Goal: Task Accomplishment & Management: Use online tool/utility

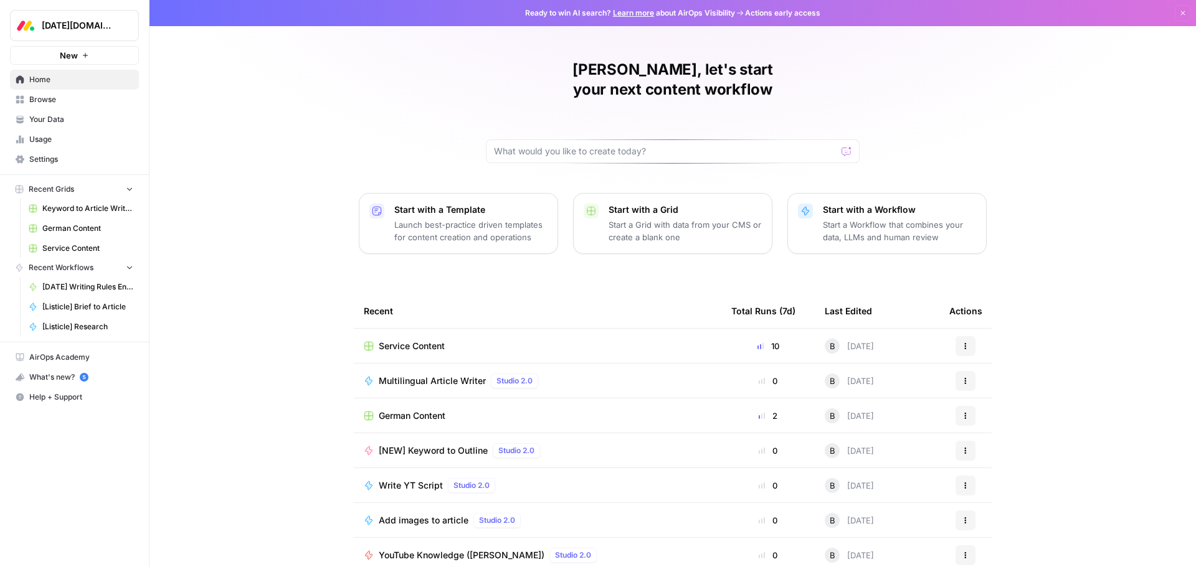
scroll to position [6, 0]
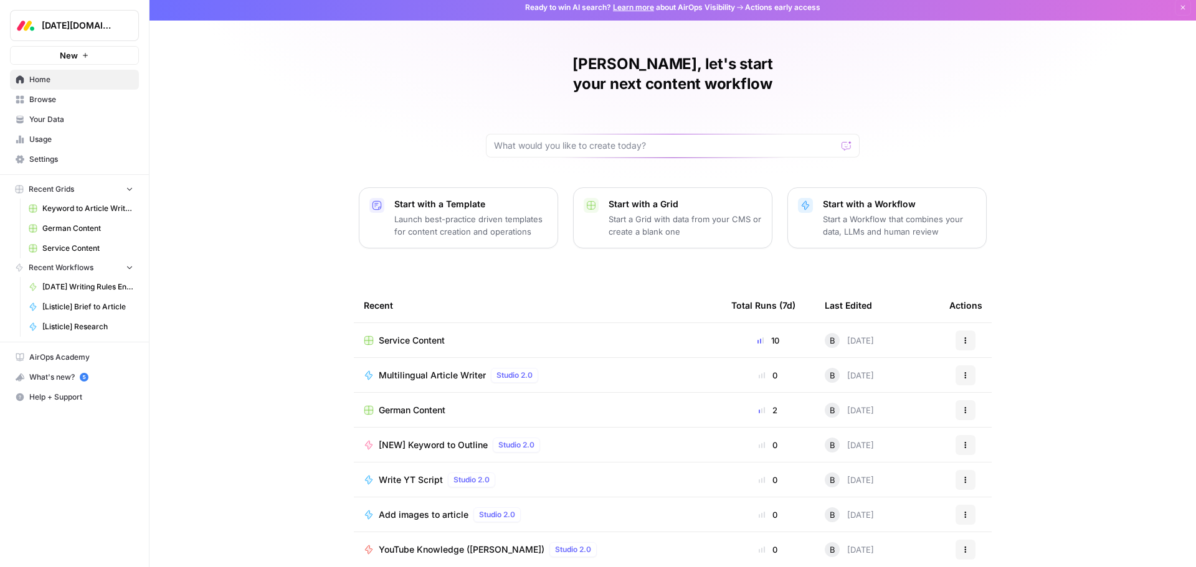
click at [48, 98] on span "Browse" at bounding box center [81, 99] width 104 height 11
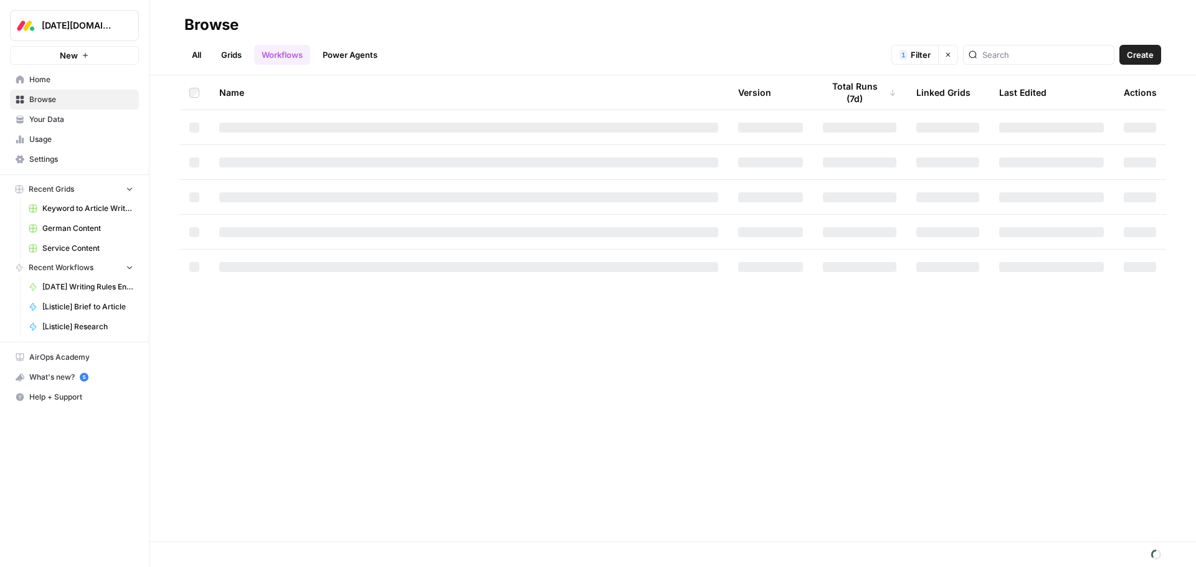
click at [238, 54] on link "Grids" at bounding box center [232, 55] width 36 height 20
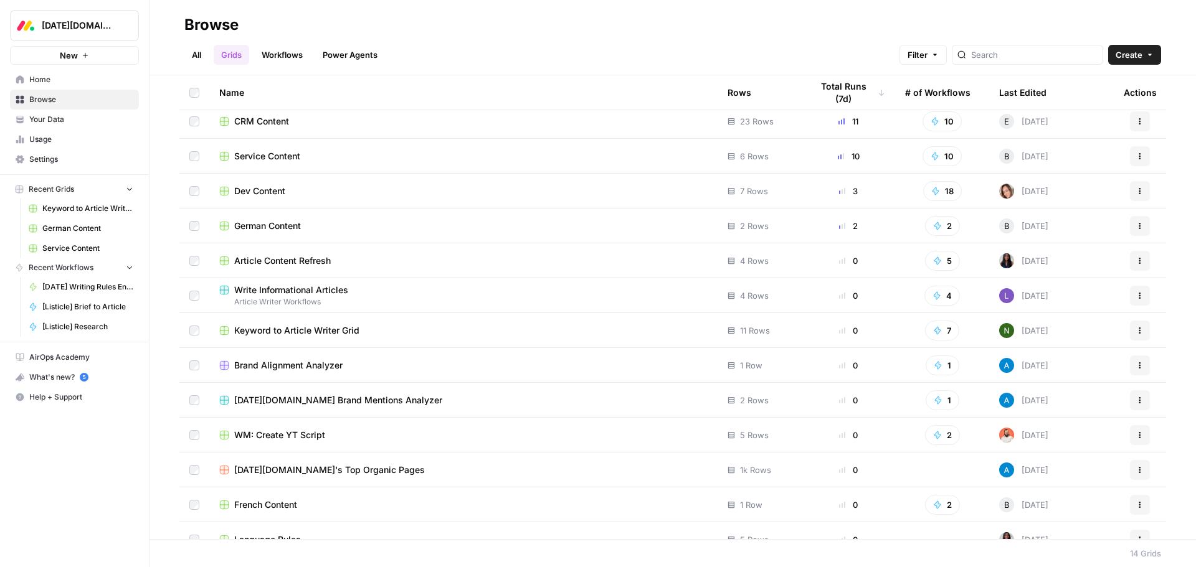
scroll to position [59, 0]
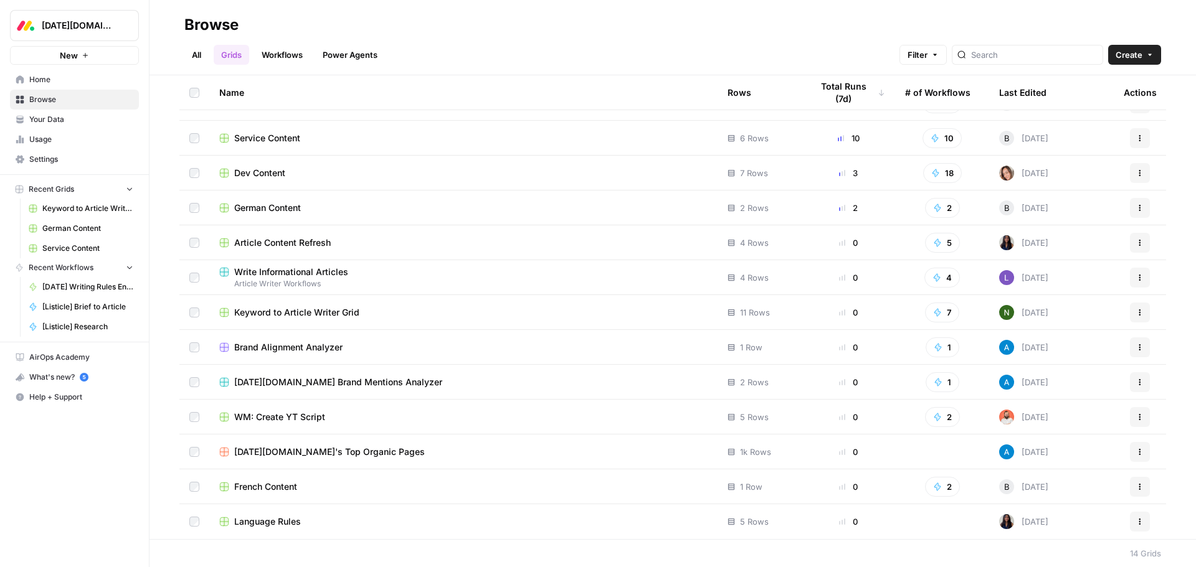
click at [267, 523] on span "Language Rules" at bounding box center [267, 522] width 67 height 12
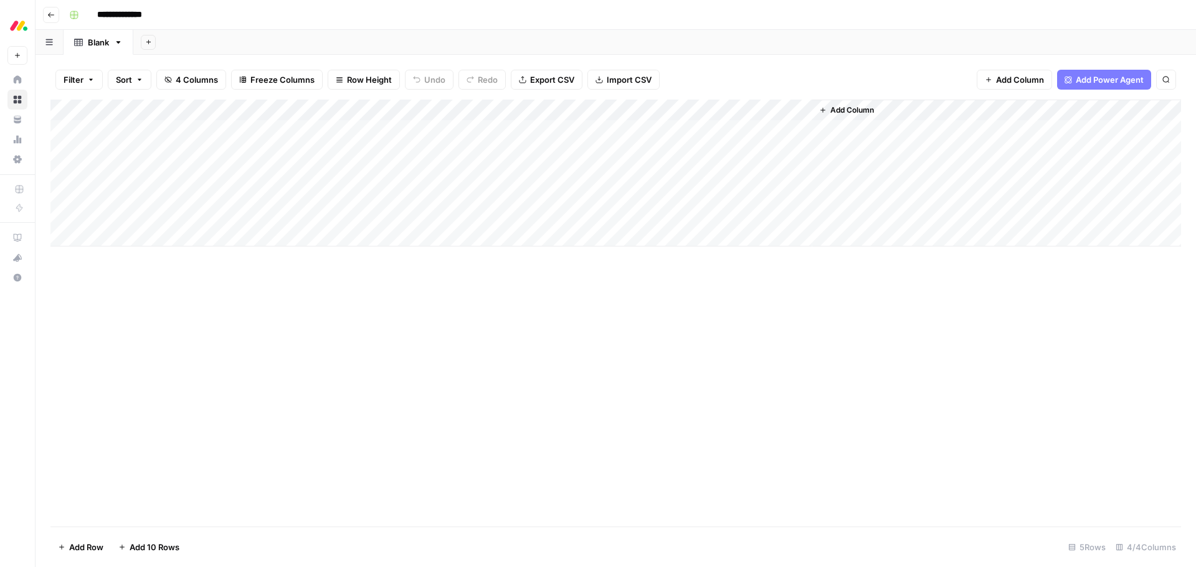
click at [119, 45] on icon "button" at bounding box center [118, 42] width 9 height 9
click at [195, 41] on div "Add Sheet" at bounding box center [664, 42] width 1063 height 25
click at [242, 40] on div "Add Sheet" at bounding box center [664, 42] width 1063 height 25
click at [49, 17] on icon "button" at bounding box center [50, 14] width 7 height 7
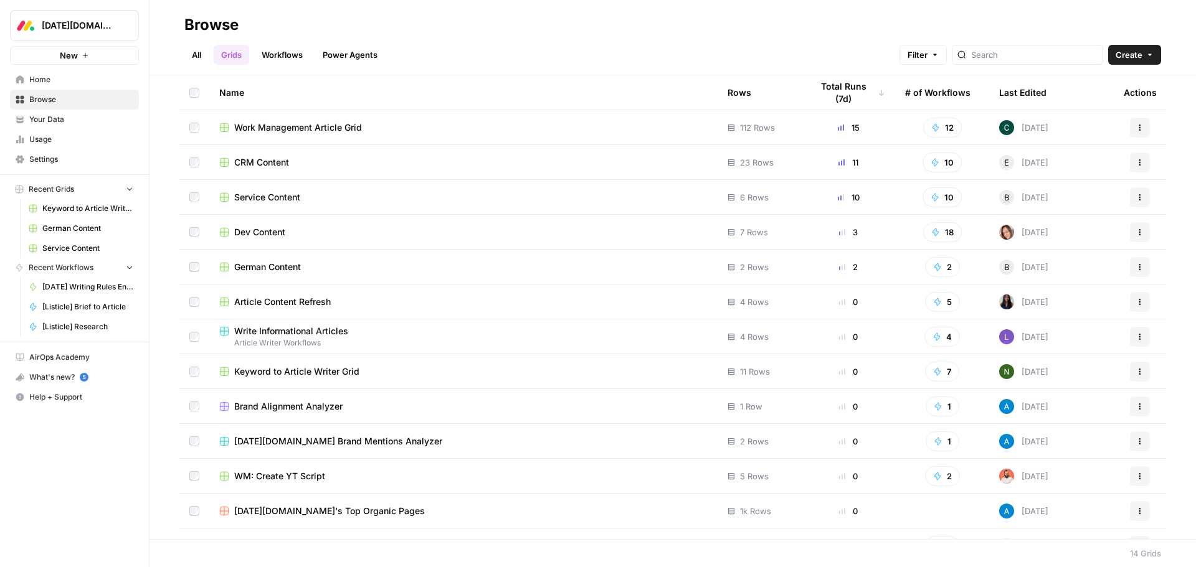
click at [278, 57] on link "Workflows" at bounding box center [282, 55] width 56 height 20
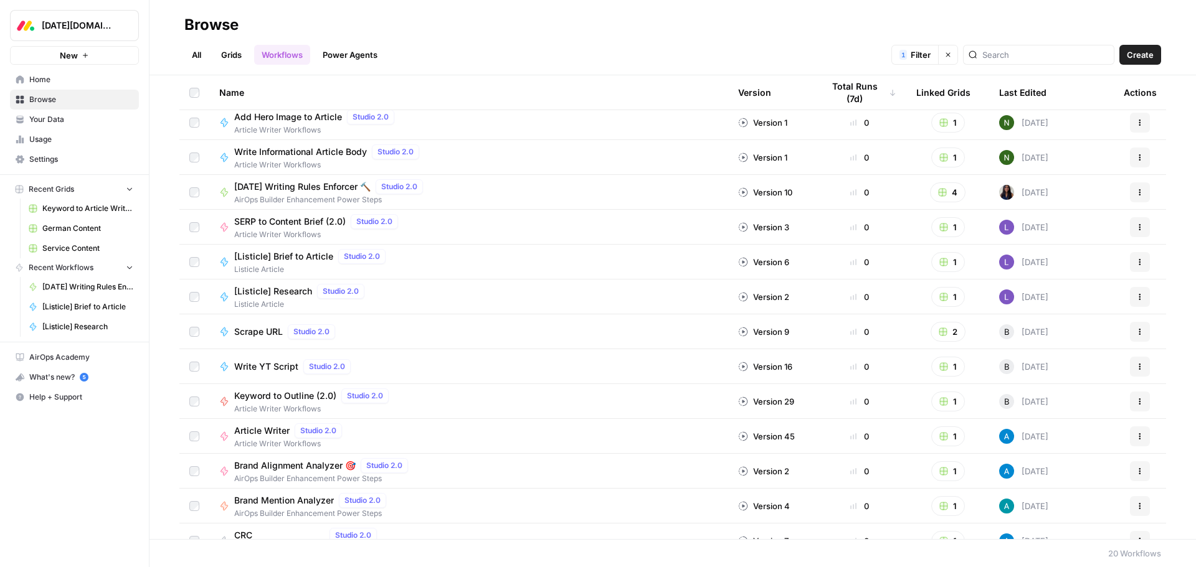
scroll to position [268, 0]
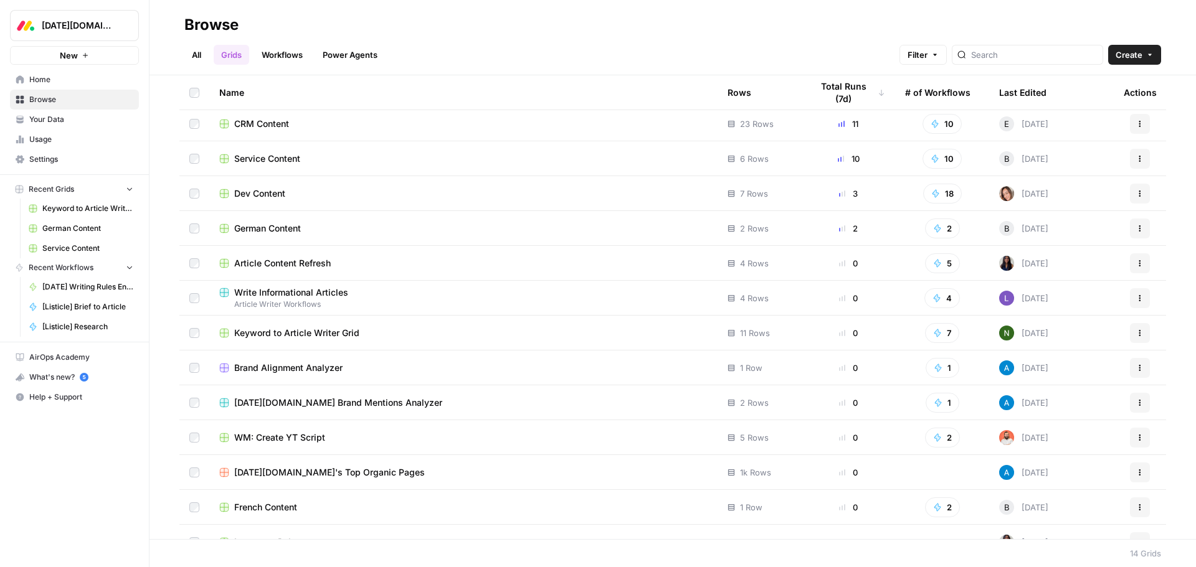
scroll to position [59, 0]
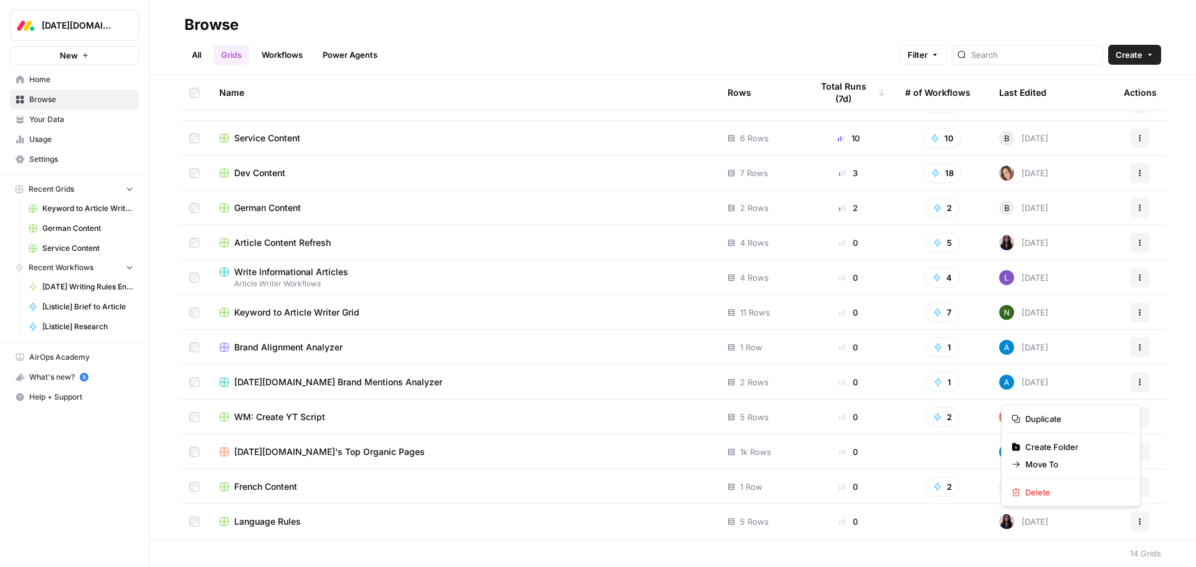
click at [1133, 528] on button "Actions" at bounding box center [1140, 522] width 20 height 20
click at [1069, 417] on span "Duplicate" at bounding box center [1075, 419] width 100 height 12
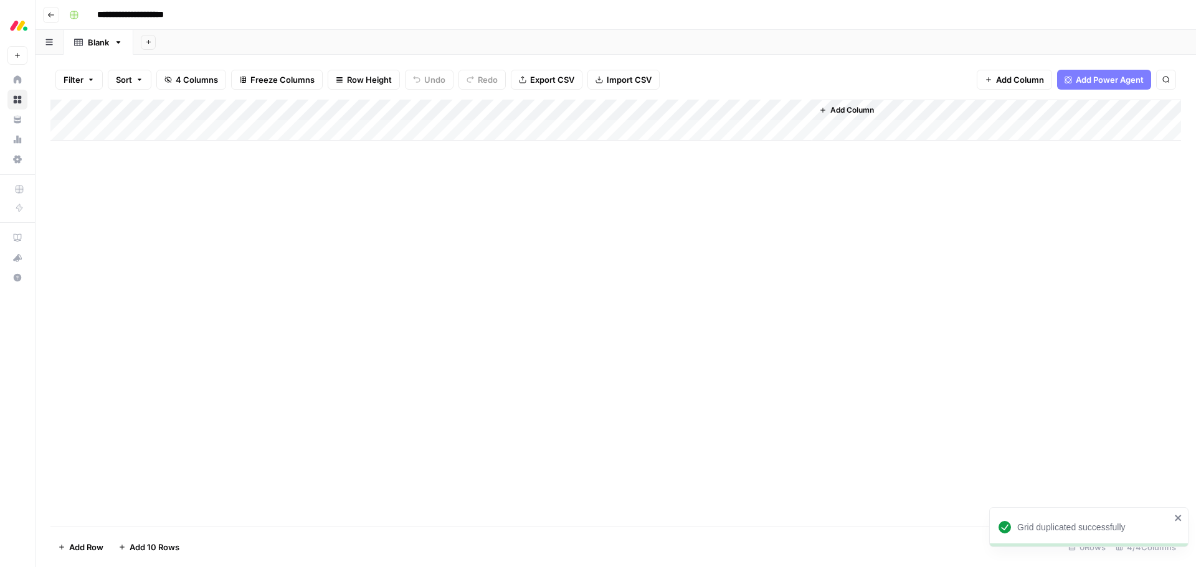
click at [151, 17] on input "**********" at bounding box center [147, 15] width 110 height 20
type input "**********"
click at [225, 256] on div "Add Column" at bounding box center [615, 313] width 1130 height 427
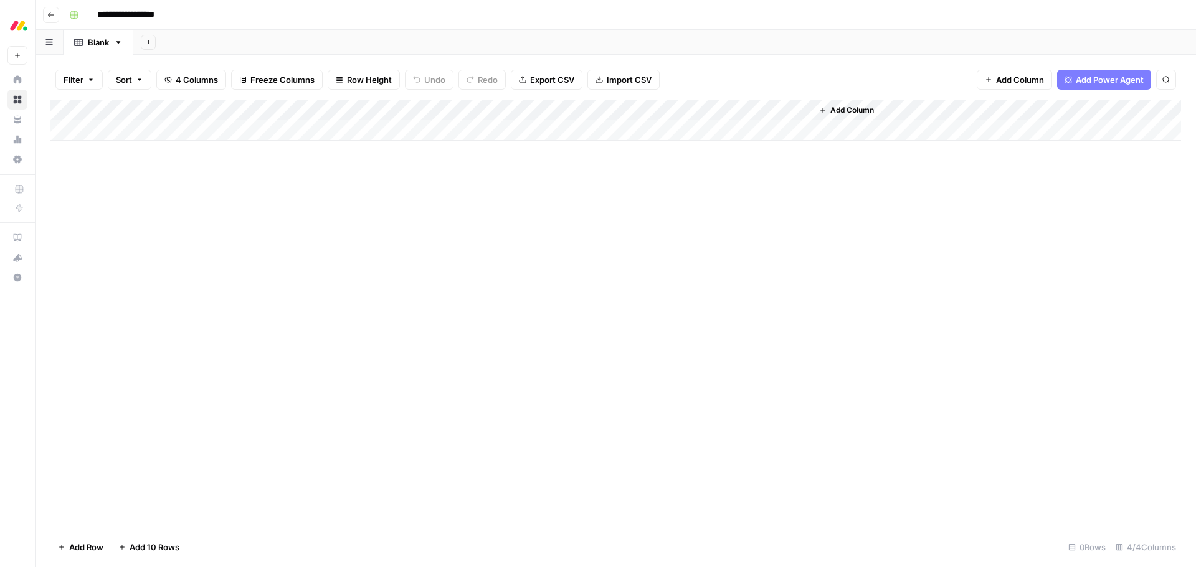
click at [142, 131] on div "Add Column" at bounding box center [615, 120] width 1130 height 41
type textarea "**********"
click at [354, 111] on div "Add Column" at bounding box center [615, 131] width 1130 height 62
click at [354, 111] on div at bounding box center [363, 112] width 180 height 25
click at [234, 110] on div "Add Column" at bounding box center [615, 131] width 1130 height 62
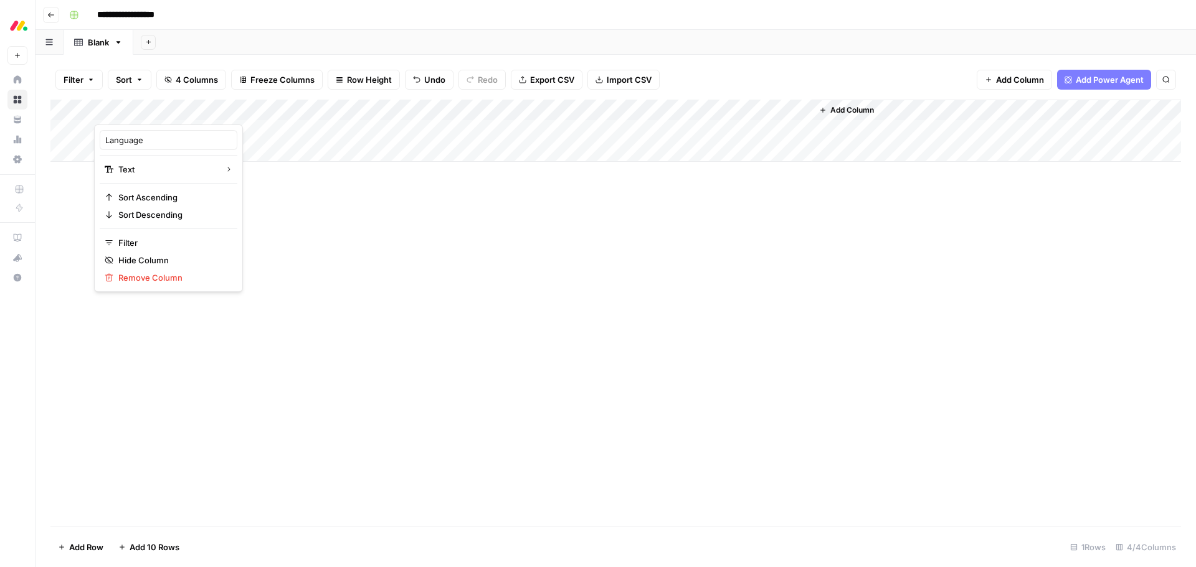
click at [1002, 78] on span "Add Column" at bounding box center [1020, 79] width 48 height 12
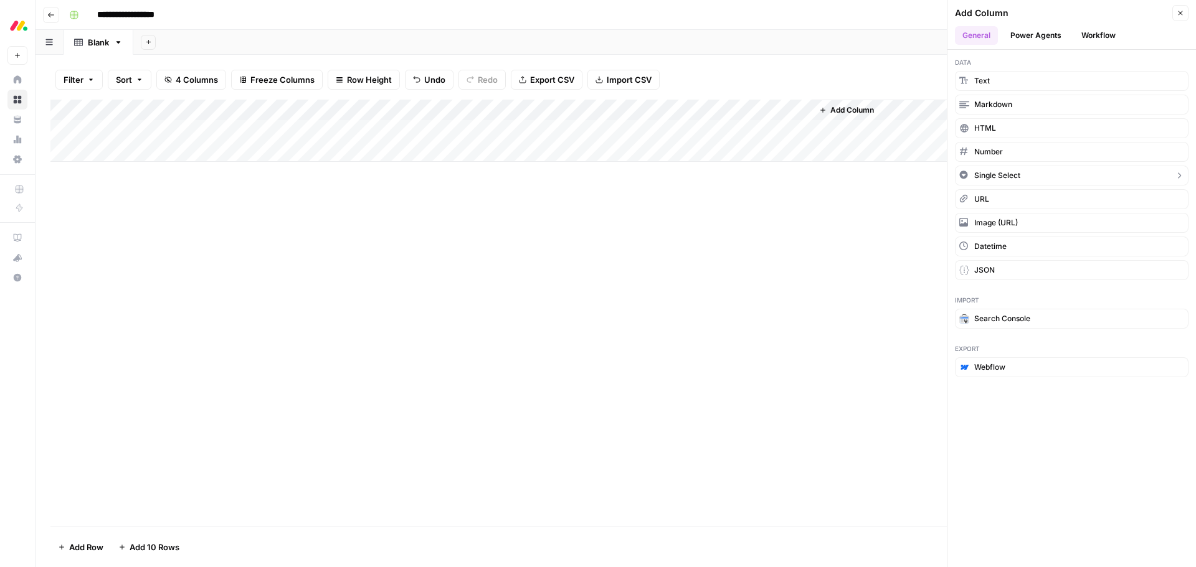
click at [1030, 174] on button "Single Select" at bounding box center [1072, 176] width 234 height 20
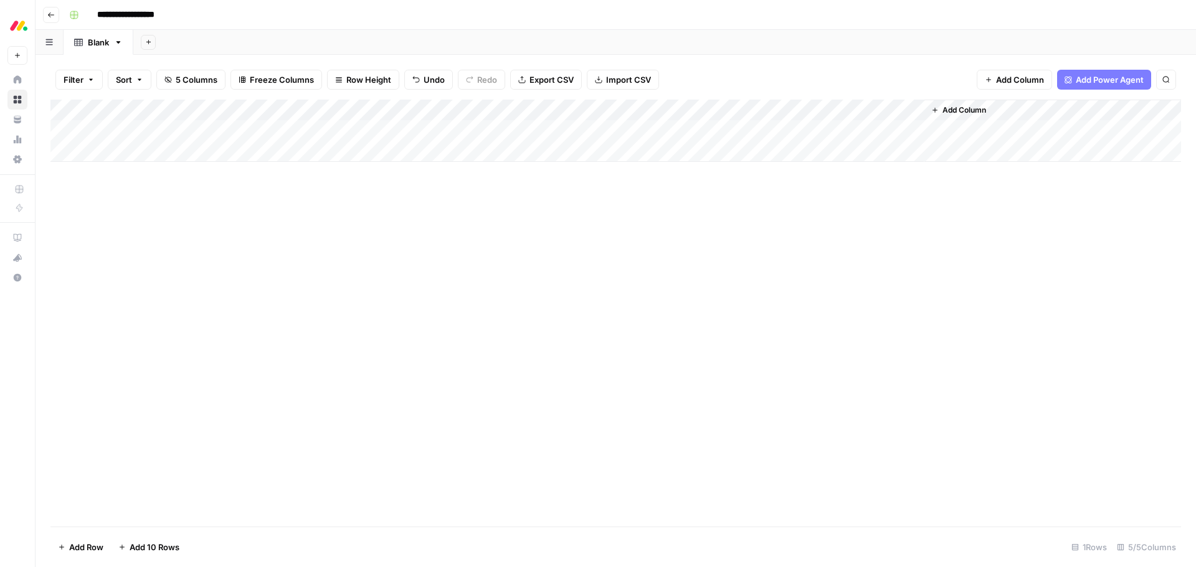
drag, startPoint x: 888, startPoint y: 107, endPoint x: 376, endPoint y: 109, distance: 511.4
click at [376, 109] on div "Add Column" at bounding box center [615, 131] width 1130 height 62
click at [342, 133] on div "Add Column" at bounding box center [615, 131] width 1130 height 62
click at [328, 133] on div "Add Column" at bounding box center [615, 131] width 1130 height 62
click at [328, 133] on input "text" at bounding box center [342, 135] width 108 height 11
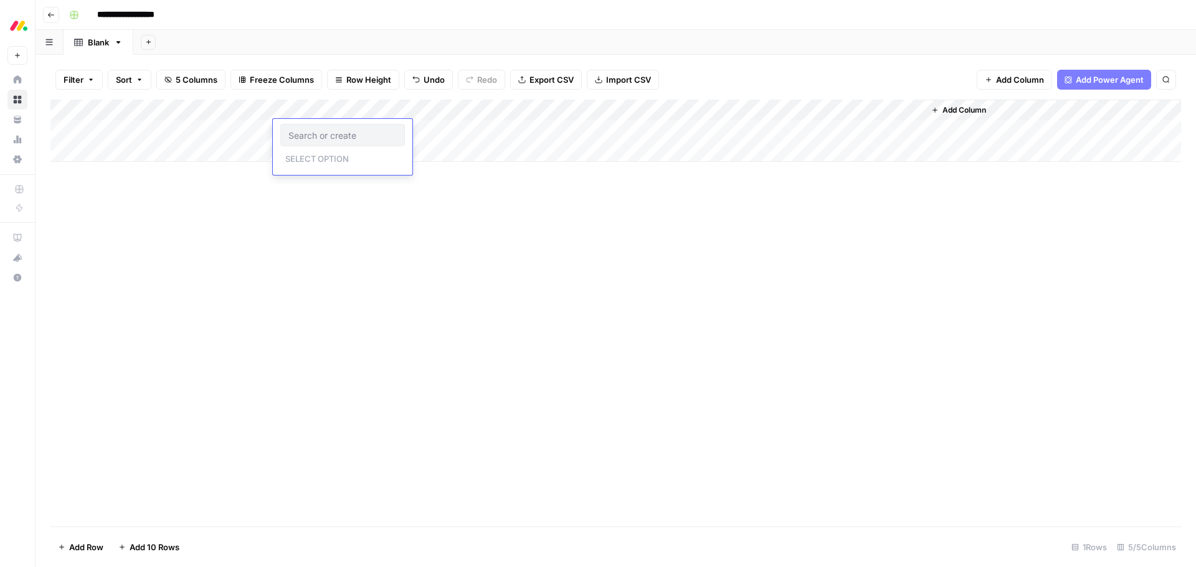
click at [317, 134] on input "text" at bounding box center [342, 135] width 108 height 11
type input "Marketing"
click at [334, 177] on button "Marketing" at bounding box center [341, 178] width 49 height 15
click at [326, 105] on div "Add Column" at bounding box center [615, 131] width 1130 height 62
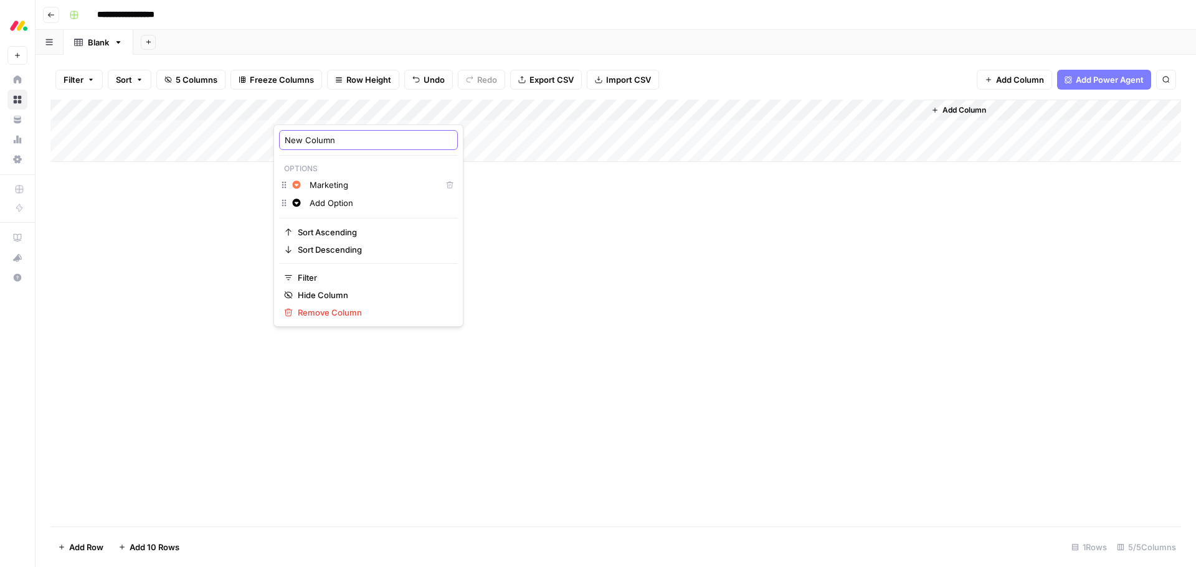
click at [318, 136] on input "New Column" at bounding box center [369, 140] width 168 height 12
type input "Department"
click at [393, 209] on div "Add Column" at bounding box center [615, 313] width 1130 height 427
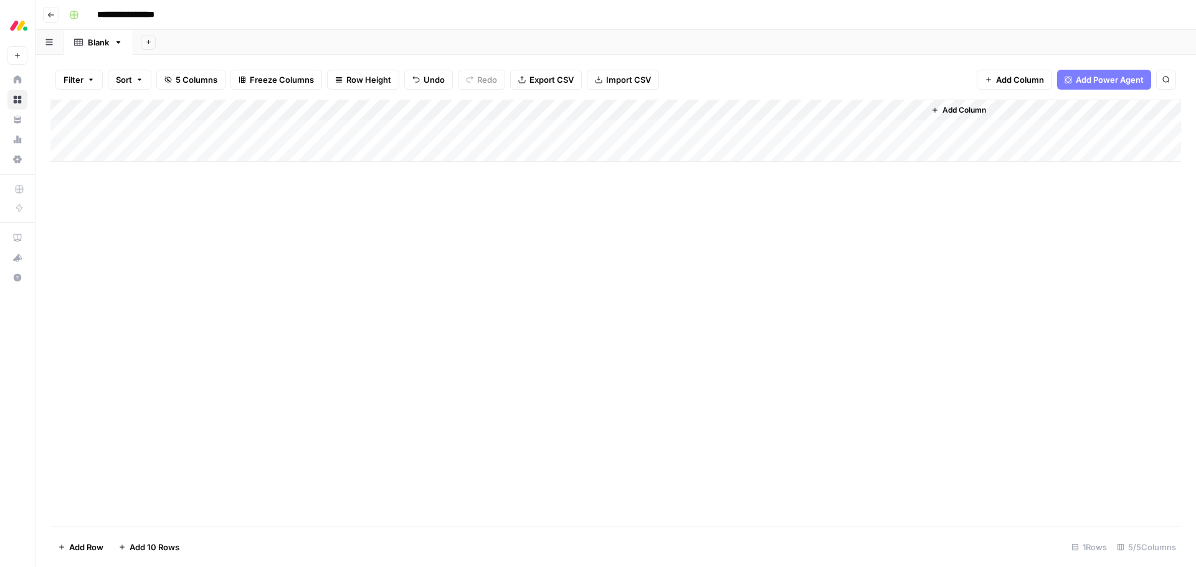
click at [167, 113] on div "Add Column" at bounding box center [615, 131] width 1130 height 62
click at [167, 113] on div at bounding box center [184, 112] width 180 height 25
click at [159, 140] on input "Language" at bounding box center [168, 140] width 126 height 12
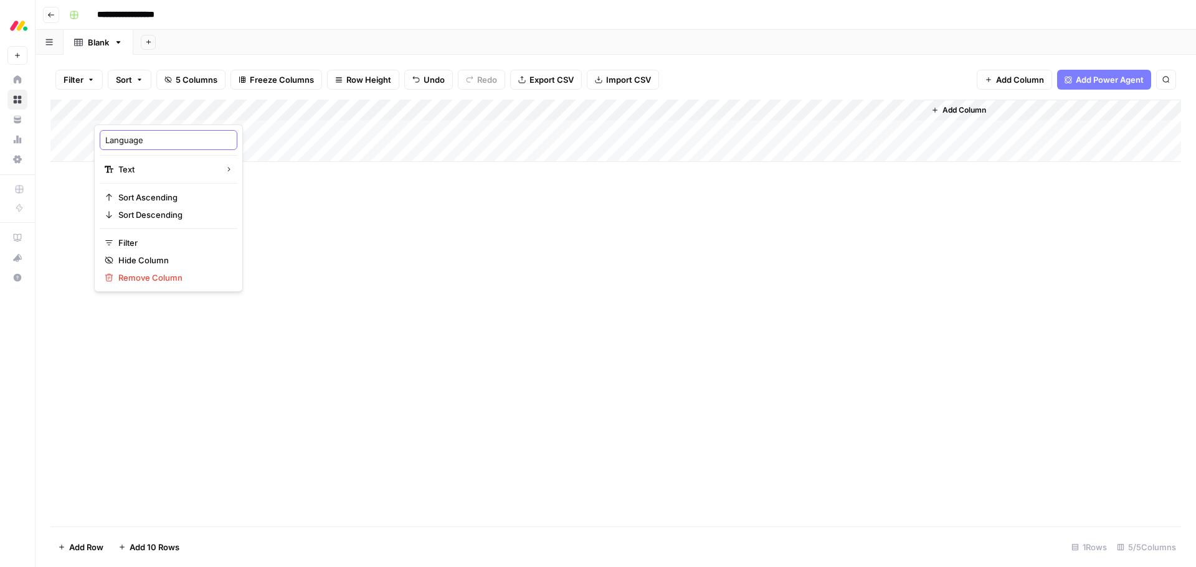
click at [159, 140] on input "Language" at bounding box center [168, 140] width 126 height 12
type input "Role"
click at [400, 258] on div "Add Column" at bounding box center [615, 313] width 1130 height 427
click at [476, 110] on div "Add Column" at bounding box center [615, 131] width 1130 height 62
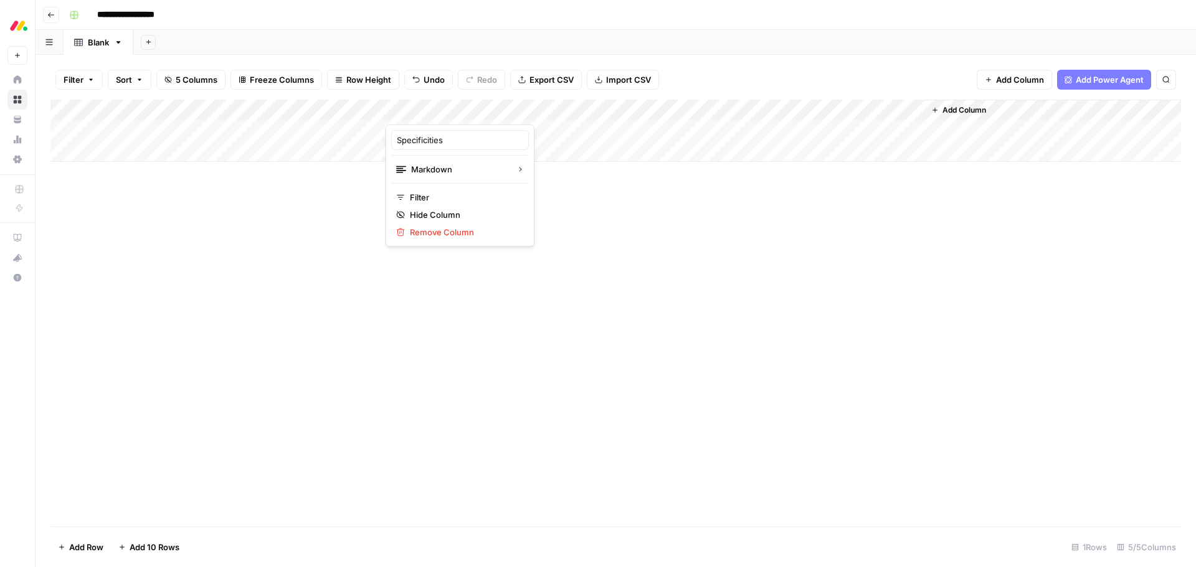
click at [476, 110] on div at bounding box center [476, 112] width 180 height 25
click at [630, 239] on div "Add Column" at bounding box center [615, 313] width 1130 height 427
click at [446, 111] on div "Add Column" at bounding box center [615, 131] width 1130 height 62
click at [446, 111] on div at bounding box center [476, 112] width 180 height 25
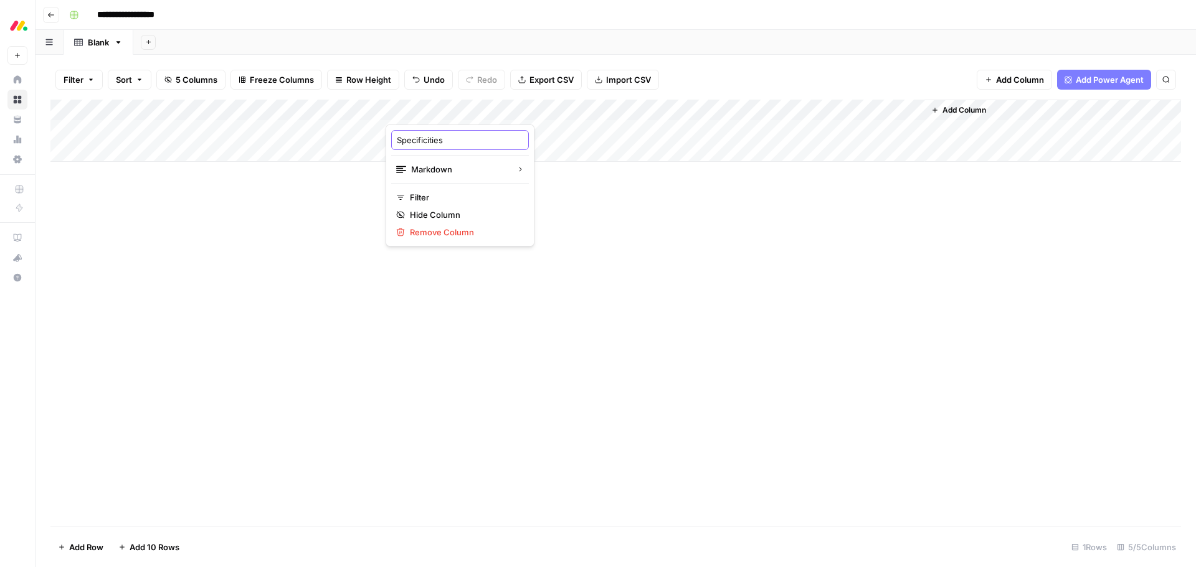
click at [447, 140] on input "Specificities" at bounding box center [460, 140] width 126 height 12
type input "Seniority"
click at [618, 113] on div "Add Column" at bounding box center [615, 131] width 1130 height 62
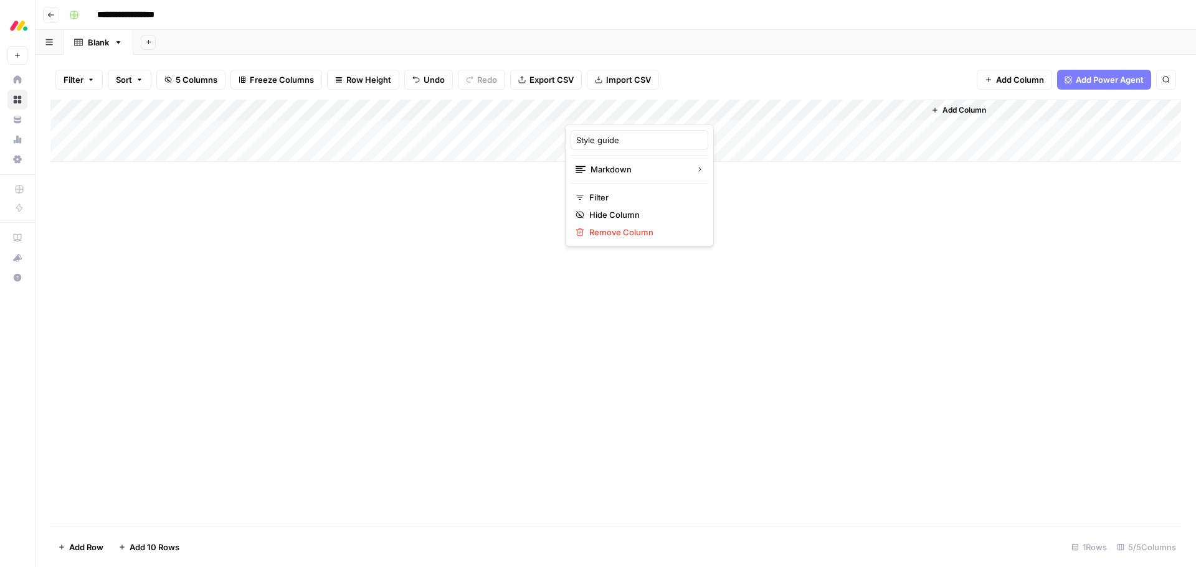
click at [618, 113] on div at bounding box center [655, 112] width 180 height 25
click at [615, 142] on input "Style guide" at bounding box center [639, 140] width 126 height 12
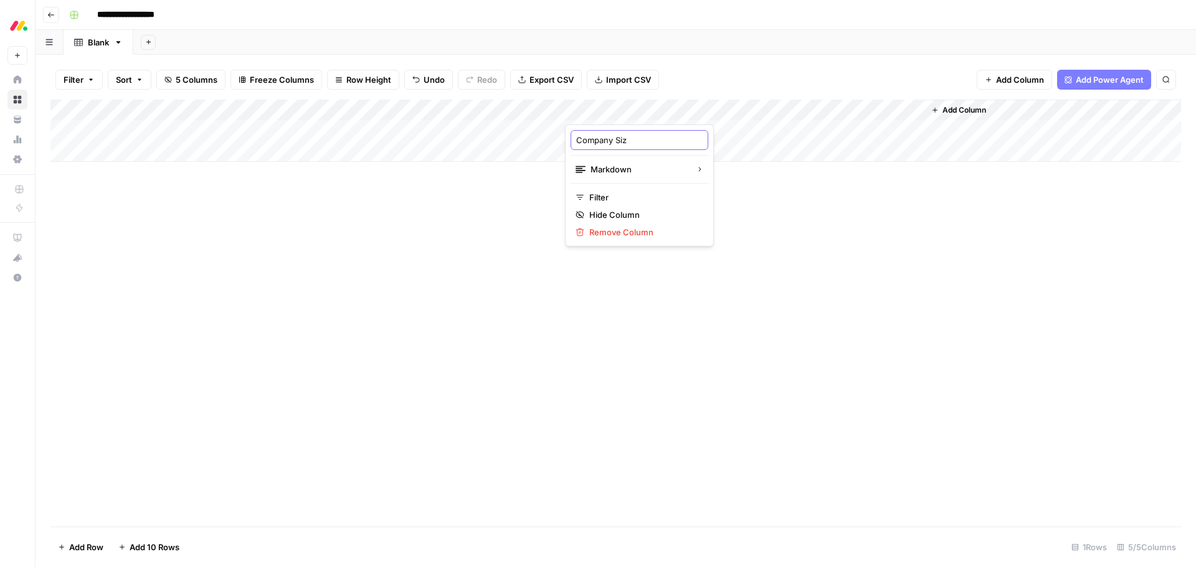
type input "Company Size"
click at [789, 111] on div "Add Column" at bounding box center [615, 131] width 1130 height 62
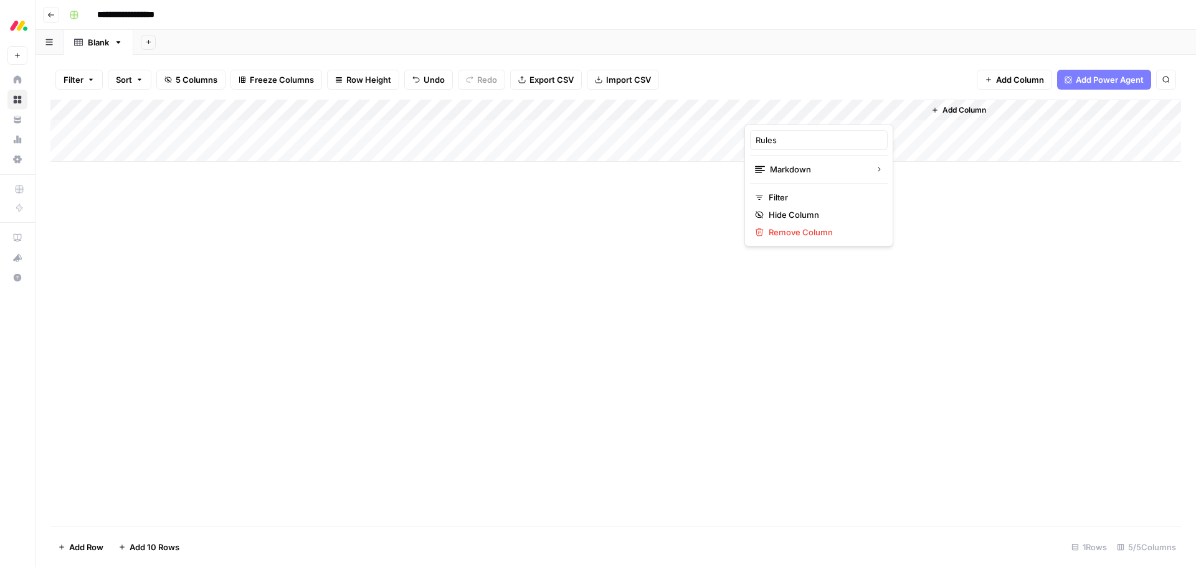
click at [789, 111] on div at bounding box center [834, 112] width 180 height 25
click at [790, 139] on input "Rules" at bounding box center [818, 140] width 126 height 12
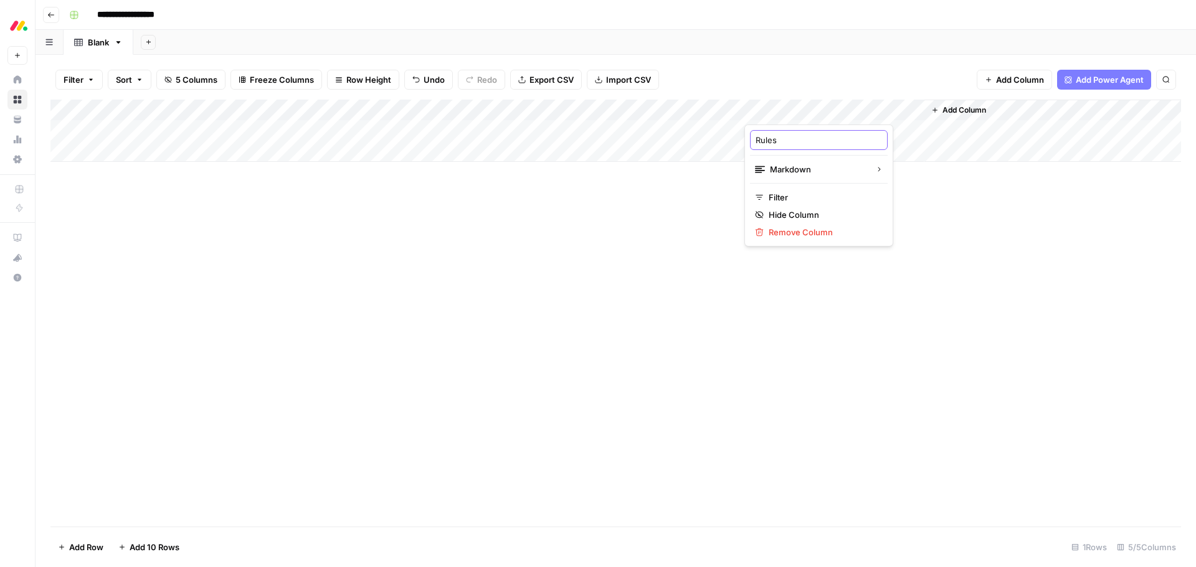
click at [790, 139] on input "Rules" at bounding box center [818, 140] width 126 height 12
type input "Main industries"
click at [973, 112] on span "Add Column" at bounding box center [964, 110] width 44 height 11
click at [973, 112] on div "**********" at bounding box center [616, 283] width 1160 height 567
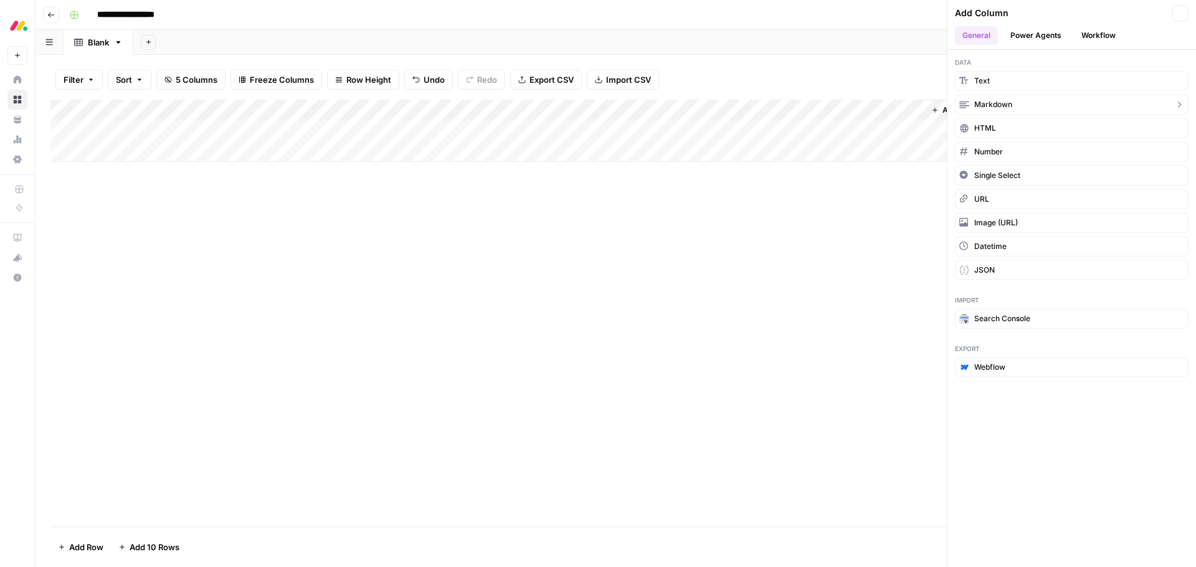
click at [973, 112] on button "Markdown" at bounding box center [1072, 105] width 234 height 20
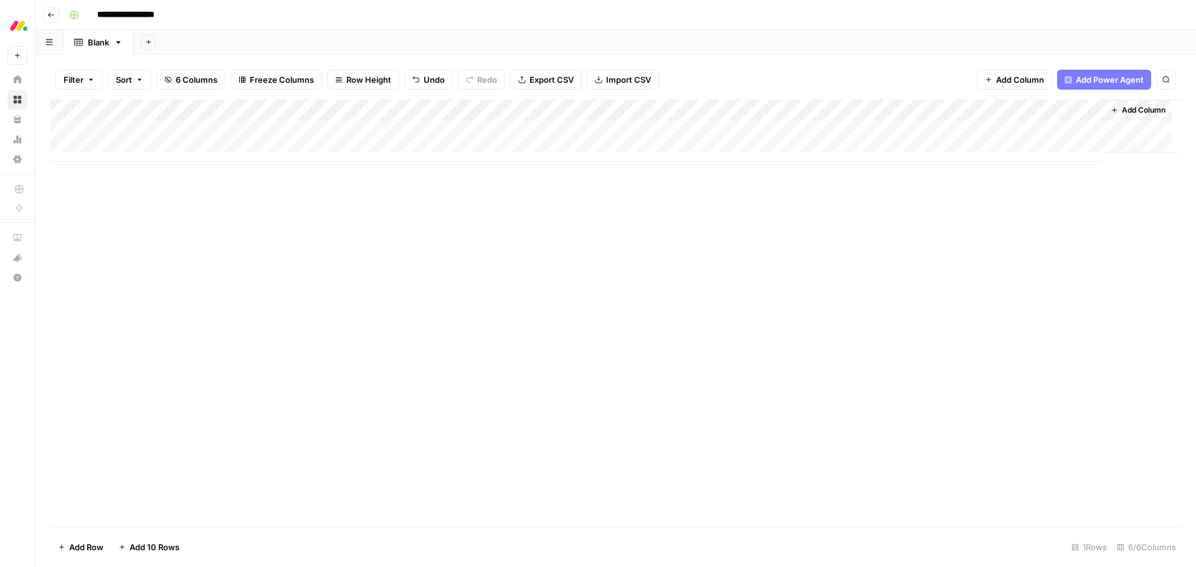
click at [973, 112] on div "Add Column" at bounding box center [615, 131] width 1130 height 62
click at [962, 143] on input "New Column" at bounding box center [998, 140] width 126 height 12
type input "Key responsibilities"
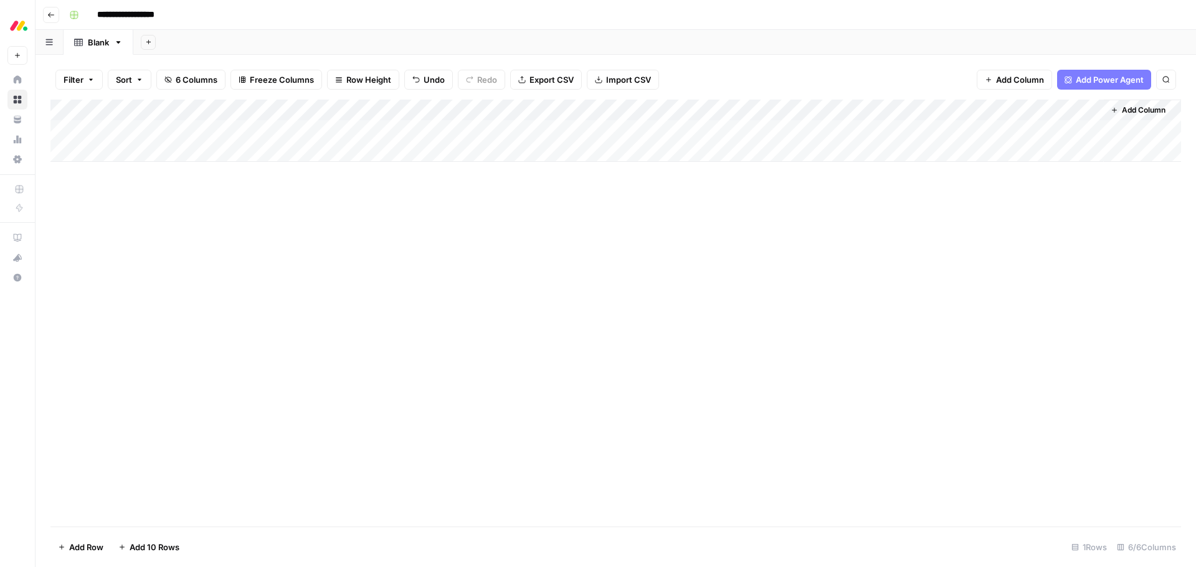
click at [1134, 112] on span "Add Column" at bounding box center [1144, 110] width 44 height 11
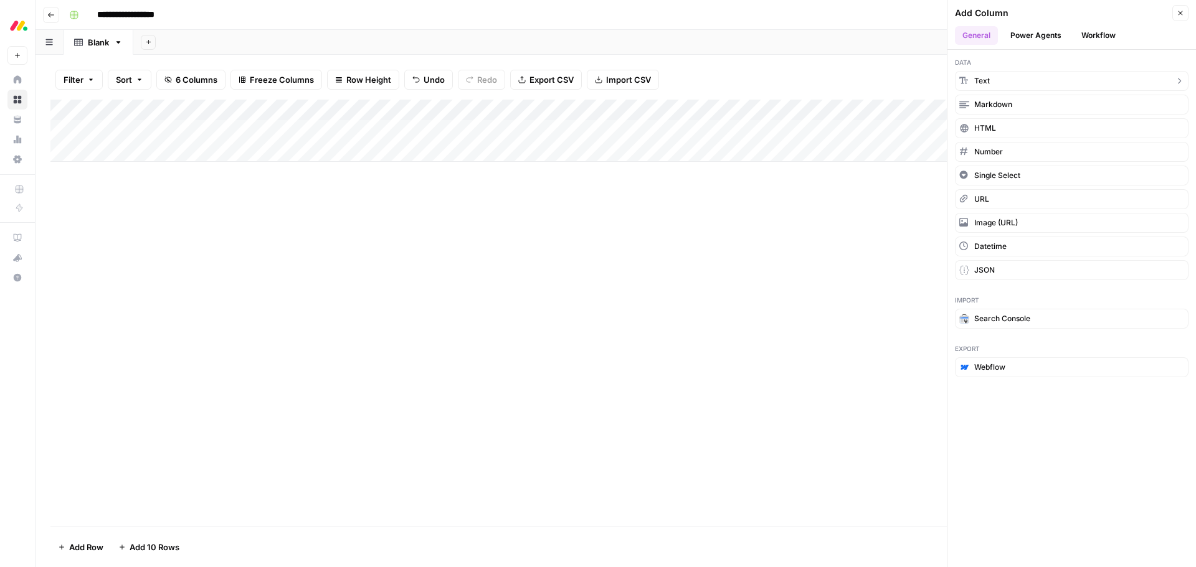
click at [1001, 84] on button "Text" at bounding box center [1072, 81] width 234 height 20
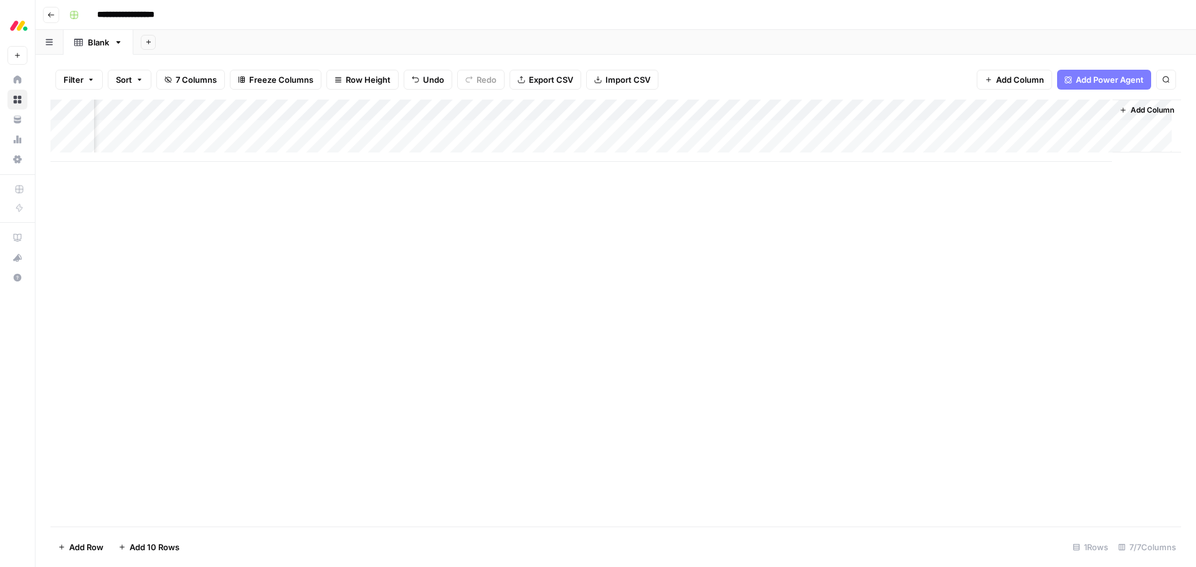
scroll to position [0, 181]
click at [1033, 114] on div "Add Column" at bounding box center [615, 131] width 1130 height 62
click at [973, 146] on input "New Column" at bounding box center [997, 140] width 126 height 12
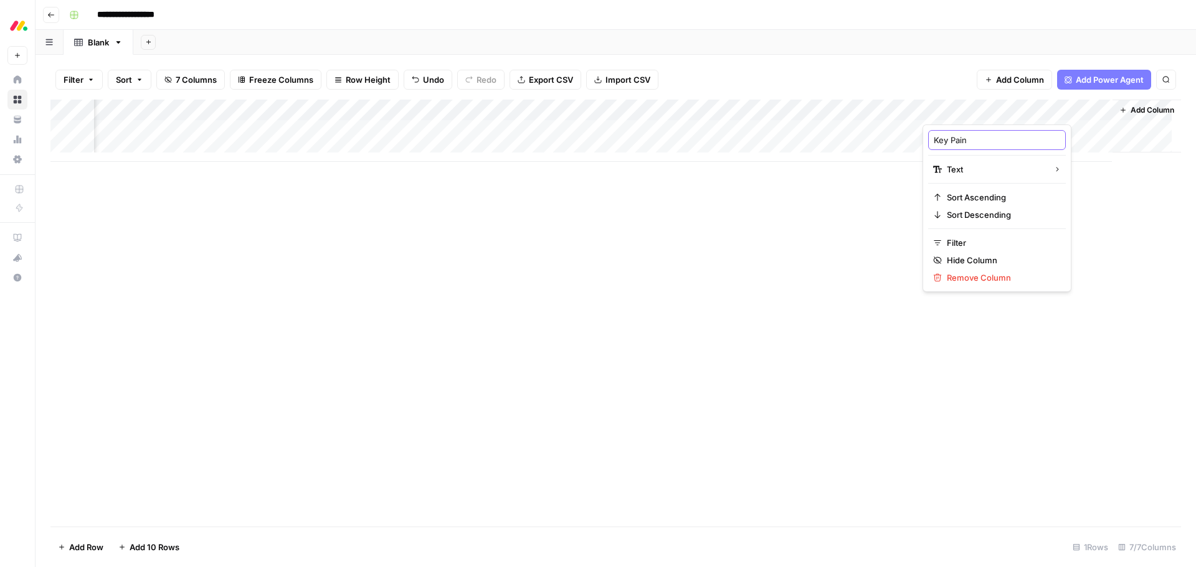
type input "Key Pains"
click at [810, 111] on div "Add Column" at bounding box center [615, 131] width 1130 height 62
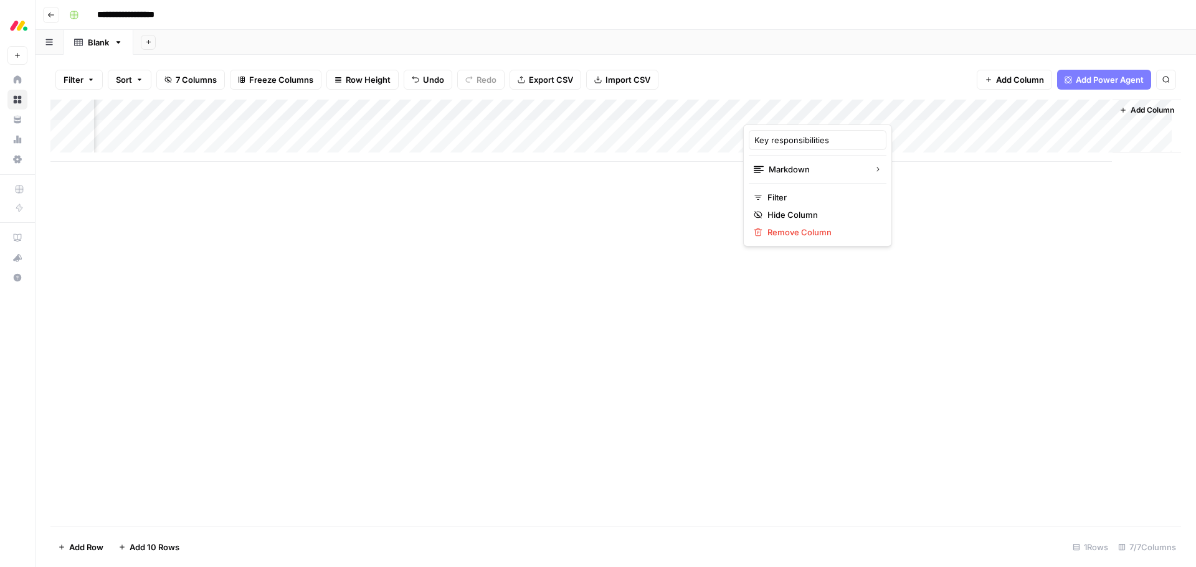
click at [810, 111] on div at bounding box center [833, 112] width 180 height 25
click at [1025, 224] on div "Add Column" at bounding box center [615, 313] width 1130 height 427
drag, startPoint x: 1145, startPoint y: 110, endPoint x: 1133, endPoint y: 117, distance: 14.0
click at [1145, 110] on span "Add Column" at bounding box center [1152, 110] width 44 height 11
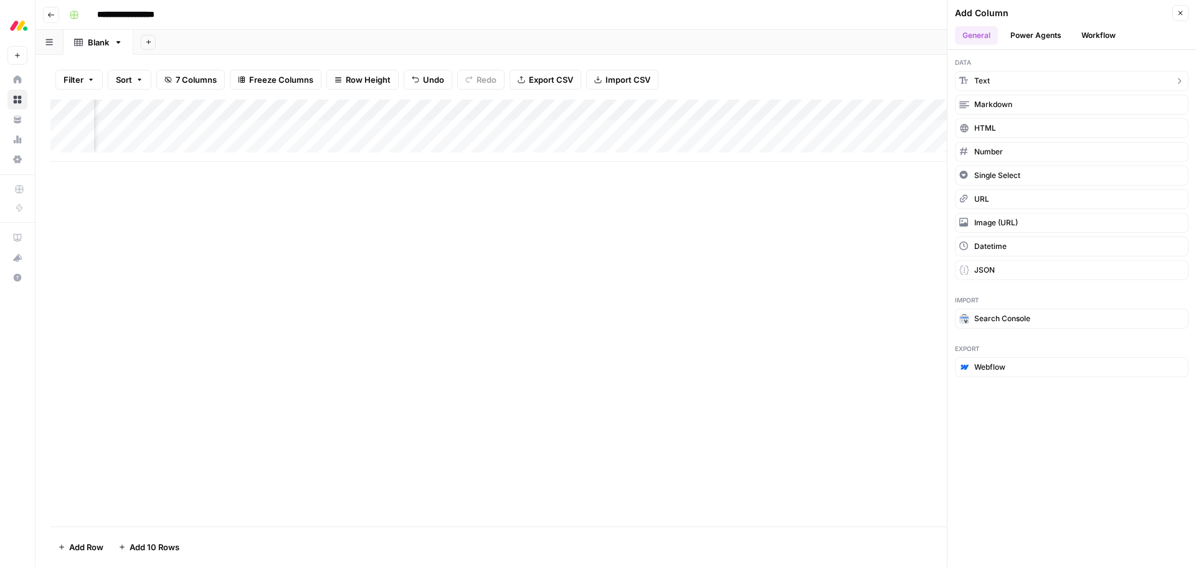
click at [995, 82] on button "Text" at bounding box center [1072, 81] width 234 height 20
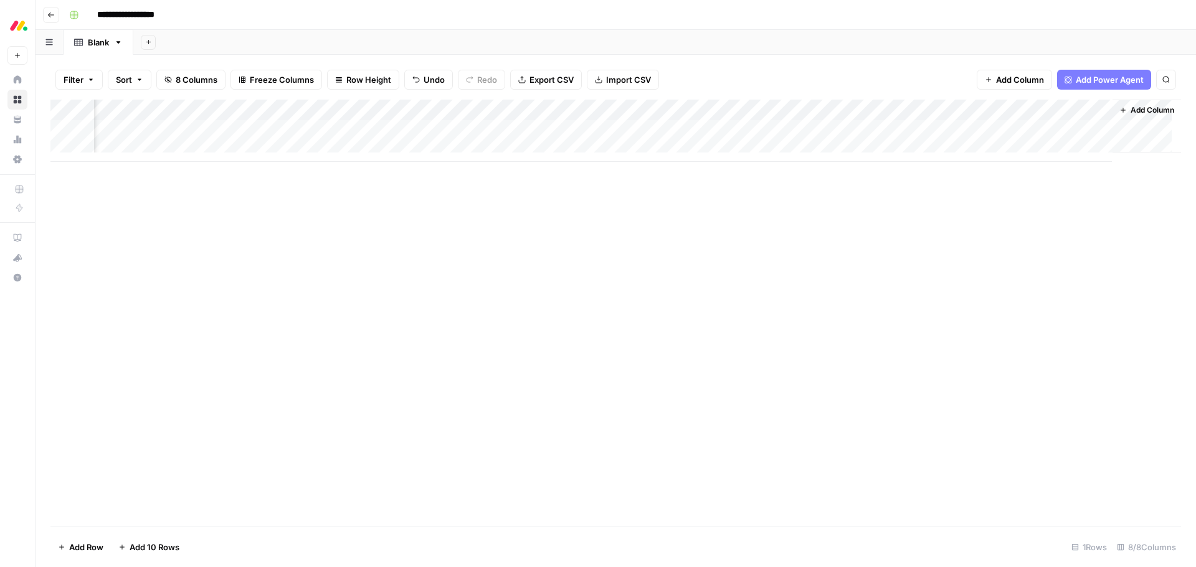
scroll to position [0, 360]
click at [993, 110] on div "Add Column" at bounding box center [615, 131] width 1130 height 62
click at [983, 147] on div "New Column" at bounding box center [997, 140] width 138 height 20
click at [974, 107] on div "Add Column" at bounding box center [615, 131] width 1130 height 62
click at [974, 107] on div at bounding box center [1012, 112] width 180 height 25
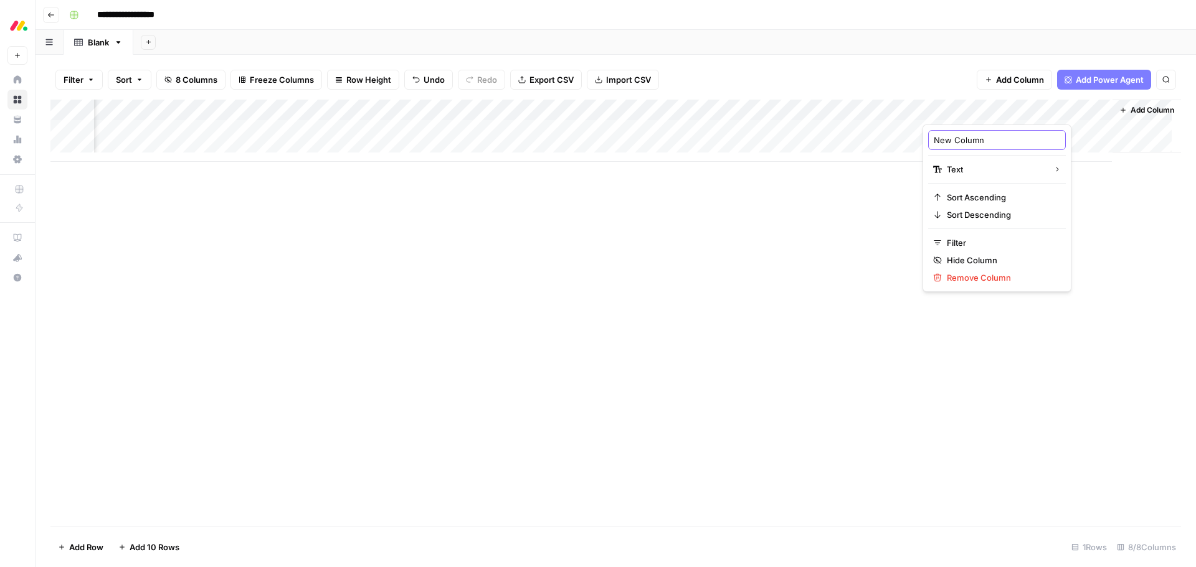
click at [961, 139] on input "New Column" at bounding box center [997, 140] width 126 height 12
type input "Value drivers"
click at [779, 108] on div "Add Column" at bounding box center [615, 131] width 1130 height 62
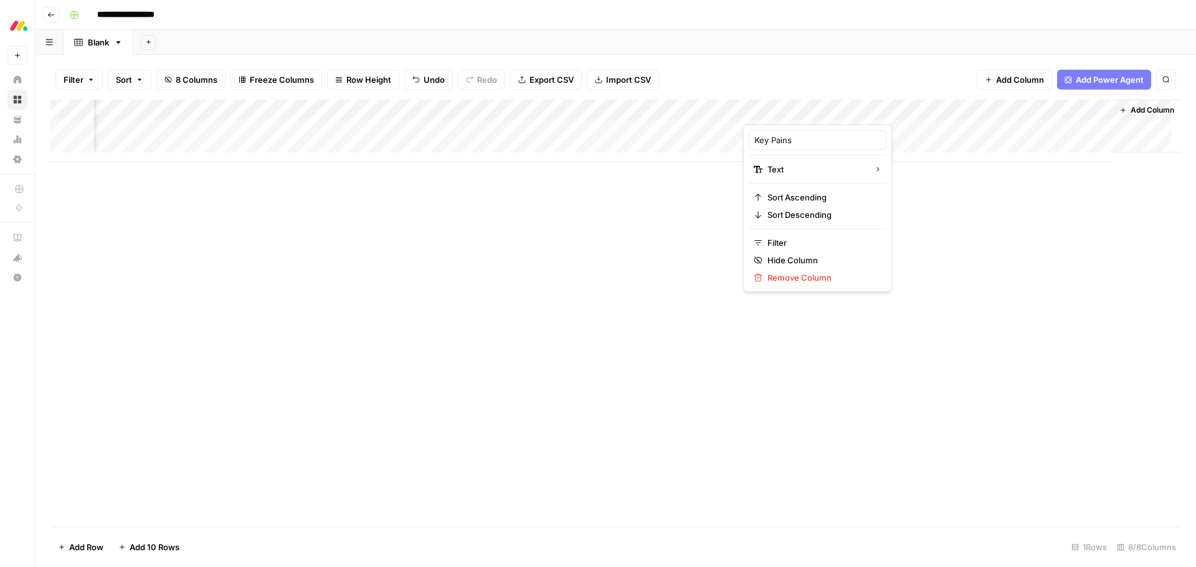
click at [779, 108] on div at bounding box center [833, 112] width 180 height 25
click at [775, 141] on input "Key Pains" at bounding box center [817, 140] width 126 height 12
type input "Key pains"
click at [633, 110] on div "Add Column" at bounding box center [615, 131] width 1130 height 62
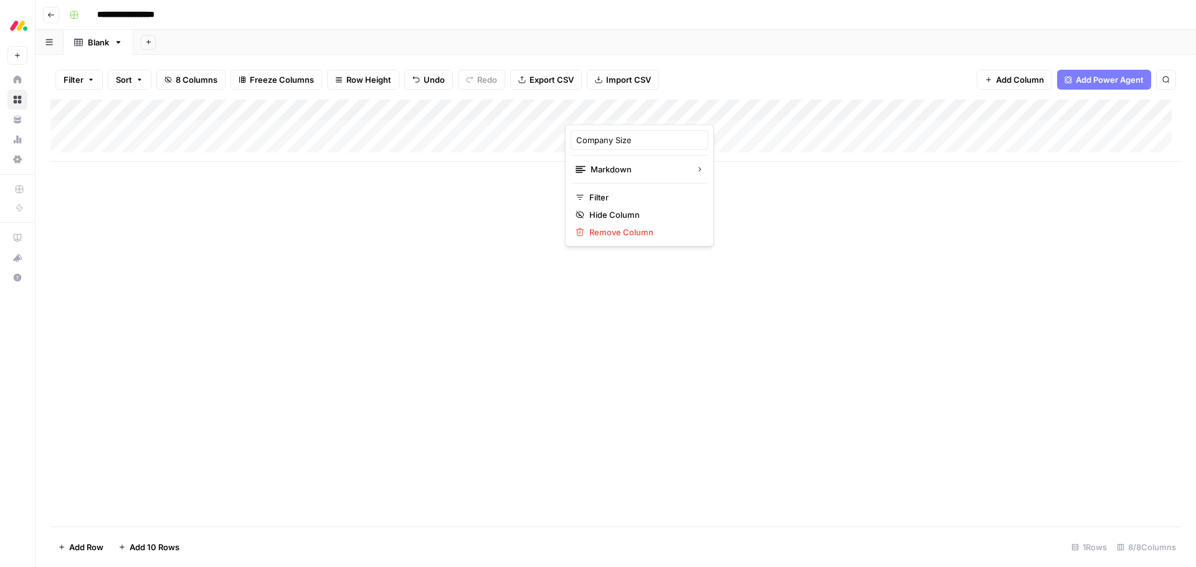
click at [633, 110] on div at bounding box center [655, 112] width 180 height 25
click at [619, 144] on input "Company Size" at bounding box center [639, 140] width 126 height 12
click at [633, 110] on div "Add Column" at bounding box center [615, 131] width 1130 height 62
click at [617, 139] on input "Company Size" at bounding box center [639, 140] width 126 height 12
click at [642, 111] on div "Add Column" at bounding box center [615, 131] width 1130 height 62
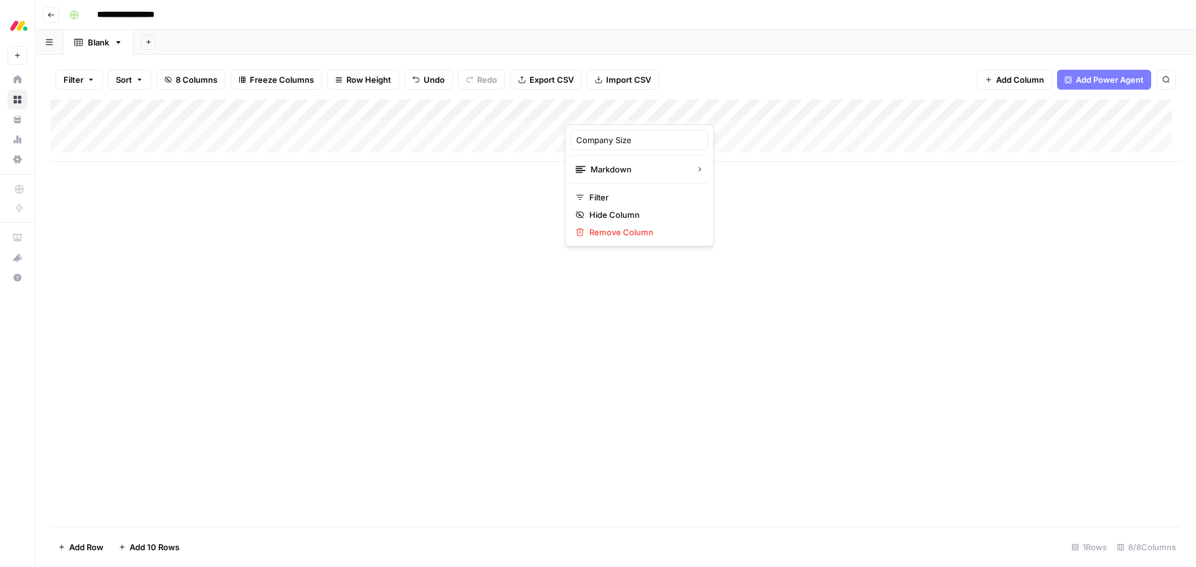
click at [642, 111] on div at bounding box center [655, 112] width 180 height 25
click at [619, 141] on input "Company Size" at bounding box center [639, 140] width 126 height 12
type input "Company size"
click at [869, 249] on div "Add Column" at bounding box center [615, 313] width 1130 height 427
click at [455, 131] on div "Add Column" at bounding box center [615, 131] width 1130 height 62
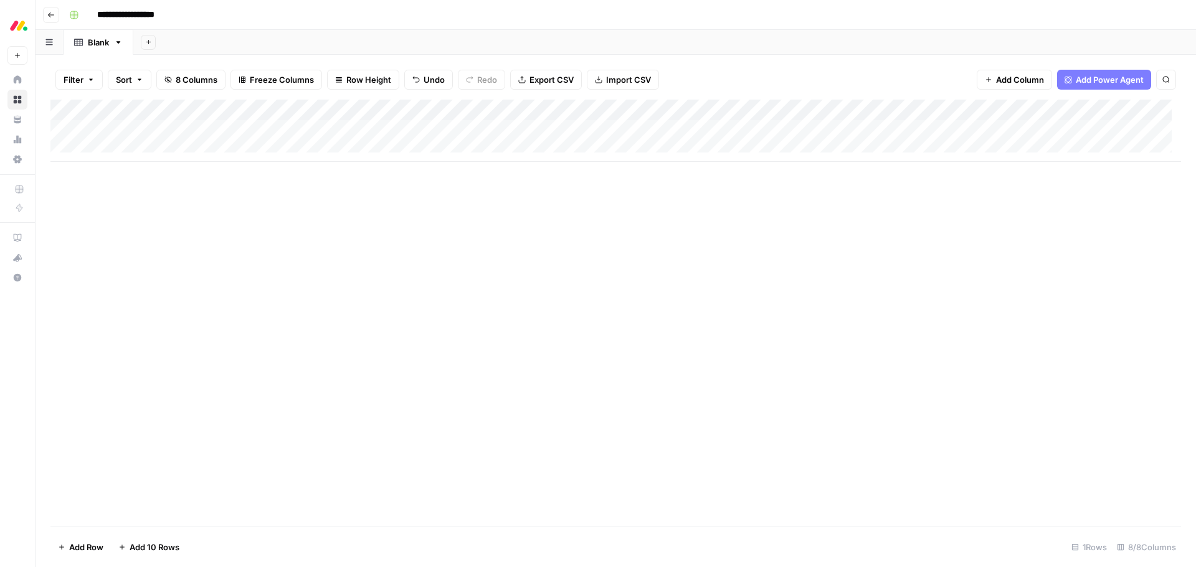
click at [455, 129] on div "Add Column" at bounding box center [615, 131] width 1130 height 62
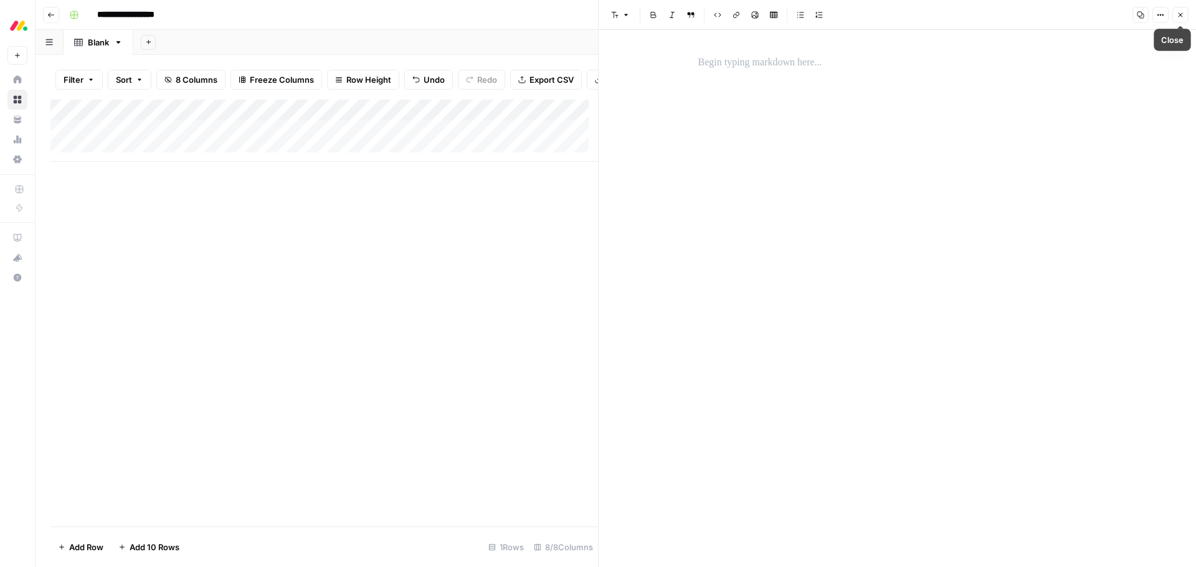
click at [1181, 15] on icon "button" at bounding box center [1180, 14] width 7 height 7
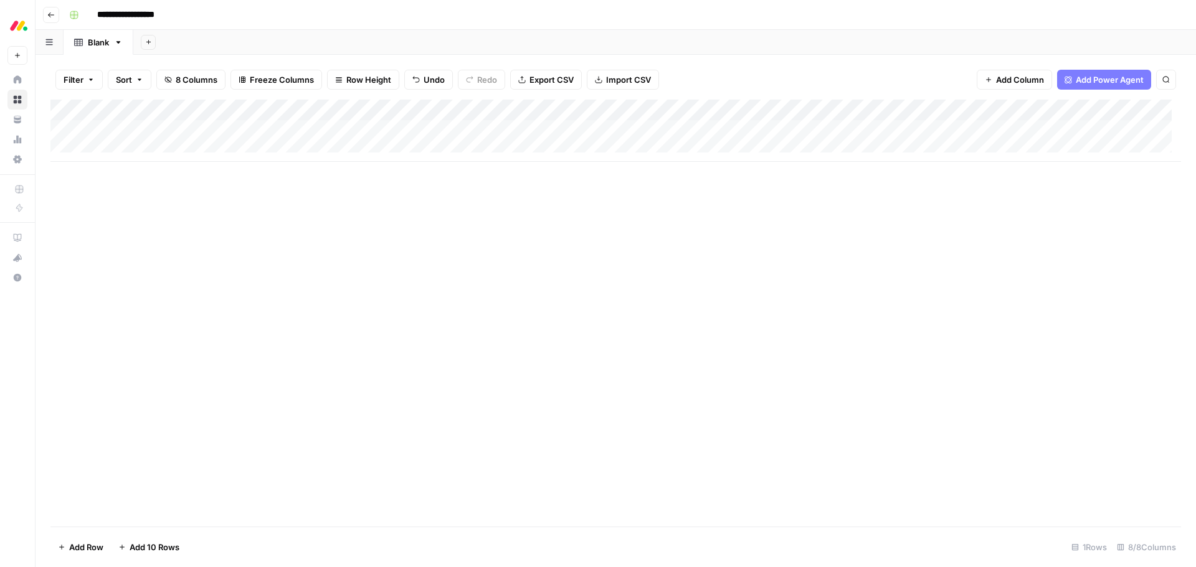
click at [425, 107] on div "Add Column" at bounding box center [615, 131] width 1130 height 62
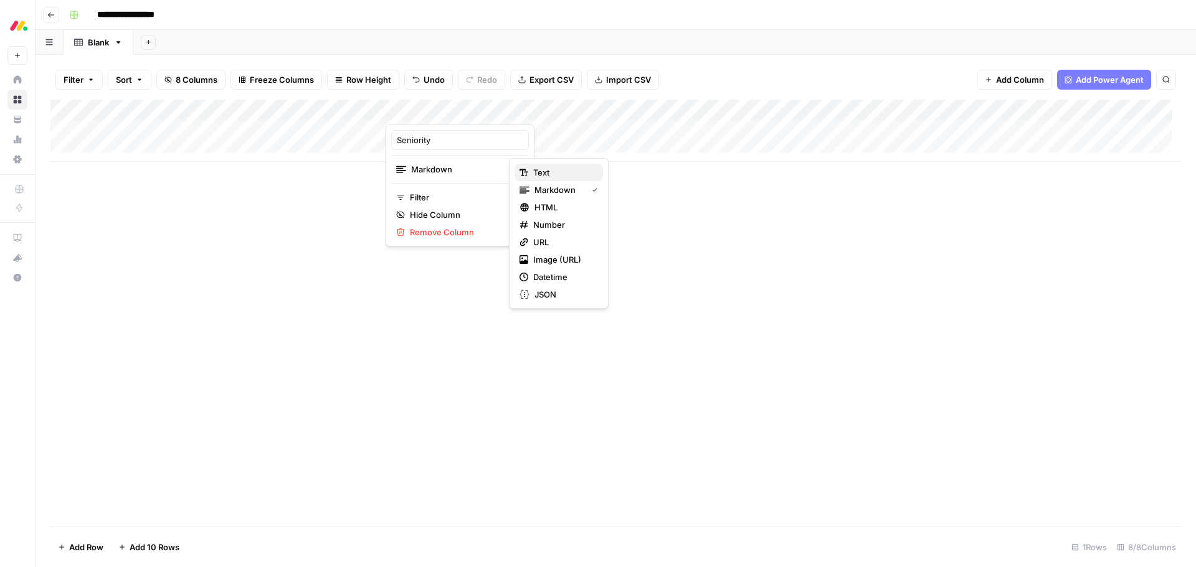
click at [546, 170] on span "Text" at bounding box center [563, 172] width 60 height 12
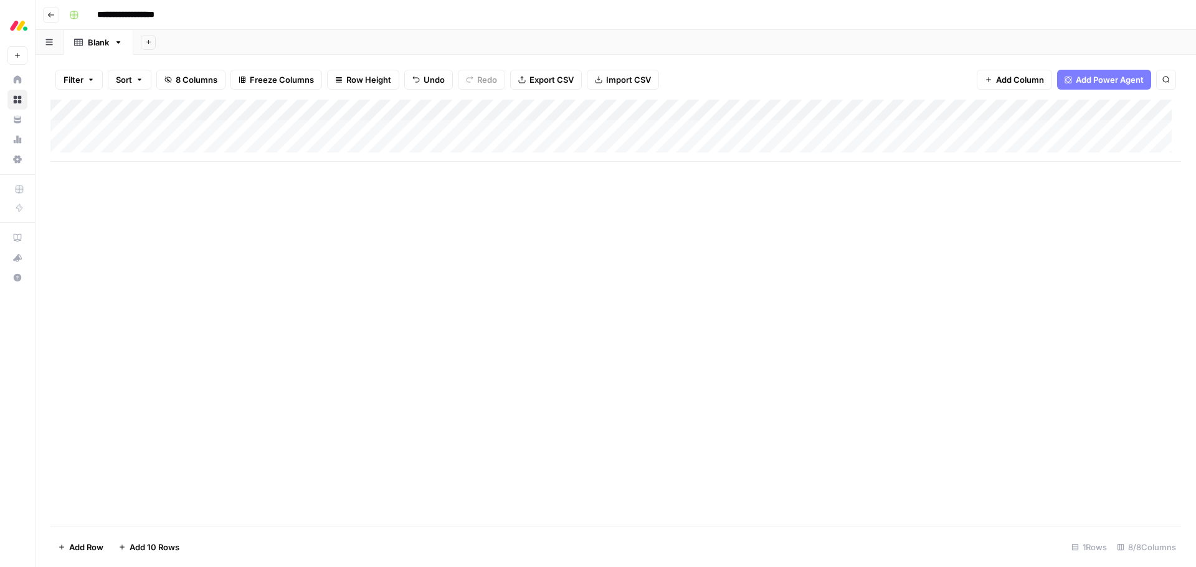
click at [468, 131] on div "Add Column" at bounding box center [615, 131] width 1130 height 62
click at [553, 108] on div "Add Column" at bounding box center [615, 131] width 1130 height 62
click at [698, 295] on div "Add Column" at bounding box center [615, 313] width 1130 height 427
click at [374, 109] on div "Add Column" at bounding box center [615, 131] width 1130 height 62
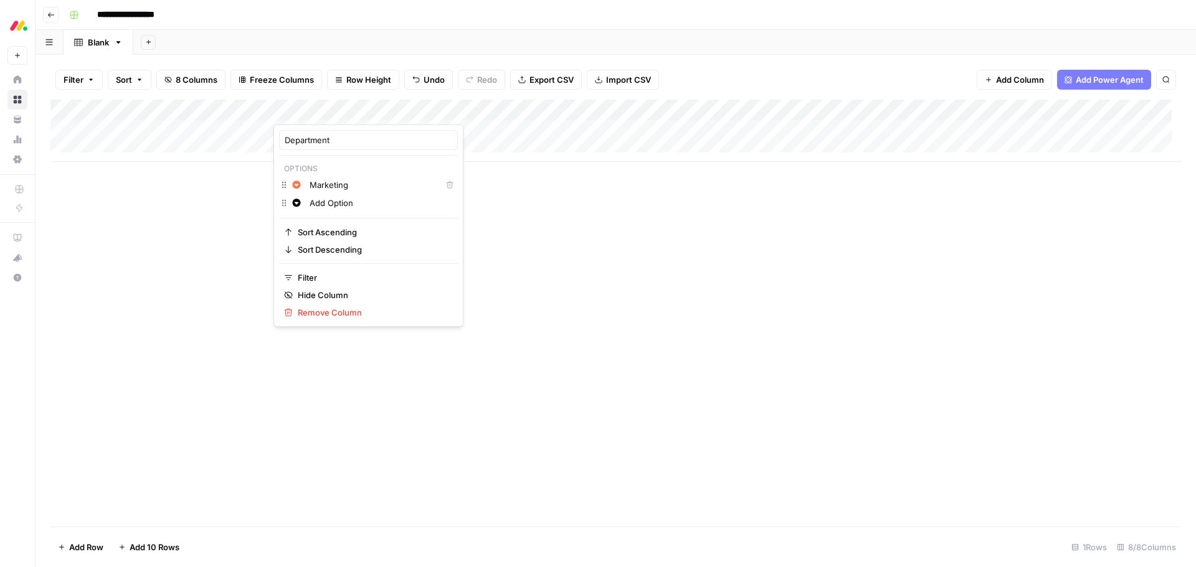
click at [520, 249] on div "Add Column" at bounding box center [615, 313] width 1130 height 427
click at [1026, 80] on span "Add Column" at bounding box center [1020, 79] width 48 height 12
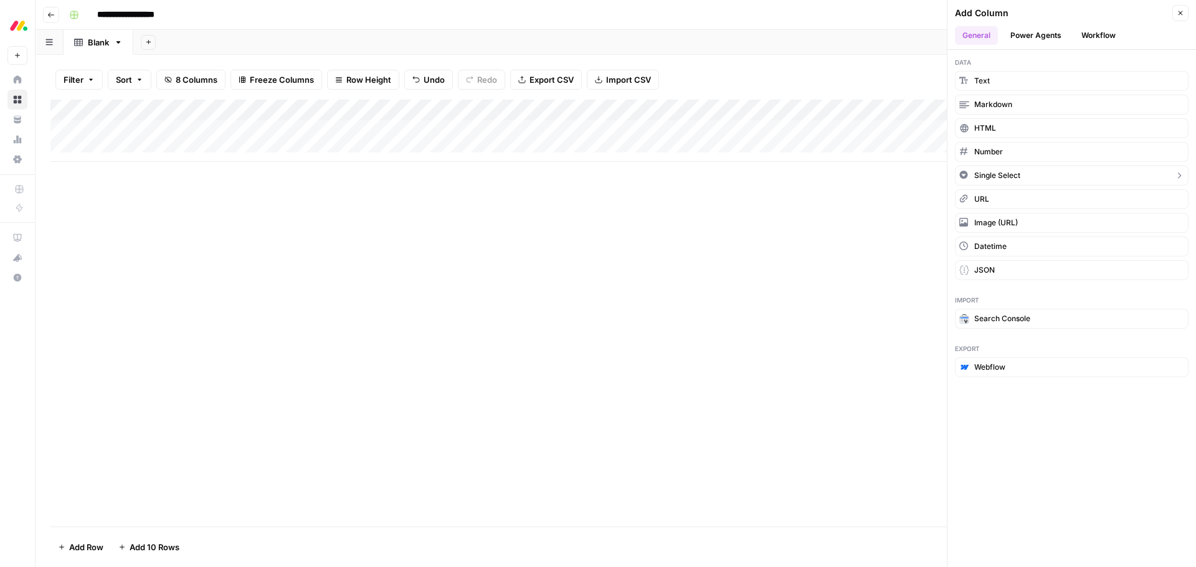
click at [1178, 176] on icon "button" at bounding box center [1179, 176] width 10 height 10
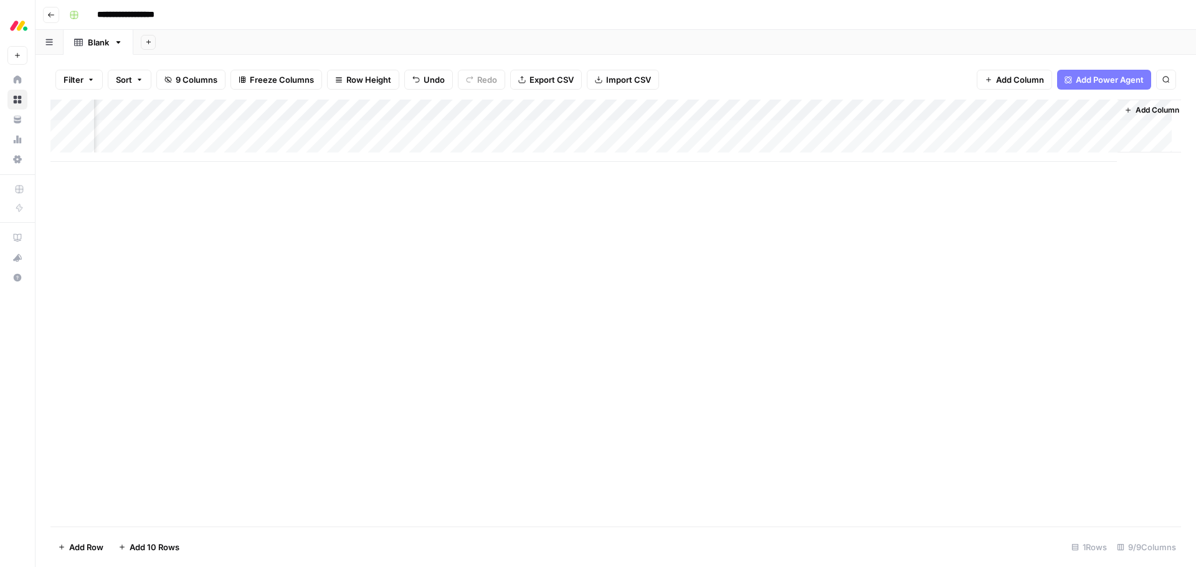
scroll to position [0, 472]
drag, startPoint x: 1067, startPoint y: 109, endPoint x: 207, endPoint y: 110, distance: 859.5
click at [207, 110] on div "Add Column" at bounding box center [615, 131] width 1130 height 62
click at [644, 107] on div "Add Column" at bounding box center [615, 131] width 1130 height 62
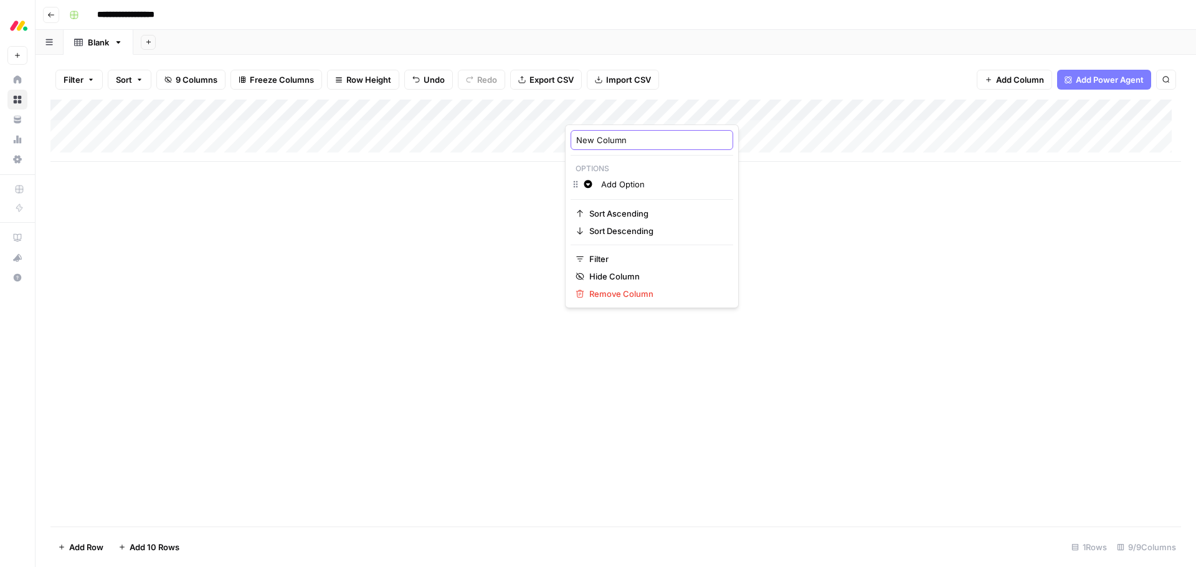
click at [609, 143] on input "New Column" at bounding box center [651, 140] width 151 height 12
type input "Seniority"
click at [556, 108] on div "Add Column" at bounding box center [615, 131] width 1130 height 62
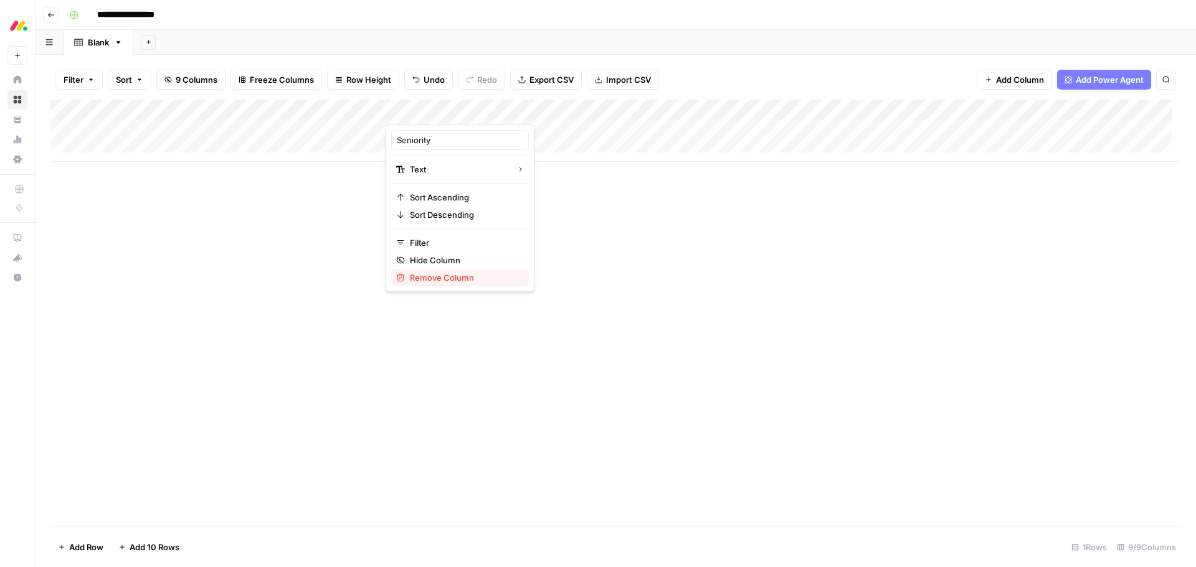
click at [444, 275] on span "Remove Column" at bounding box center [464, 278] width 109 height 12
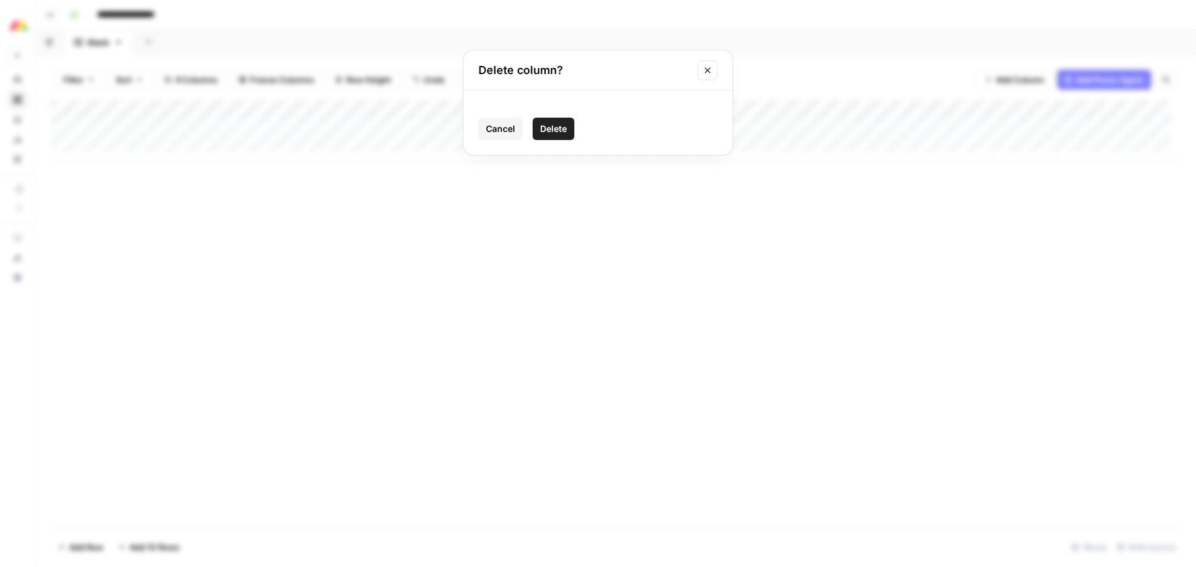
click at [553, 128] on span "Delete" at bounding box center [553, 129] width 27 height 12
click at [453, 112] on div "Add Column" at bounding box center [615, 131] width 1130 height 62
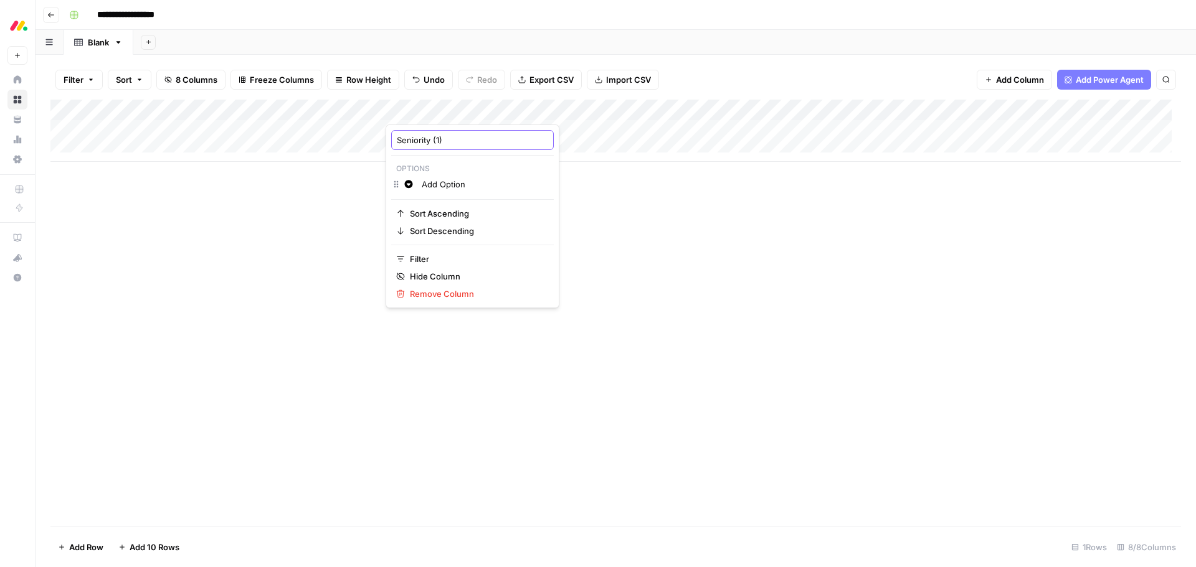
click at [443, 146] on input "Seniority (1)" at bounding box center [472, 140] width 151 height 12
type input "Seniority"
click at [917, 350] on div "Add Column" at bounding box center [615, 313] width 1130 height 427
click at [458, 131] on div "Add Column" at bounding box center [615, 131] width 1130 height 62
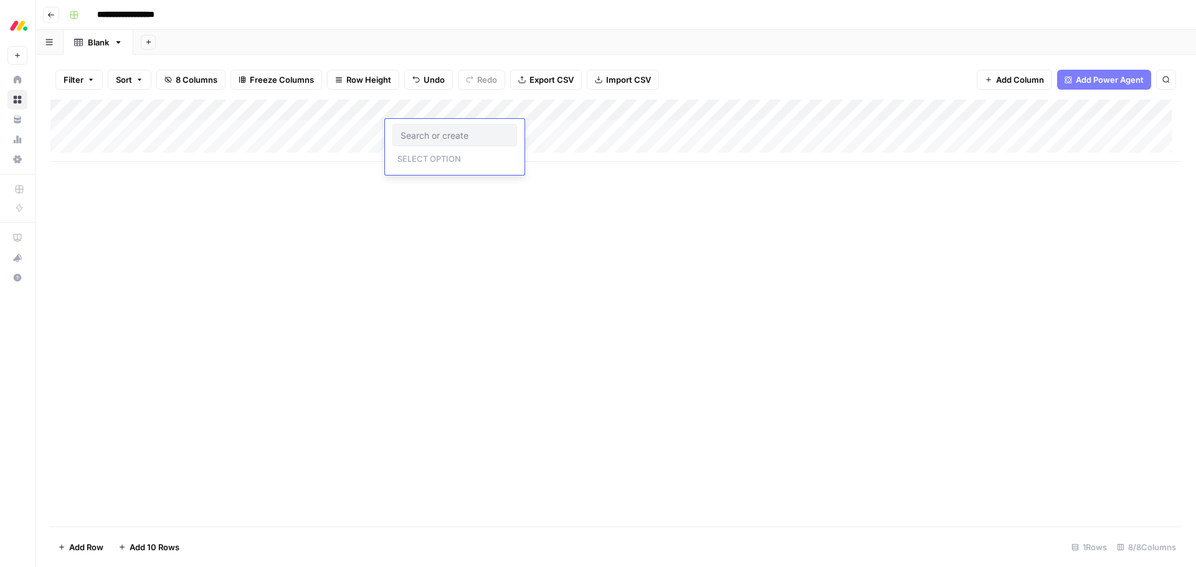
click at [468, 137] on input "text" at bounding box center [454, 135] width 108 height 11
click at [470, 137] on input "text" at bounding box center [454, 135] width 108 height 11
type input "Senior / Leadership"
click at [485, 201] on div "Add Column" at bounding box center [615, 313] width 1130 height 427
click at [574, 128] on div "Add Column" at bounding box center [615, 131] width 1130 height 62
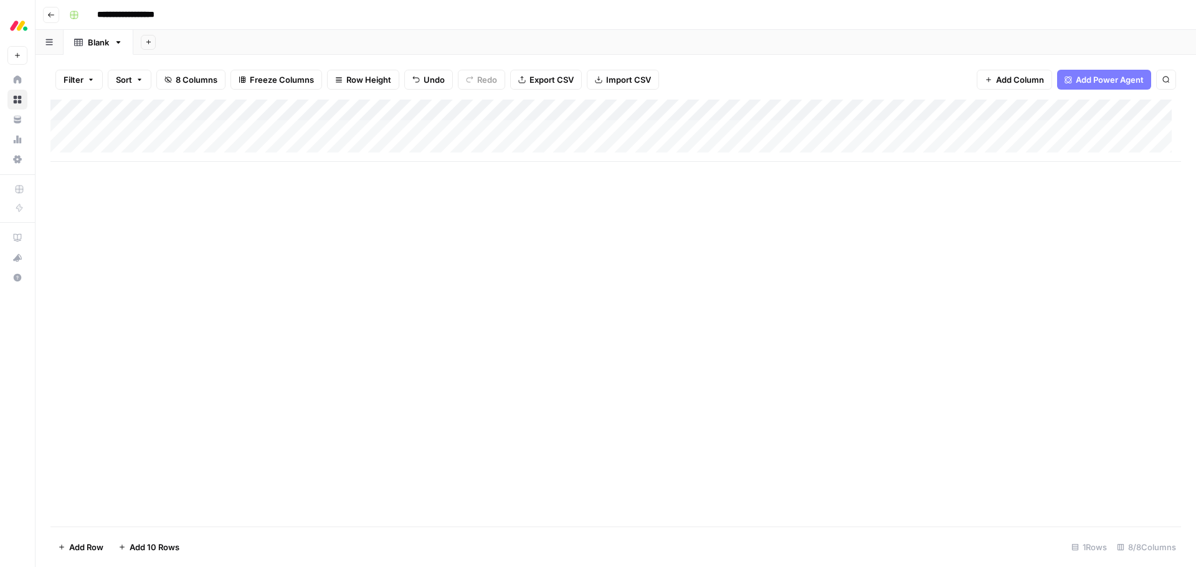
click at [596, 130] on div "Add Column" at bounding box center [615, 131] width 1130 height 62
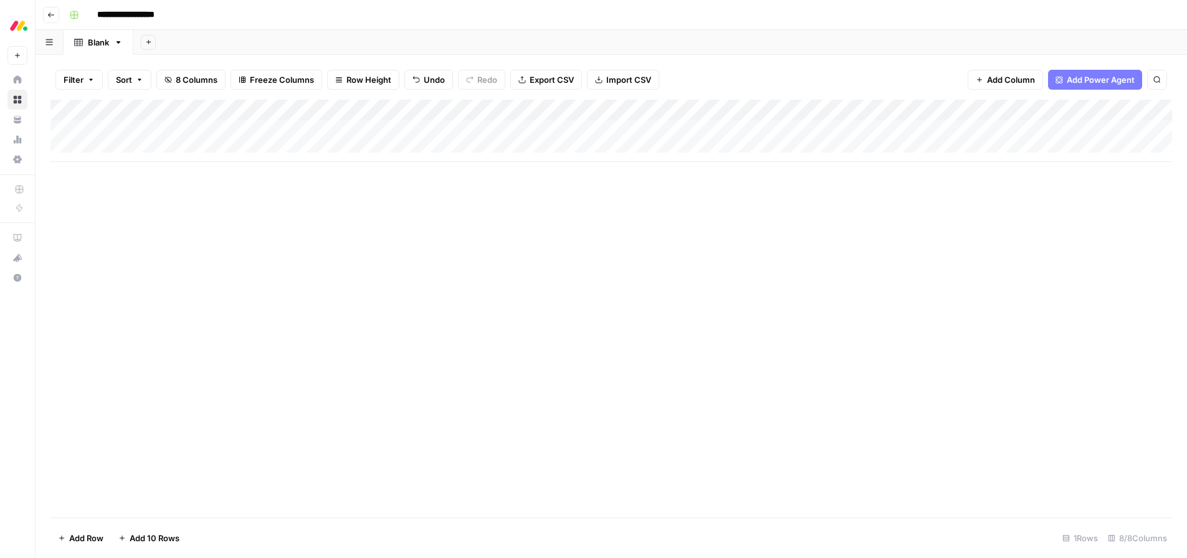
click at [596, 130] on div at bounding box center [587, 130] width 181 height 23
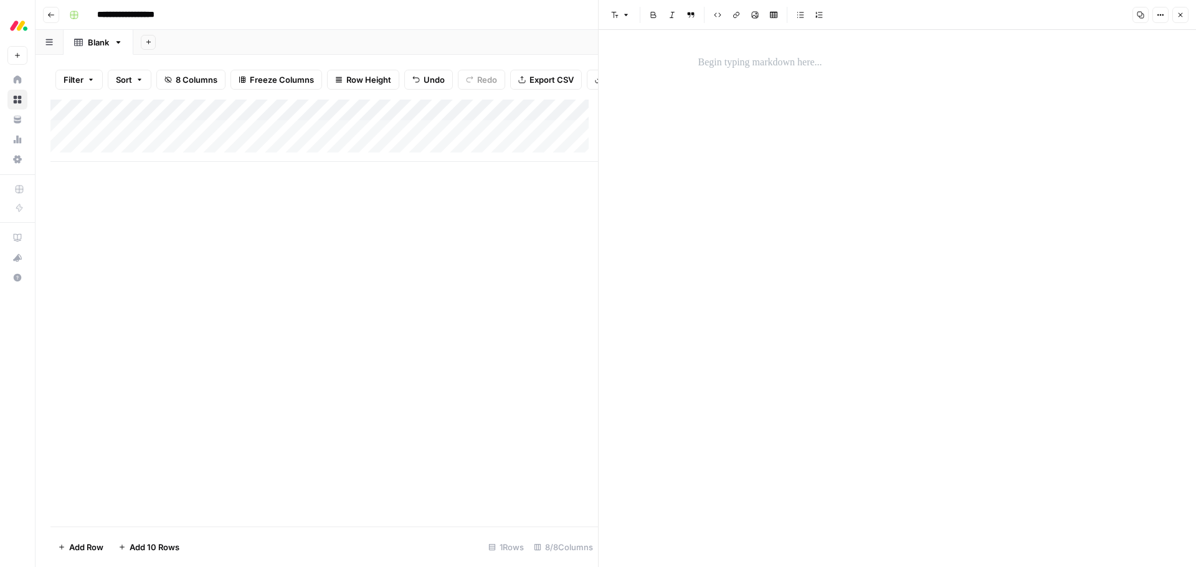
click at [1182, 17] on icon "button" at bounding box center [1180, 14] width 7 height 7
click at [666, 108] on div "Add Column" at bounding box center [615, 131] width 1130 height 62
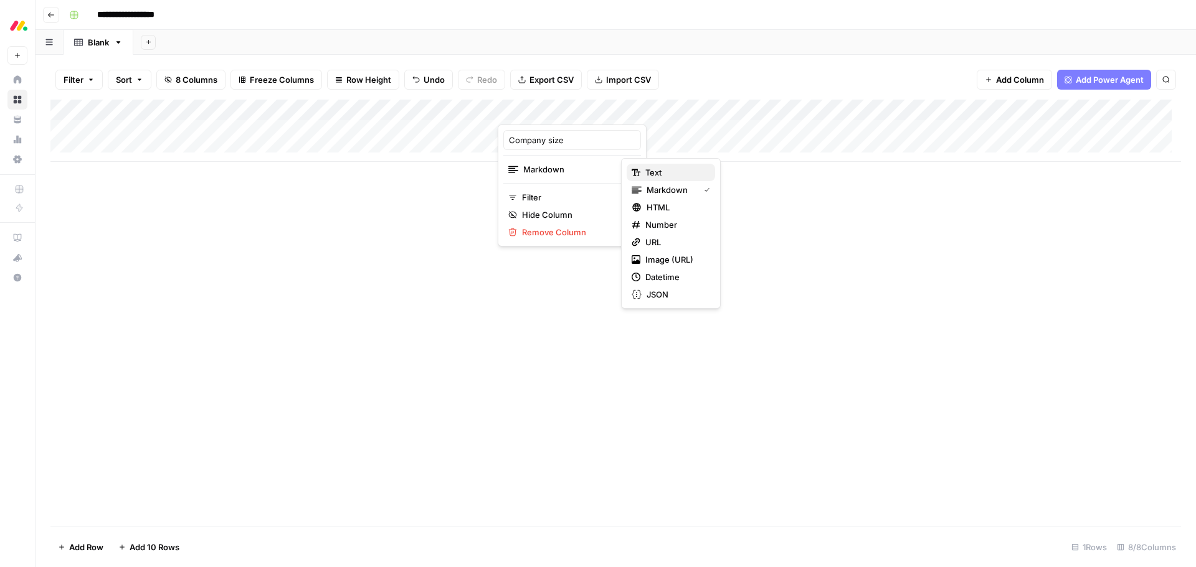
click at [679, 173] on span "Text" at bounding box center [675, 172] width 60 height 12
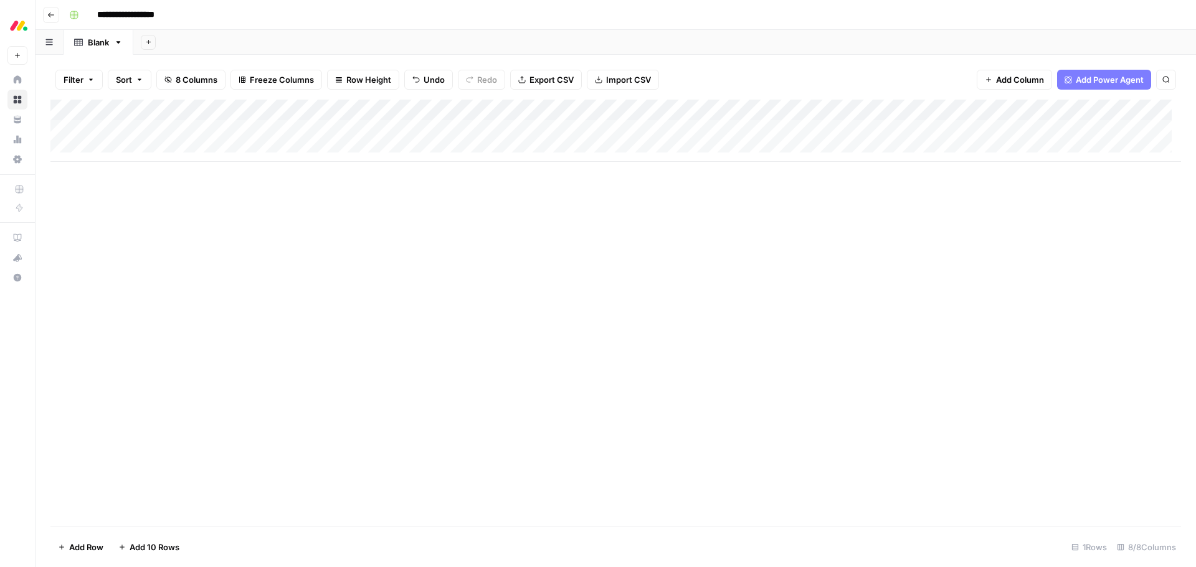
click at [667, 111] on div "Add Column" at bounding box center [615, 131] width 1130 height 62
click at [716, 193] on div "Add Column" at bounding box center [615, 313] width 1130 height 427
click at [1029, 83] on span "Add Column" at bounding box center [1020, 79] width 48 height 12
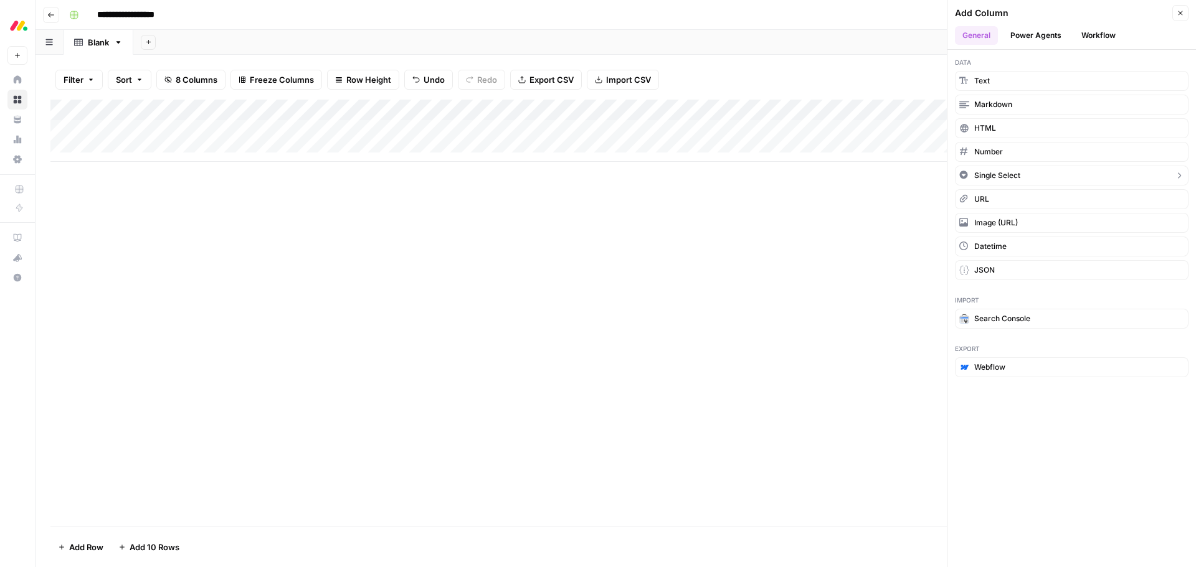
click at [1025, 179] on button "Single Select" at bounding box center [1072, 176] width 234 height 20
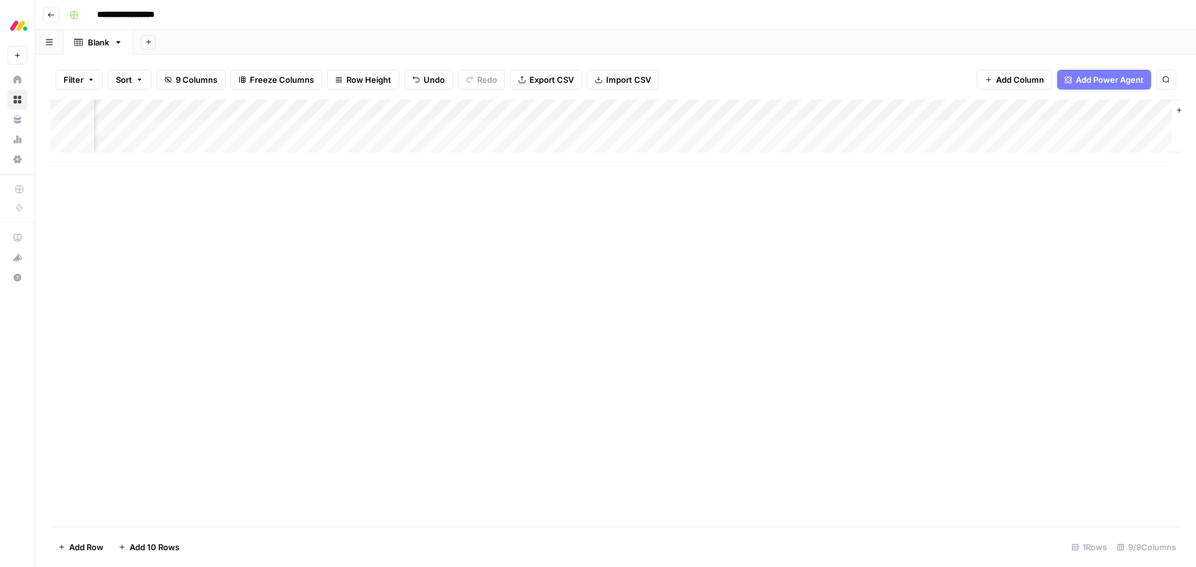
scroll to position [0, 405]
drag, startPoint x: 1059, startPoint y: 112, endPoint x: 285, endPoint y: 136, distance: 774.6
click at [285, 136] on div "Add Column" at bounding box center [615, 131] width 1130 height 62
drag, startPoint x: 738, startPoint y: 106, endPoint x: 572, endPoint y: 108, distance: 165.7
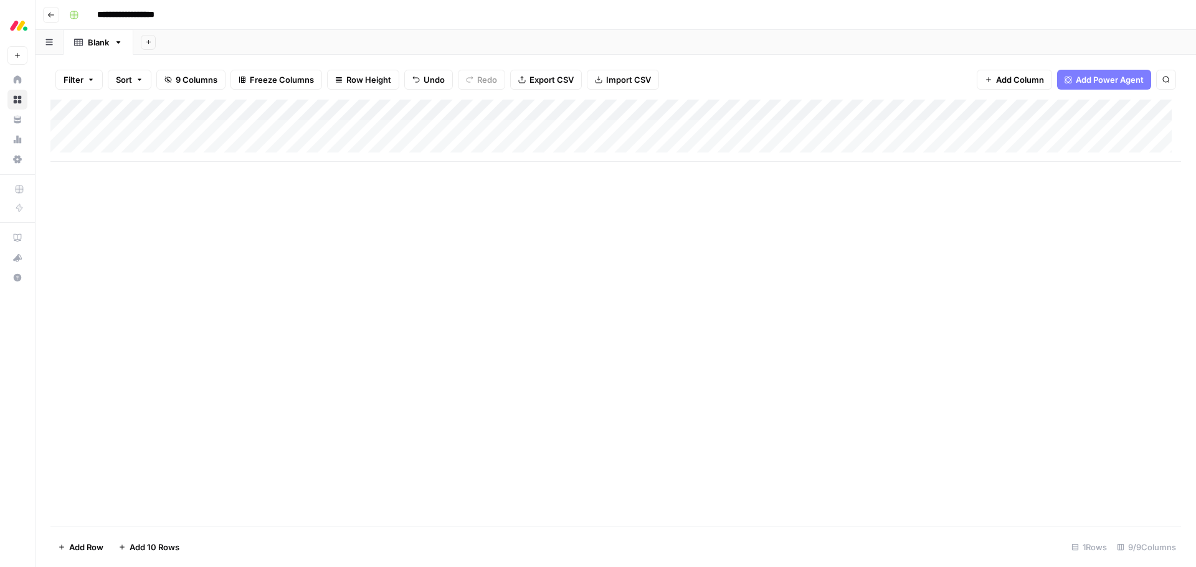
click at [572, 108] on div "Add Column" at bounding box center [615, 131] width 1130 height 62
click at [556, 110] on div "Add Column" at bounding box center [615, 131] width 1130 height 62
click at [556, 110] on div at bounding box center [554, 112] width 113 height 25
click at [664, 115] on div "Add Column" at bounding box center [615, 131] width 1130 height 62
click at [780, 113] on div at bounding box center [700, 112] width 180 height 25
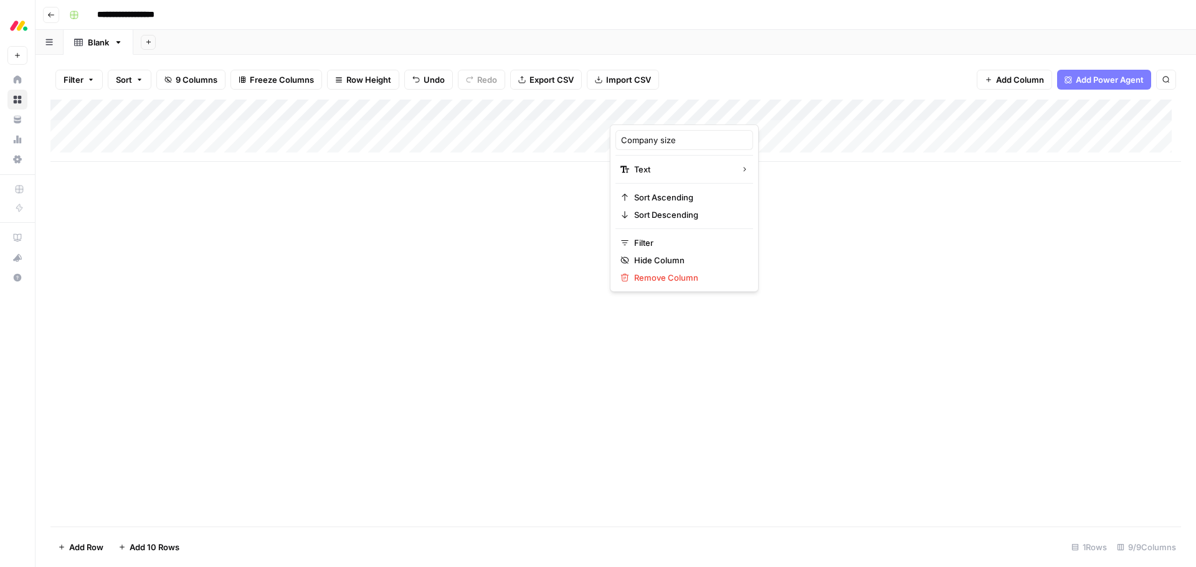
click at [774, 111] on div at bounding box center [700, 112] width 180 height 25
click at [777, 88] on div "Filter Sort 9 Columns Freeze Columns Row Height Undo Redo Export CSV Import CSV…" at bounding box center [615, 80] width 1130 height 40
click at [779, 109] on div "Add Column" at bounding box center [615, 131] width 1130 height 62
click at [665, 277] on span "Remove Column" at bounding box center [688, 278] width 109 height 12
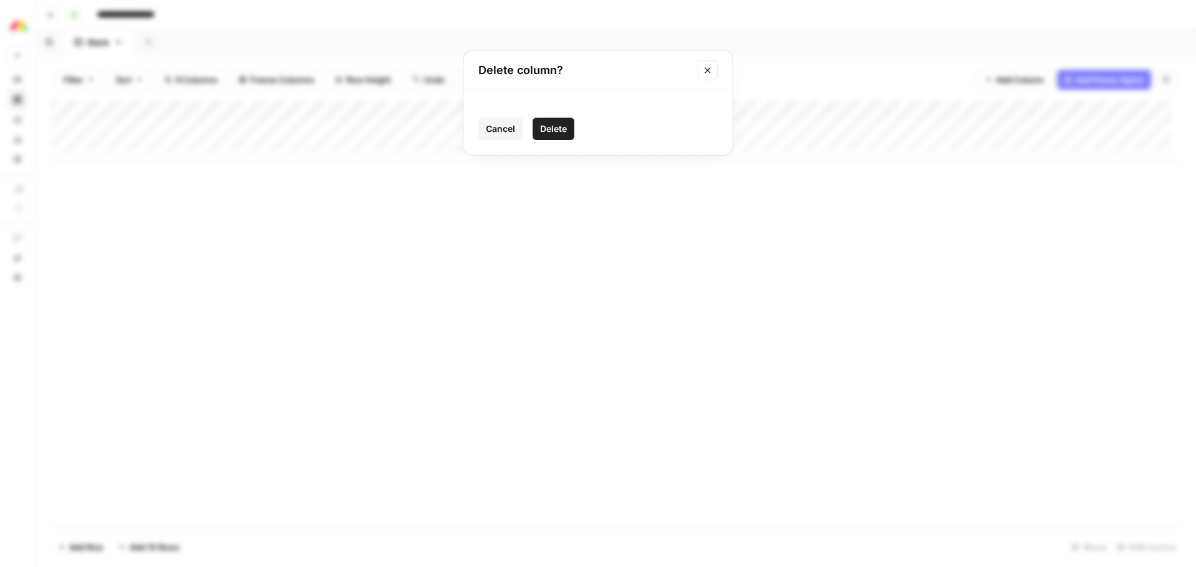
click at [552, 127] on span "Delete" at bounding box center [553, 129] width 27 height 12
click at [569, 111] on div "Add Column" at bounding box center [615, 131] width 1130 height 62
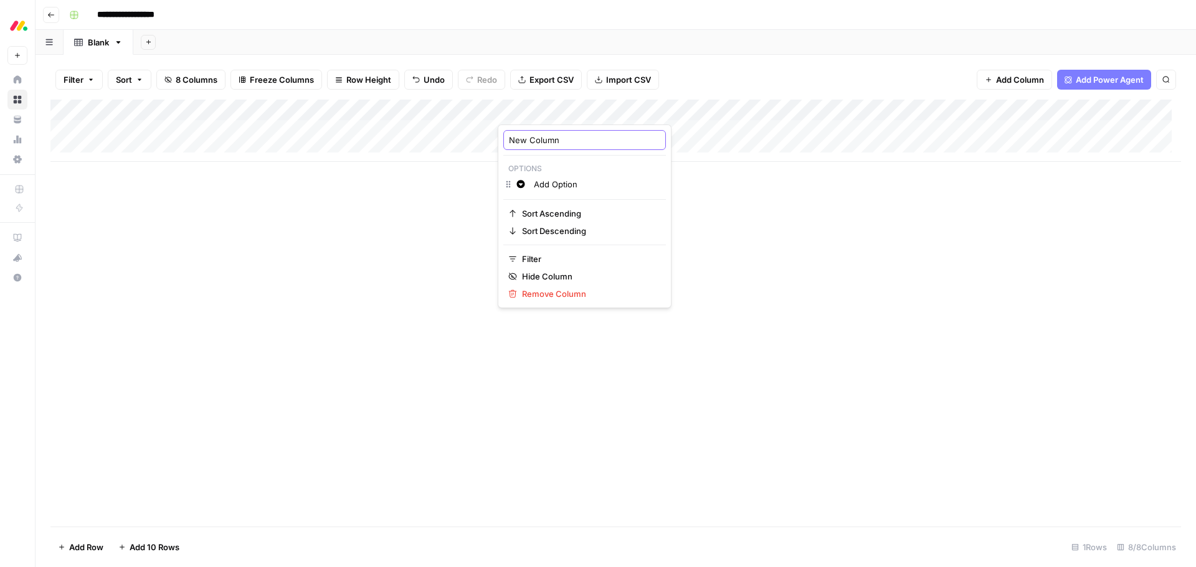
click at [560, 140] on input "New Column" at bounding box center [584, 140] width 151 height 12
type input "Company size"
click at [551, 131] on div "Add Column" at bounding box center [615, 131] width 1130 height 62
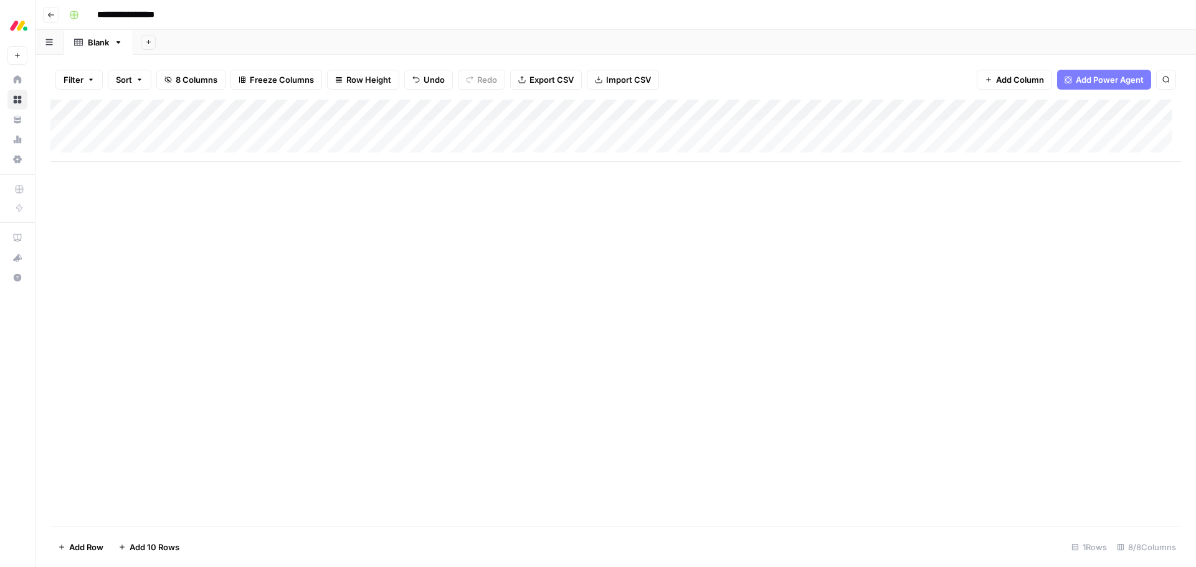
click at [551, 131] on div "Add Column" at bounding box center [615, 131] width 1130 height 62
type input "1000+"
click at [574, 108] on div "Add Column" at bounding box center [615, 131] width 1130 height 62
click at [598, 109] on div at bounding box center [554, 112] width 113 height 25
click at [767, 257] on div "Add Column" at bounding box center [615, 313] width 1130 height 427
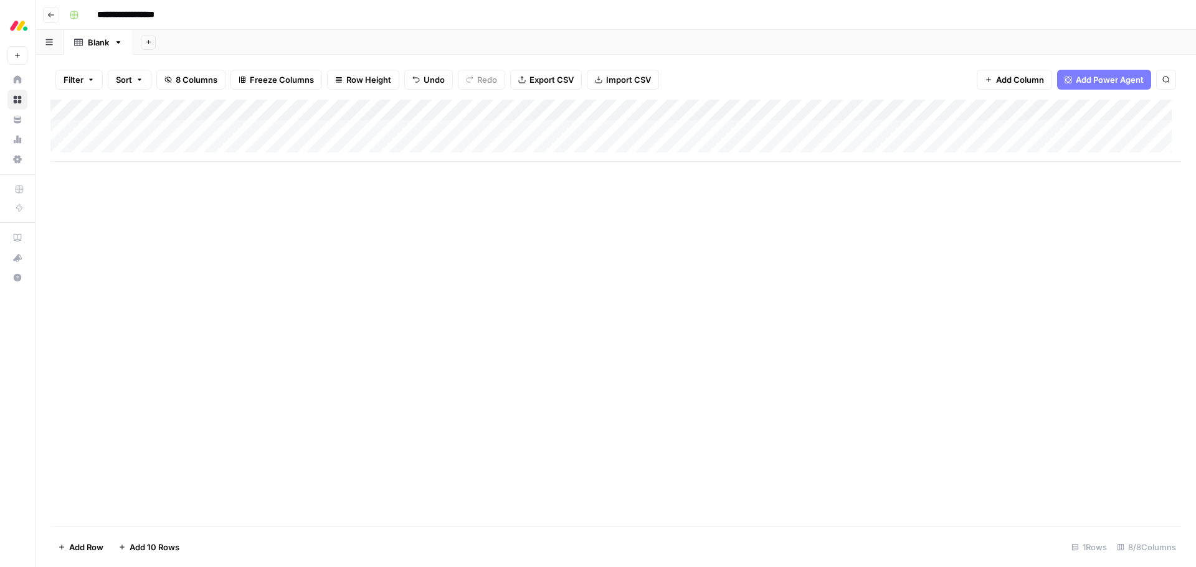
click at [1018, 83] on span "Add Column" at bounding box center [1020, 79] width 48 height 12
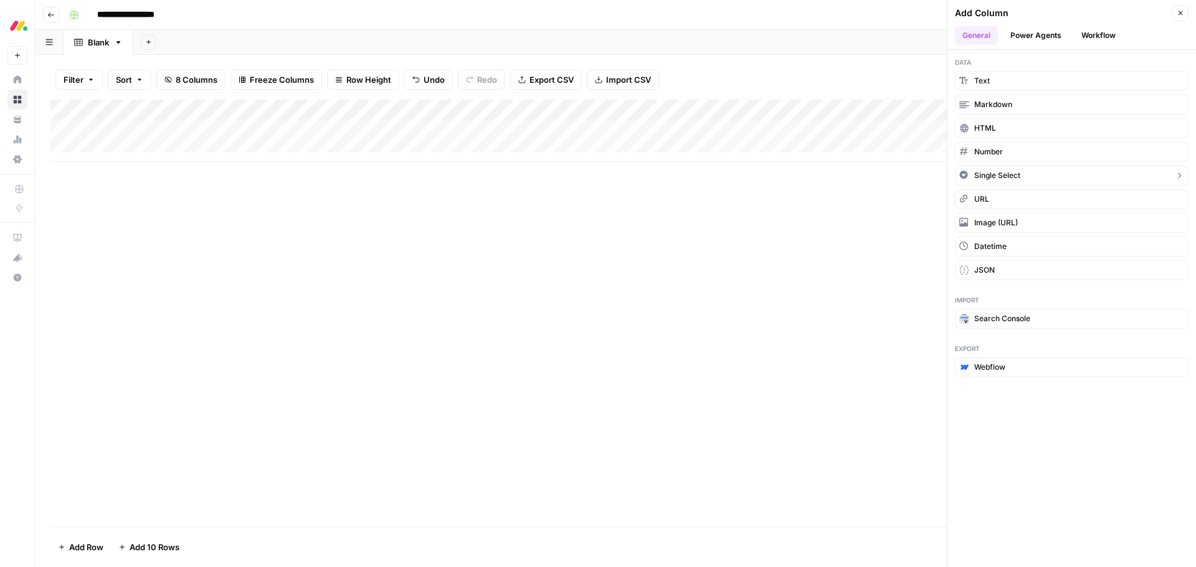
click at [1008, 177] on span "Single Select" at bounding box center [997, 175] width 46 height 11
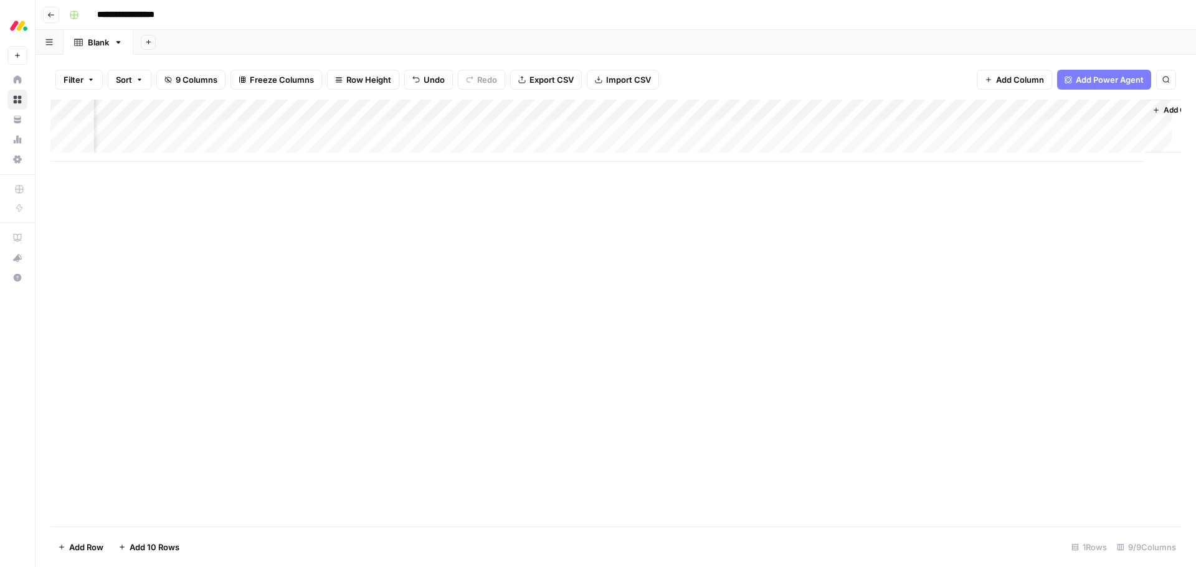
scroll to position [0, 338]
drag, startPoint x: 1068, startPoint y: 111, endPoint x: 379, endPoint y: 144, distance: 689.1
click at [379, 144] on div "Add Column" at bounding box center [615, 131] width 1130 height 62
click at [329, 113] on div "Add Column" at bounding box center [615, 131] width 1130 height 62
click at [329, 113] on div at bounding box center [328, 112] width 113 height 25
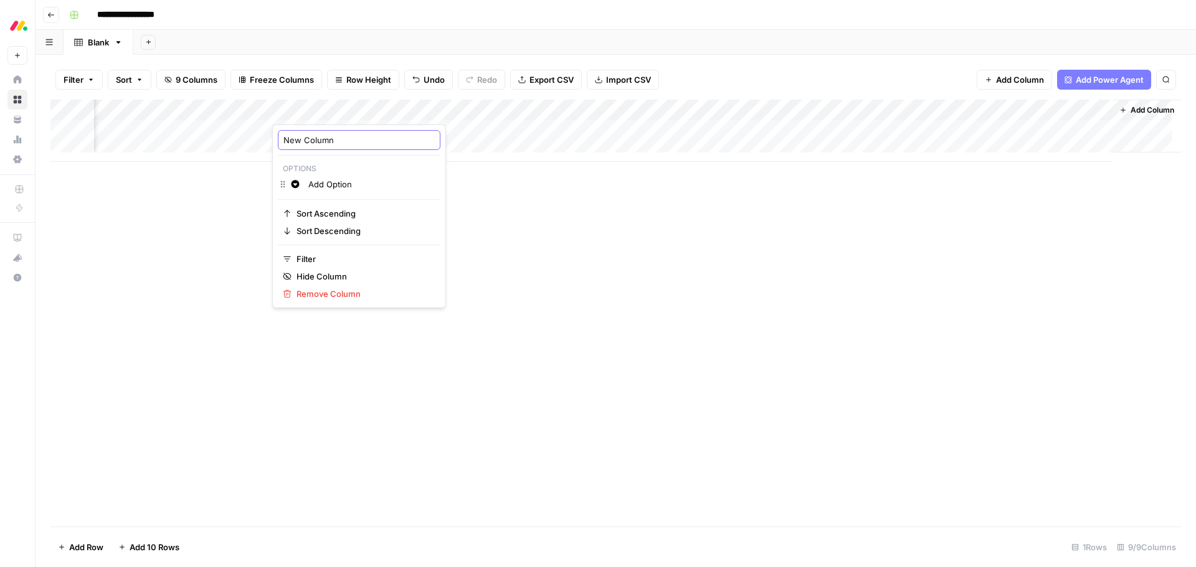
click at [320, 141] on input "New Column" at bounding box center [358, 140] width 151 height 12
type input "Team size"
click at [320, 131] on div "Add Column" at bounding box center [615, 131] width 1130 height 62
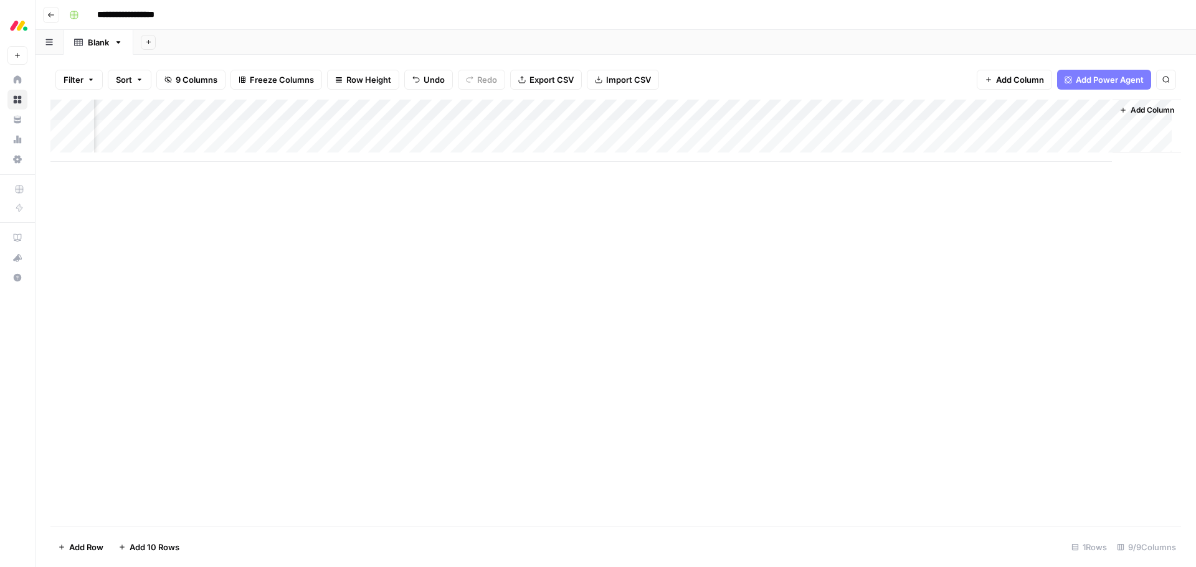
click at [320, 131] on div "Add Column" at bounding box center [615, 131] width 1130 height 62
type input "2"
type input "50-100, 100+"
click at [432, 131] on div "Add Column" at bounding box center [615, 131] width 1130 height 62
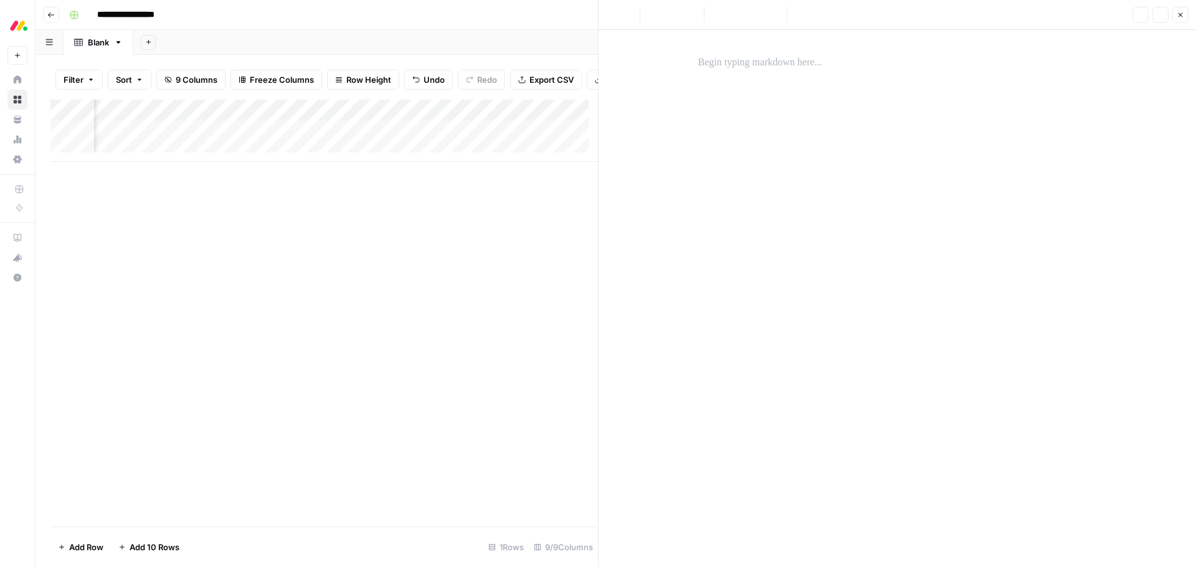
click at [800, 141] on div at bounding box center [898, 299] width 414 height 538
click at [761, 67] on p at bounding box center [897, 63] width 399 height 16
click at [422, 267] on div "Add Column" at bounding box center [323, 313] width 547 height 427
click at [686, 60] on div "**********" at bounding box center [897, 299] width 597 height 538
click at [699, 65] on p "**********" at bounding box center [897, 63] width 399 height 16
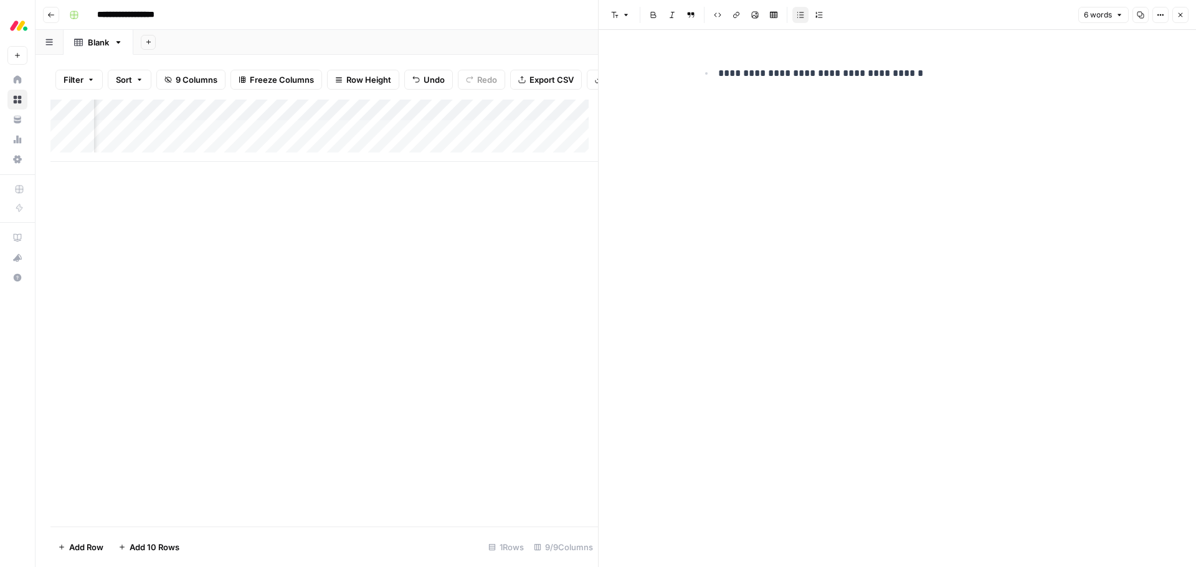
click at [607, 267] on div "**********" at bounding box center [897, 299] width 597 height 538
click at [493, 259] on div "Add Column" at bounding box center [323, 313] width 547 height 427
click at [1182, 16] on icon "button" at bounding box center [1180, 14] width 7 height 7
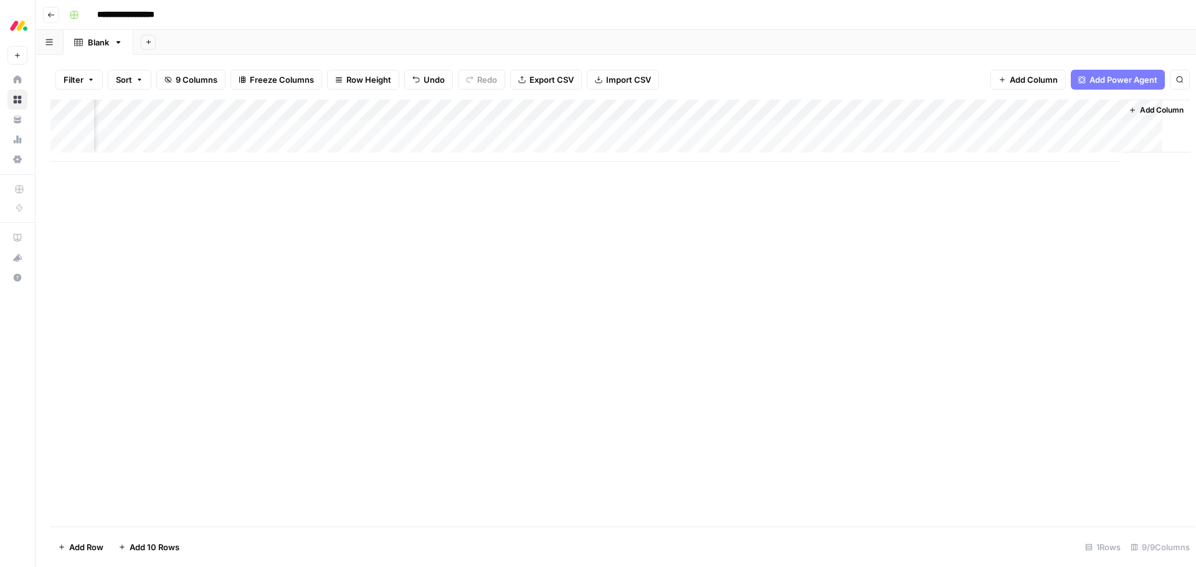
scroll to position [0, 323]
click at [646, 130] on div "Add Column" at bounding box center [615, 131] width 1130 height 62
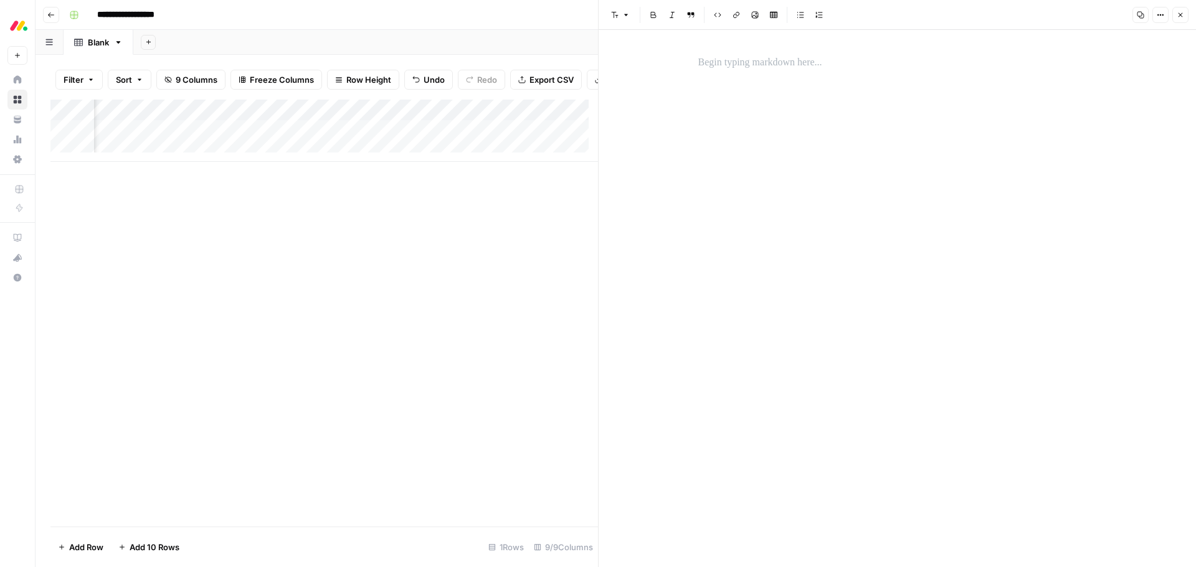
click at [752, 70] on p at bounding box center [897, 63] width 399 height 16
paste div
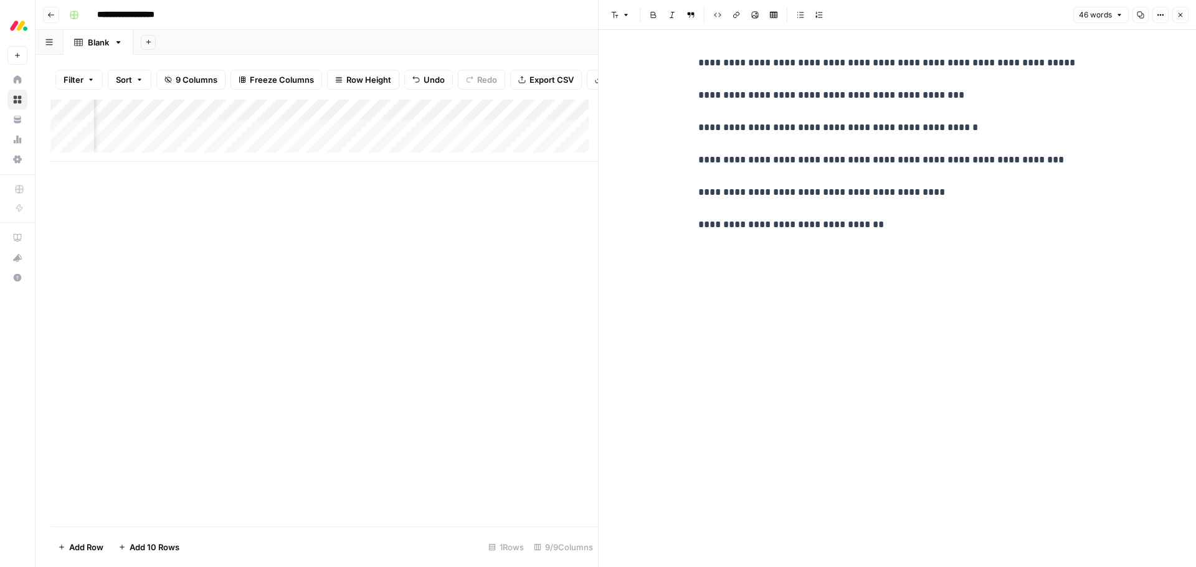
click at [691, 65] on div "**********" at bounding box center [898, 144] width 414 height 188
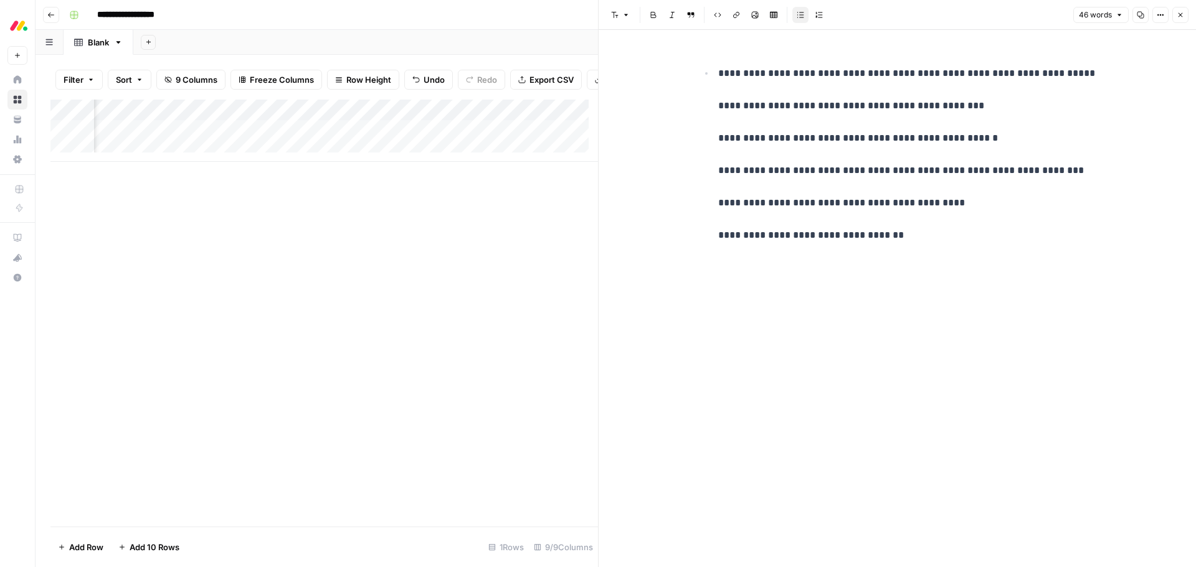
click at [719, 110] on p "**********" at bounding box center [907, 154] width 379 height 178
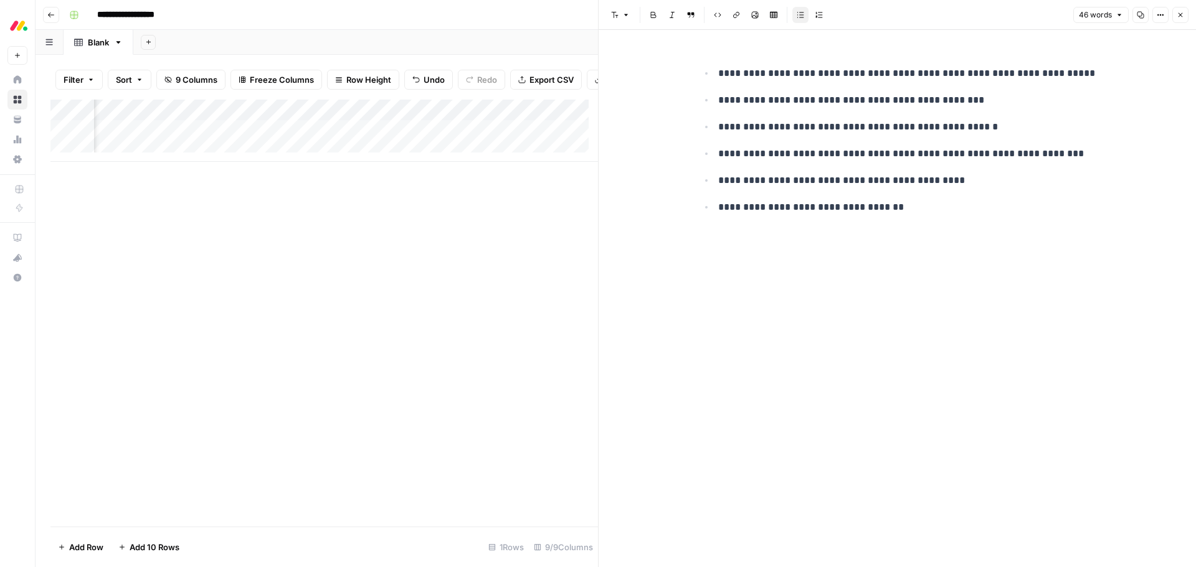
drag, startPoint x: 1185, startPoint y: 19, endPoint x: 1067, endPoint y: 64, distance: 126.0
click at [1185, 19] on button "Close" at bounding box center [1180, 15] width 16 height 16
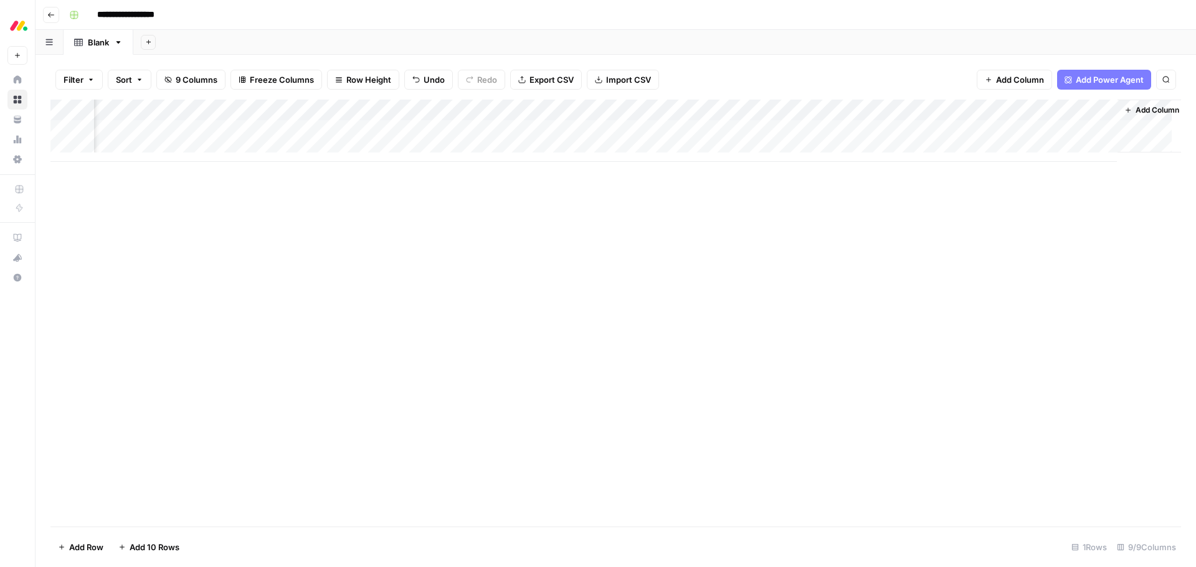
click at [820, 134] on div "Add Column" at bounding box center [615, 131] width 1130 height 62
click at [826, 134] on textarea at bounding box center [856, 131] width 199 height 17
type textarea "**********"
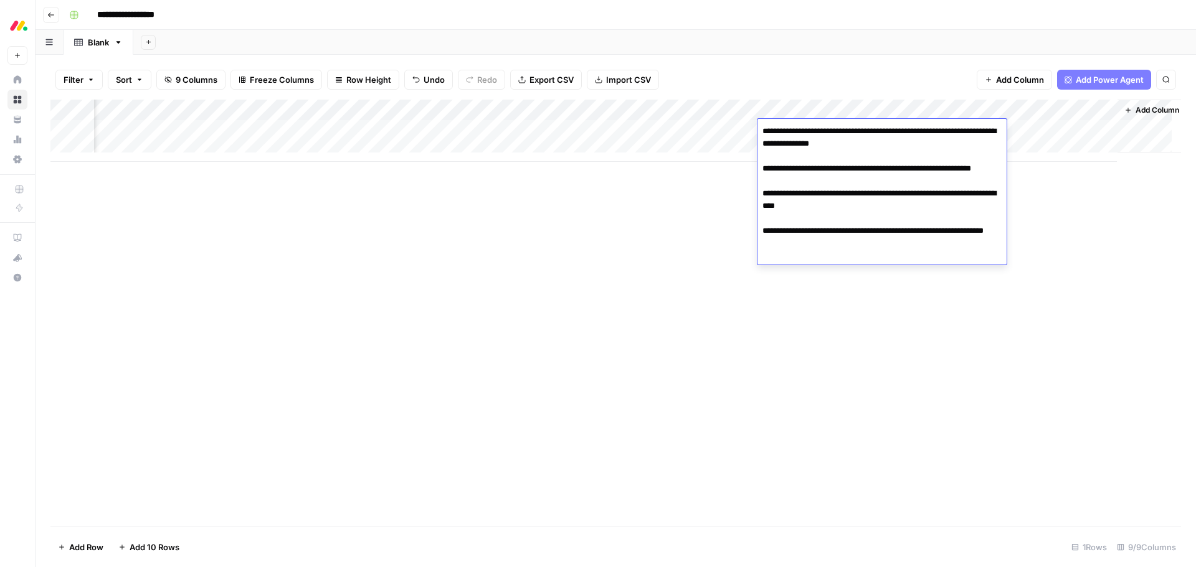
scroll to position [9, 323]
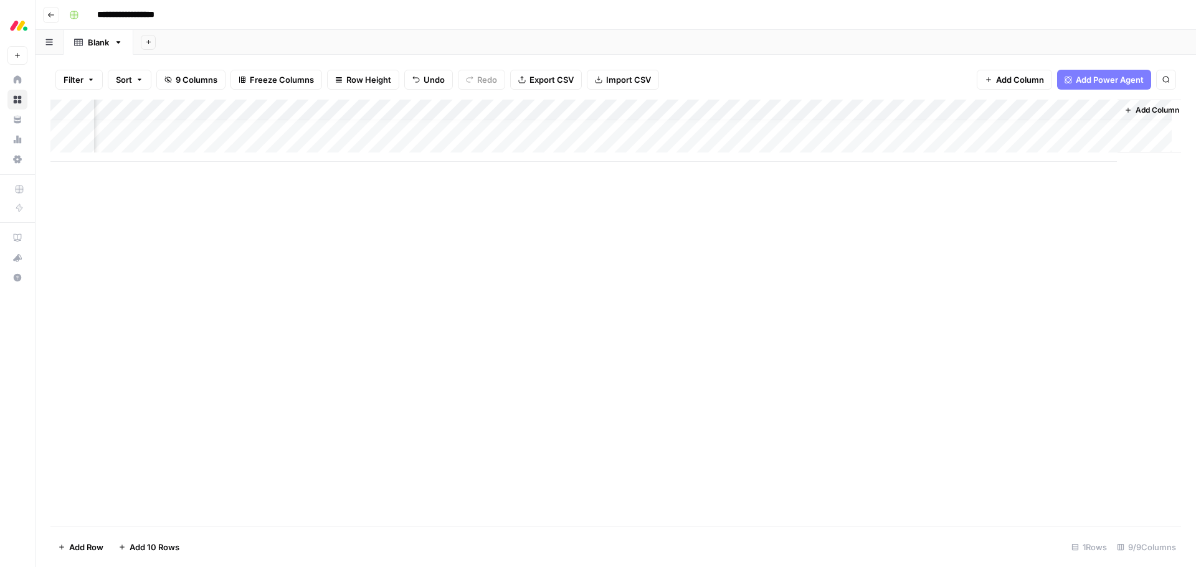
click at [827, 127] on div "Add Column" at bounding box center [615, 131] width 1130 height 62
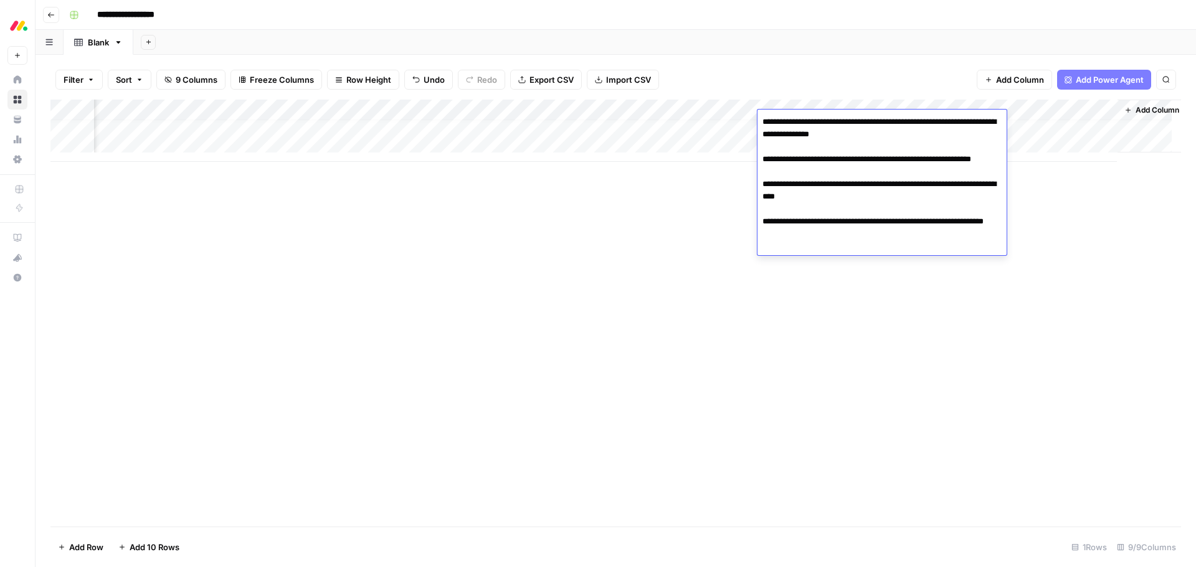
click at [778, 126] on textarea "**********" at bounding box center [881, 184] width 249 height 142
click at [766, 122] on textarea "**********" at bounding box center [881, 184] width 249 height 142
type textarea "**********"
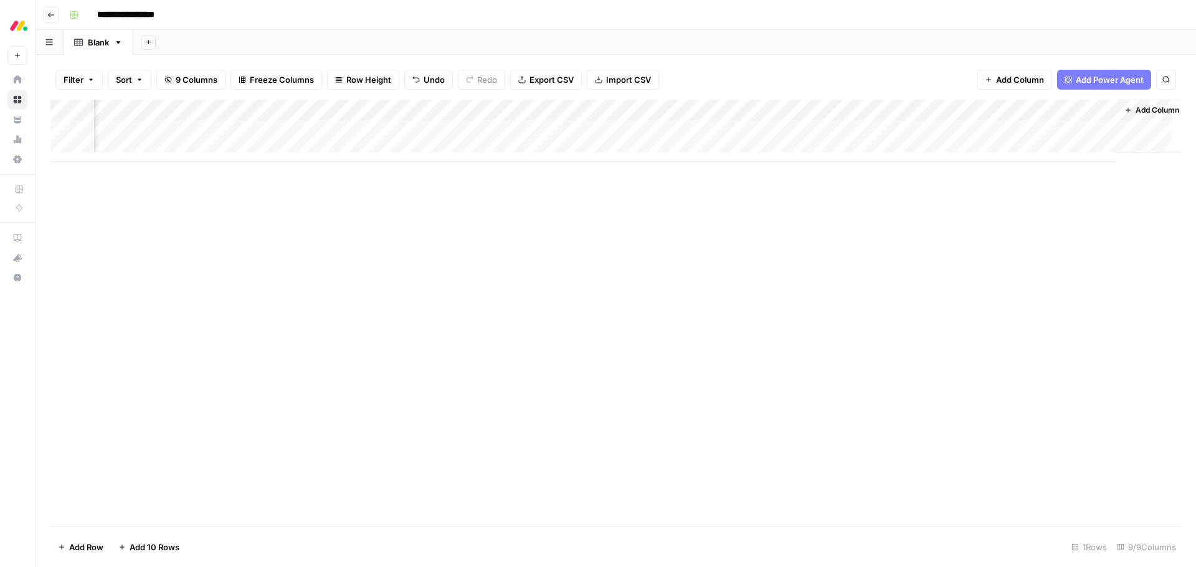
scroll to position [0, 323]
click at [747, 110] on div "Add Column" at bounding box center [615, 131] width 1130 height 62
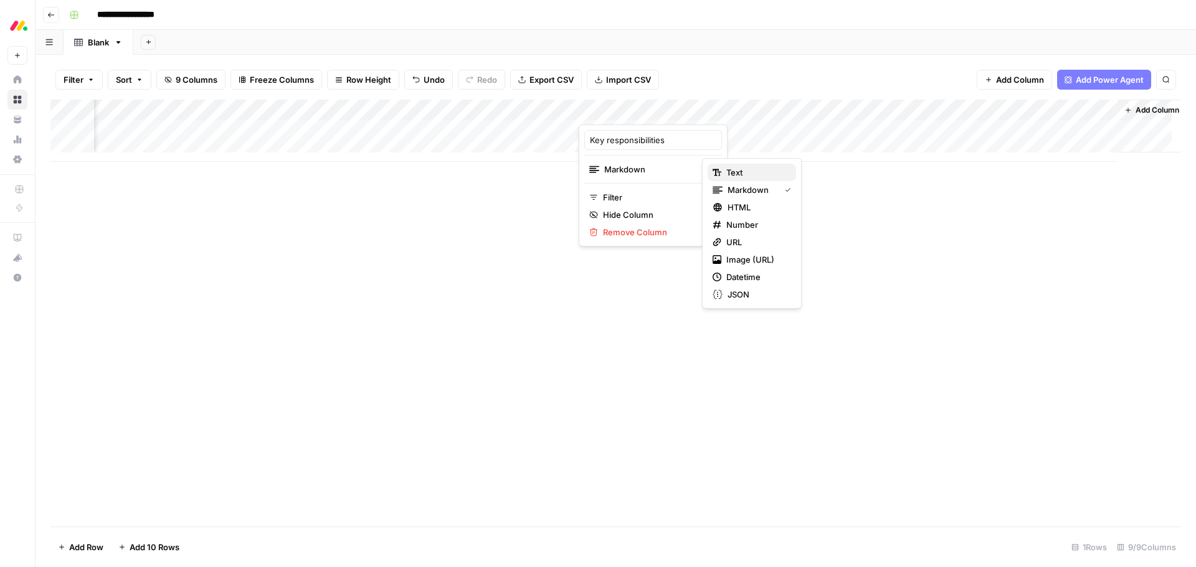
click at [741, 173] on span "Text" at bounding box center [756, 172] width 60 height 12
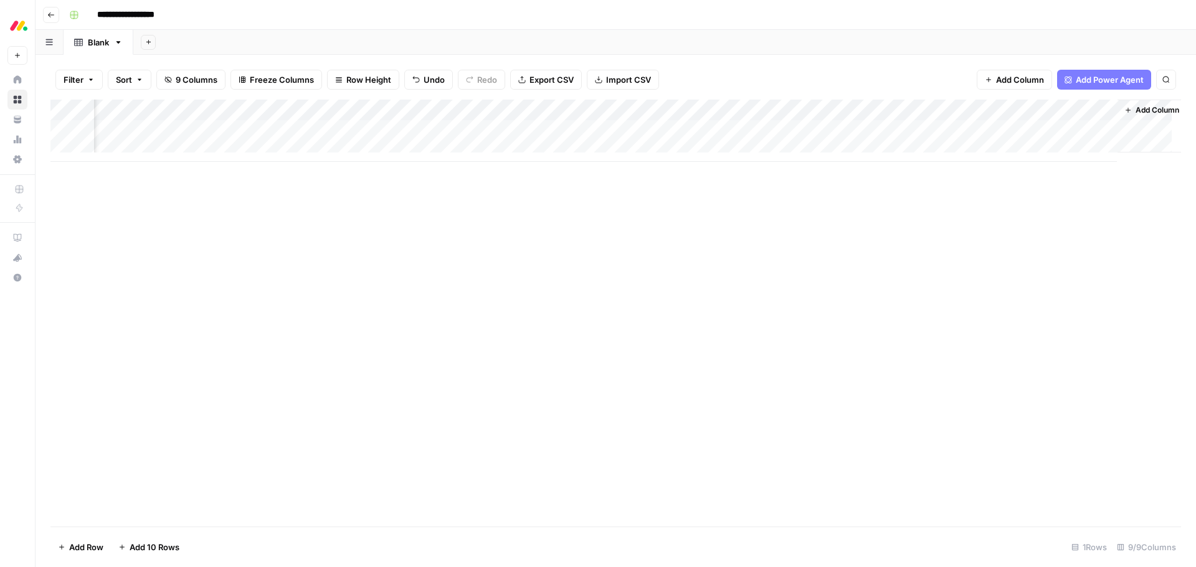
click at [682, 133] on div "Add Column" at bounding box center [615, 131] width 1130 height 62
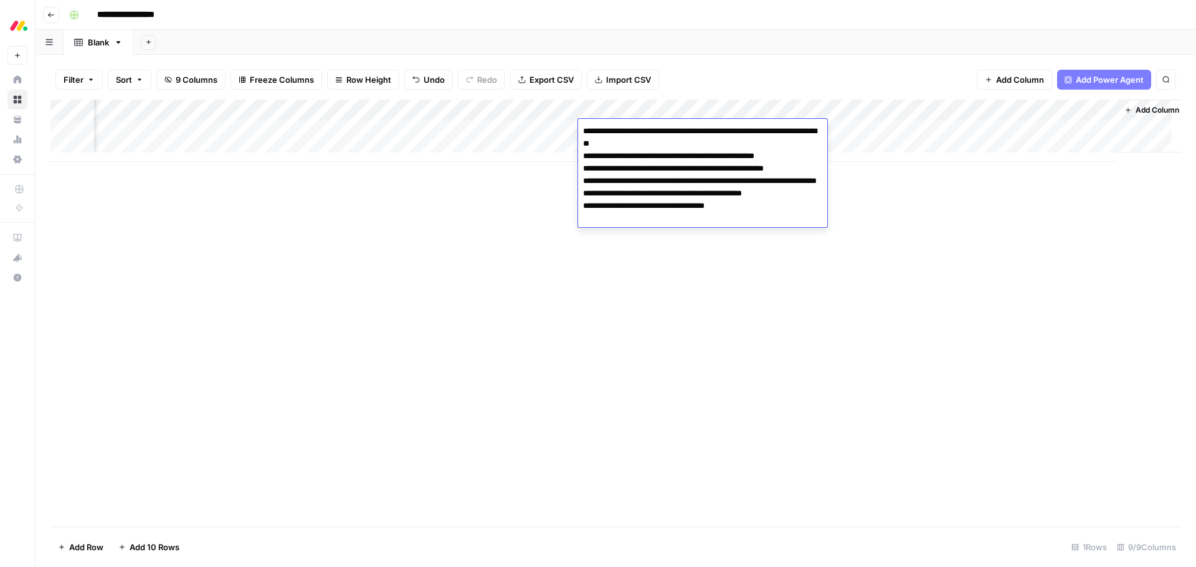
click at [856, 128] on div "Add Column" at bounding box center [615, 131] width 1130 height 62
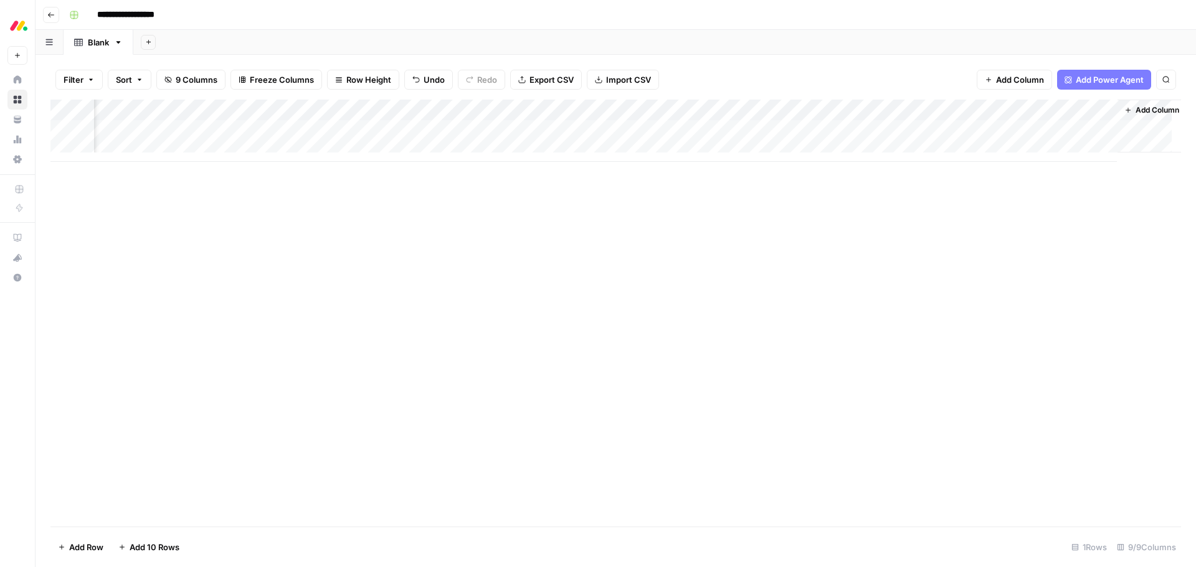
click at [856, 128] on div "Add Column" at bounding box center [615, 131] width 1130 height 62
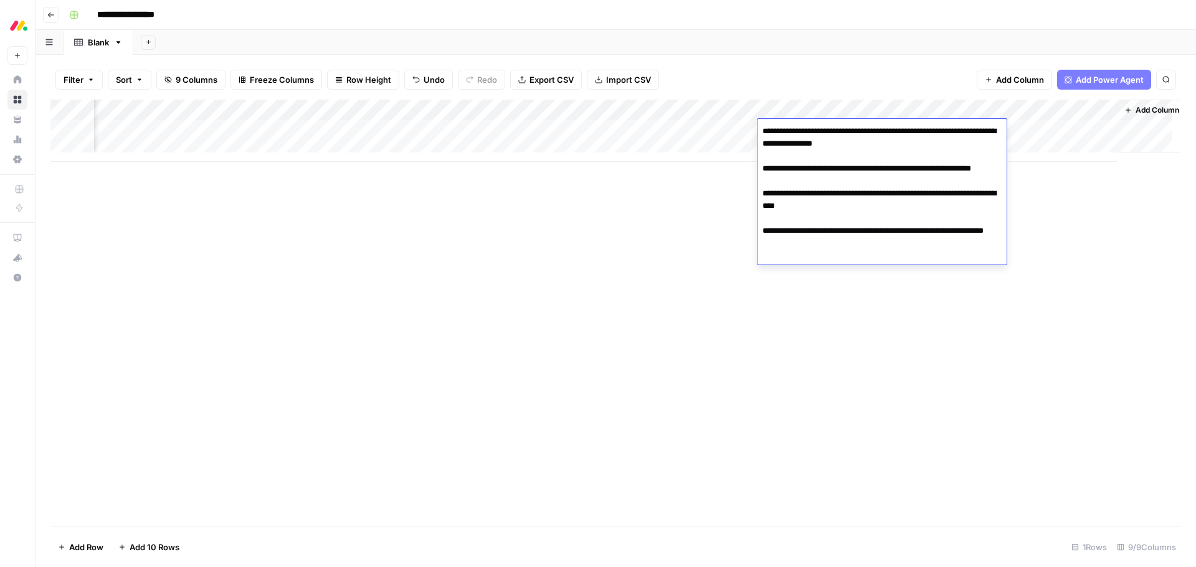
click at [802, 139] on textarea "**********" at bounding box center [881, 194] width 249 height 142
click at [762, 168] on textarea "**********" at bounding box center [881, 194] width 249 height 142
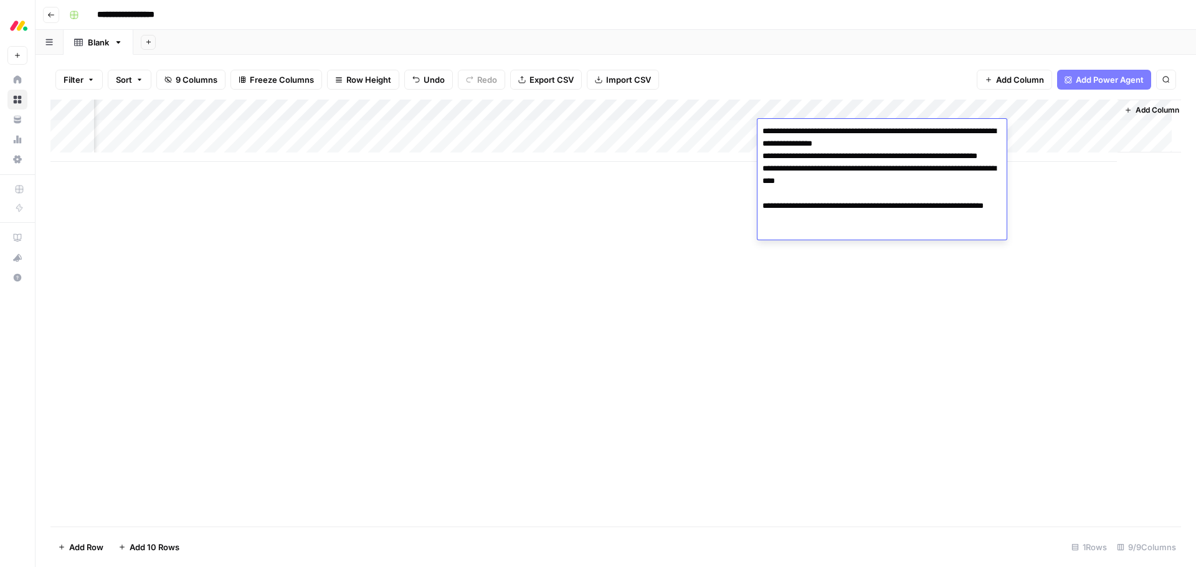
type textarea "**********"
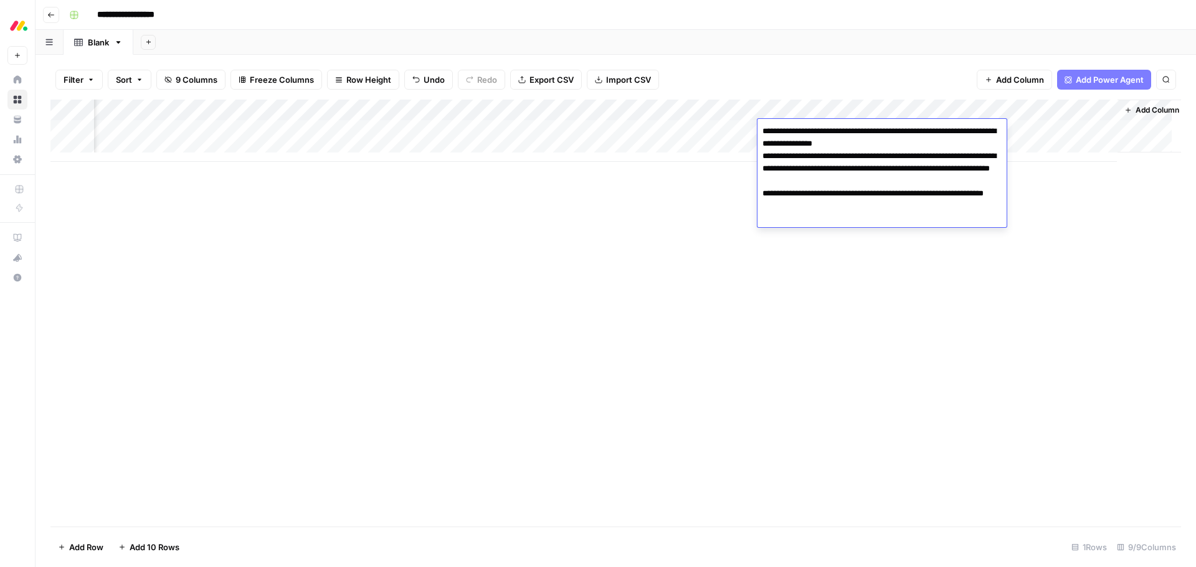
scroll to position [9, 323]
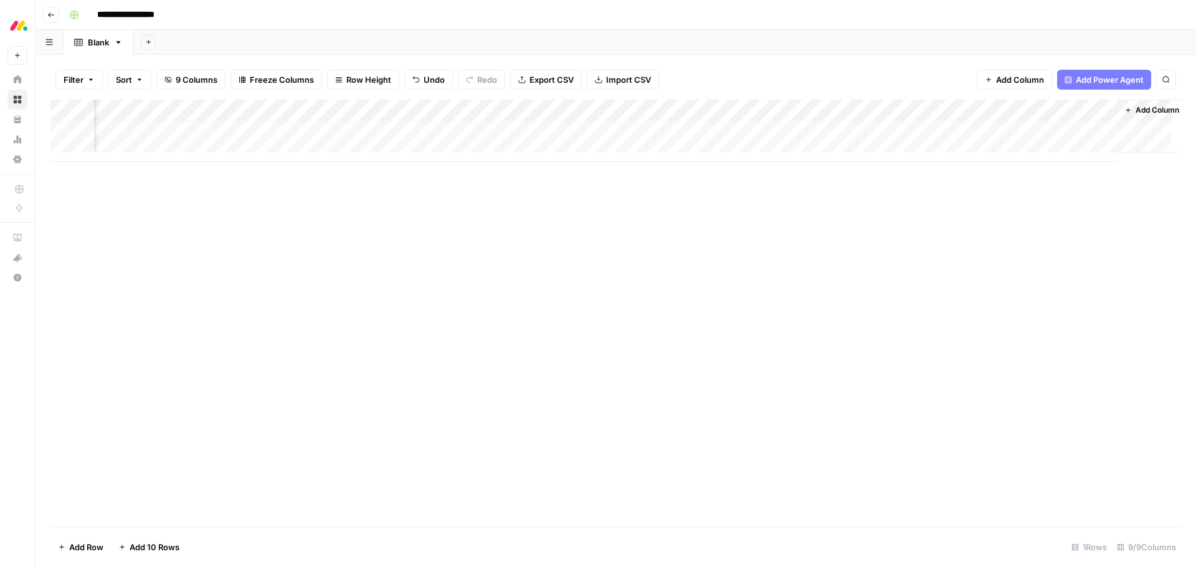
click at [812, 125] on div "Add Column" at bounding box center [615, 131] width 1130 height 62
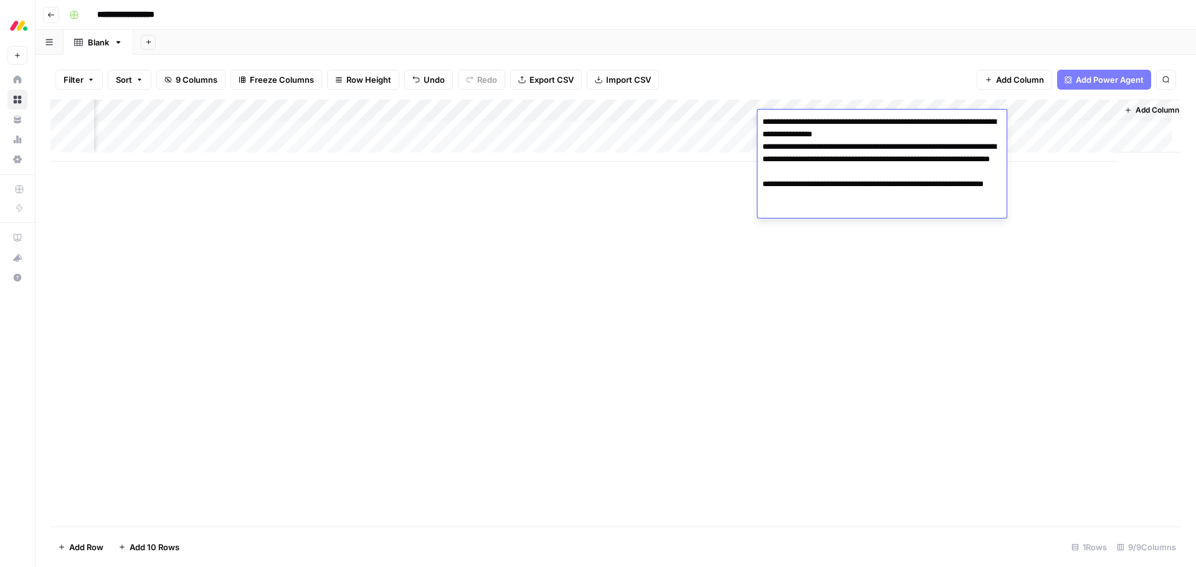
click at [802, 161] on textarea "**********" at bounding box center [881, 165] width 249 height 105
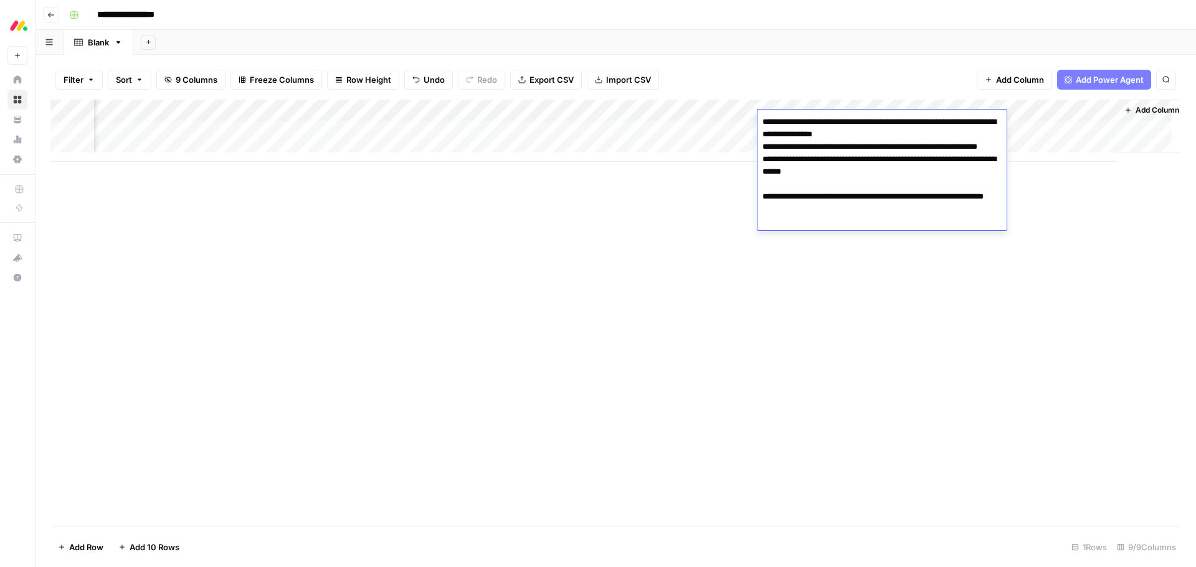
click at [763, 206] on textarea "**********" at bounding box center [881, 171] width 249 height 117
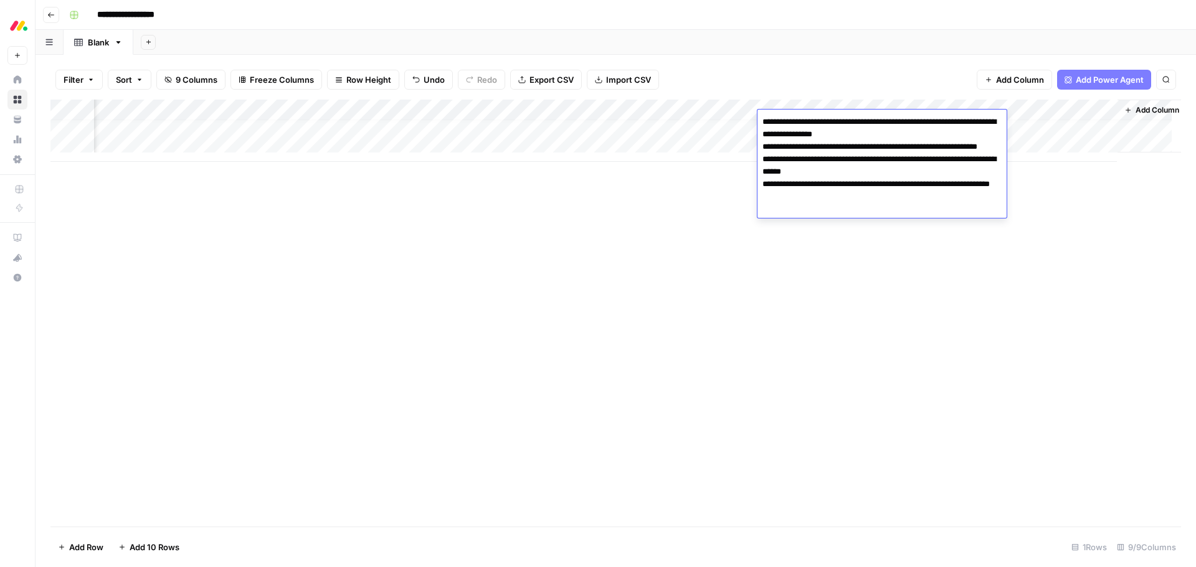
click at [855, 212] on textarea "**********" at bounding box center [881, 165] width 249 height 105
type textarea "**********"
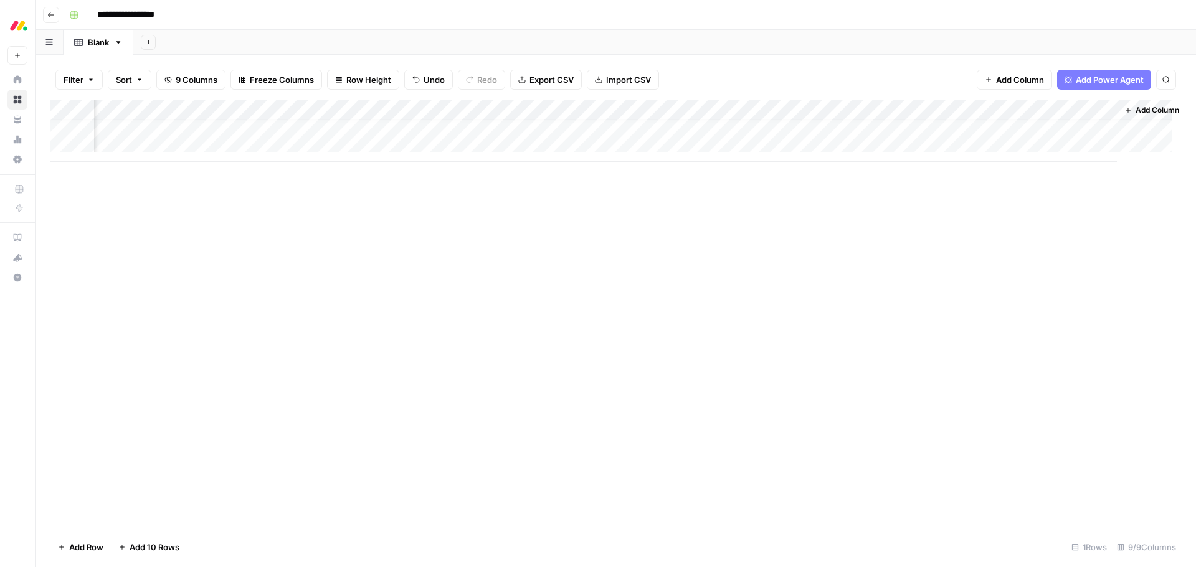
click at [888, 261] on div "Add Column" at bounding box center [615, 313] width 1130 height 427
click at [567, 112] on div "Add Column" at bounding box center [615, 131] width 1130 height 62
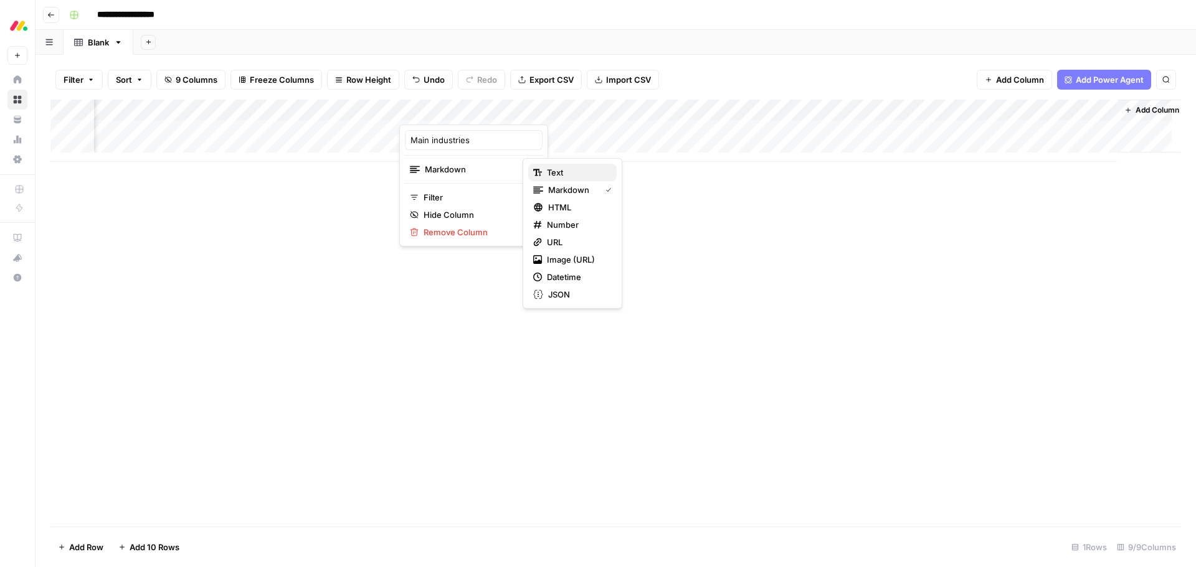
click at [552, 169] on span "Text" at bounding box center [577, 172] width 60 height 12
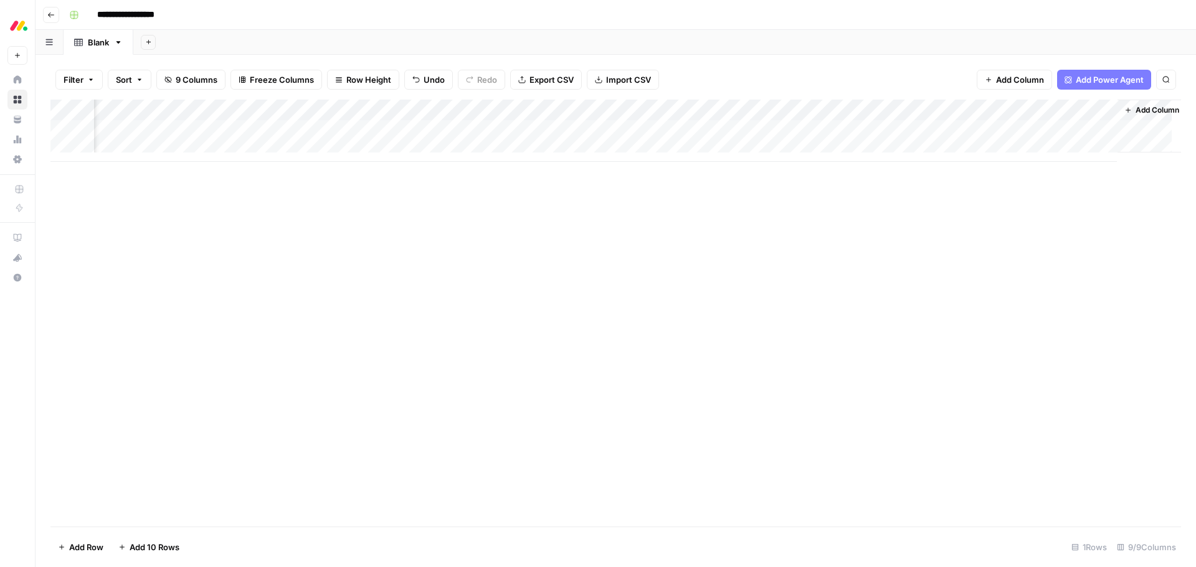
click at [1007, 130] on div "Add Column" at bounding box center [615, 131] width 1130 height 62
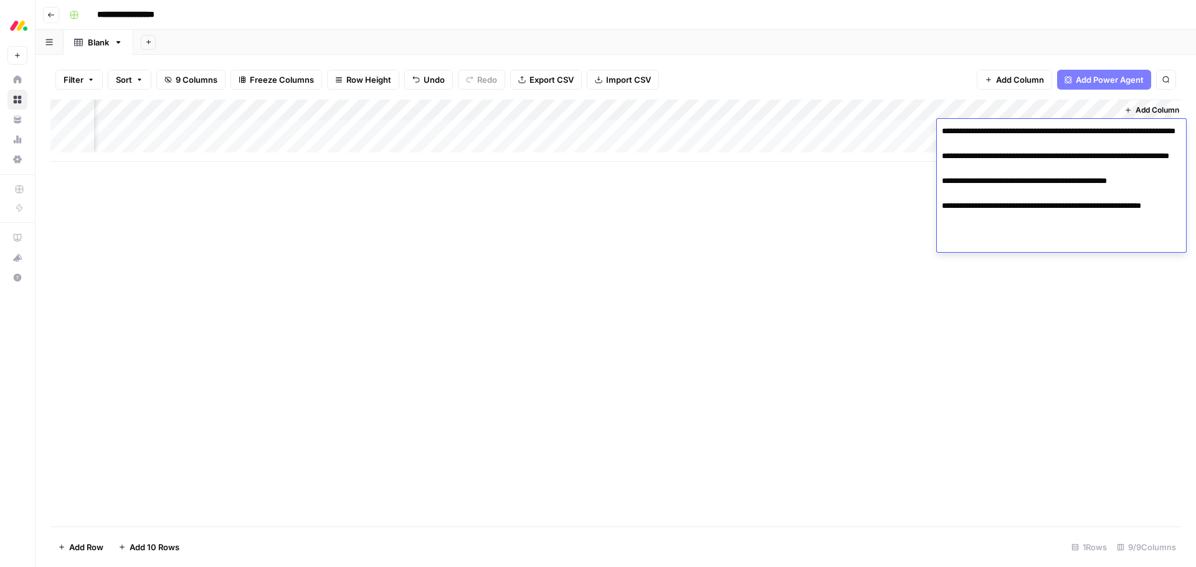
click at [946, 135] on textarea "**********" at bounding box center [1061, 188] width 249 height 130
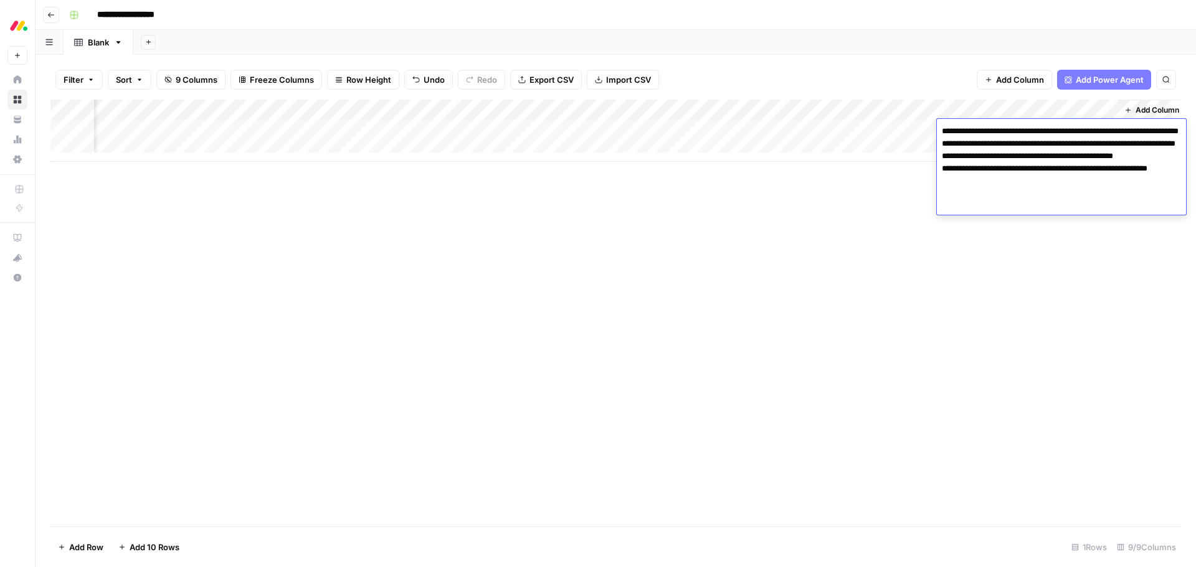
click at [997, 209] on textarea "**********" at bounding box center [1061, 169] width 249 height 92
type textarea "**********"
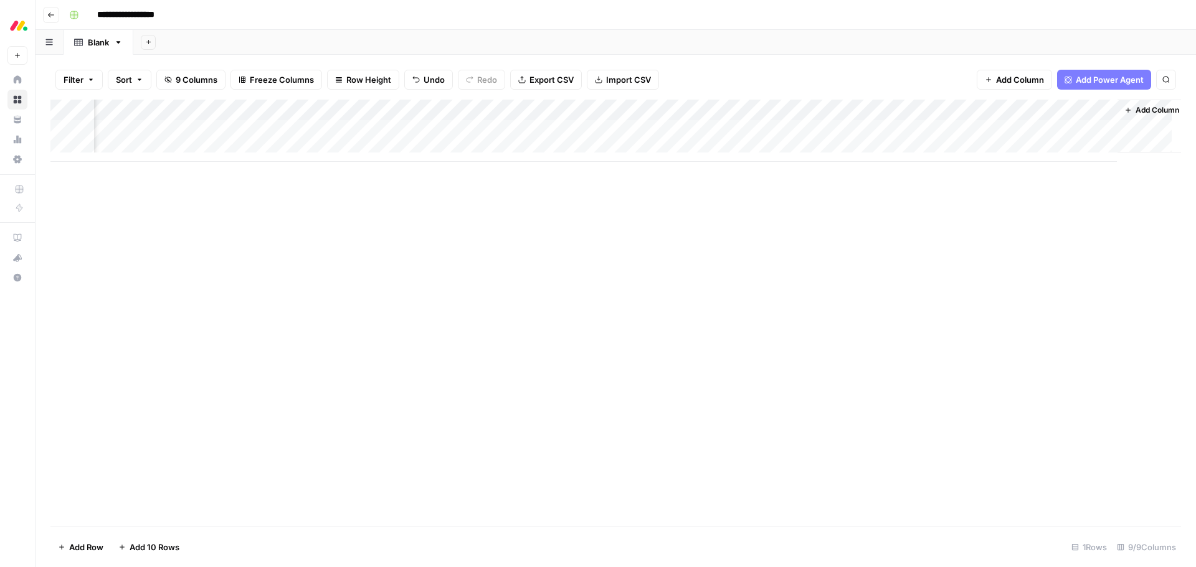
click at [1005, 263] on div "Add Column" at bounding box center [615, 313] width 1130 height 427
click at [1149, 113] on span "Add Column" at bounding box center [1157, 110] width 44 height 11
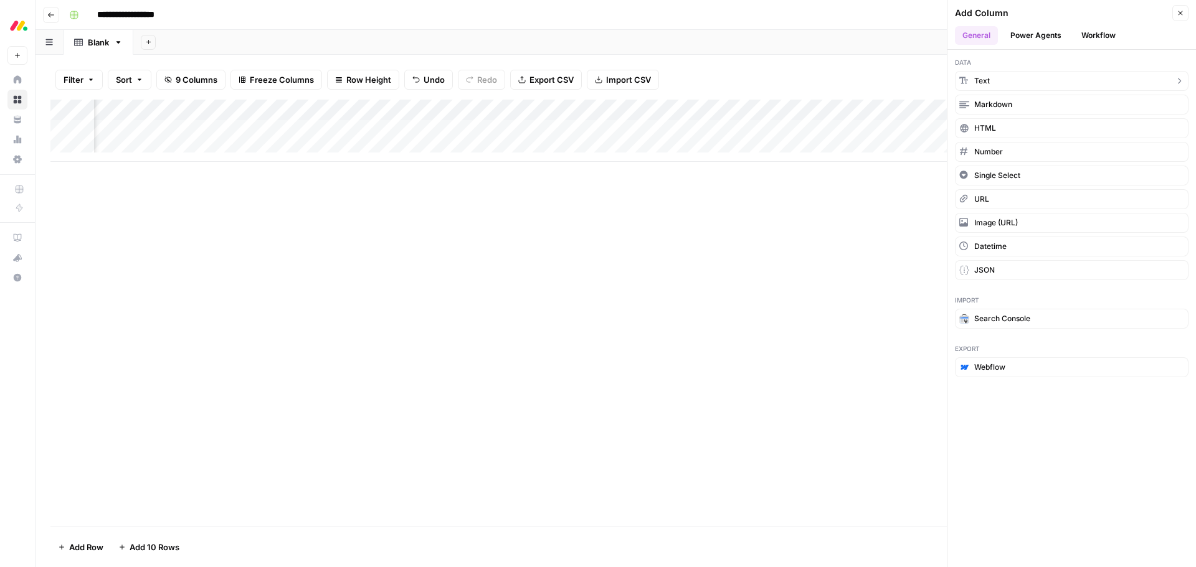
click at [1018, 83] on button "Text" at bounding box center [1072, 81] width 234 height 20
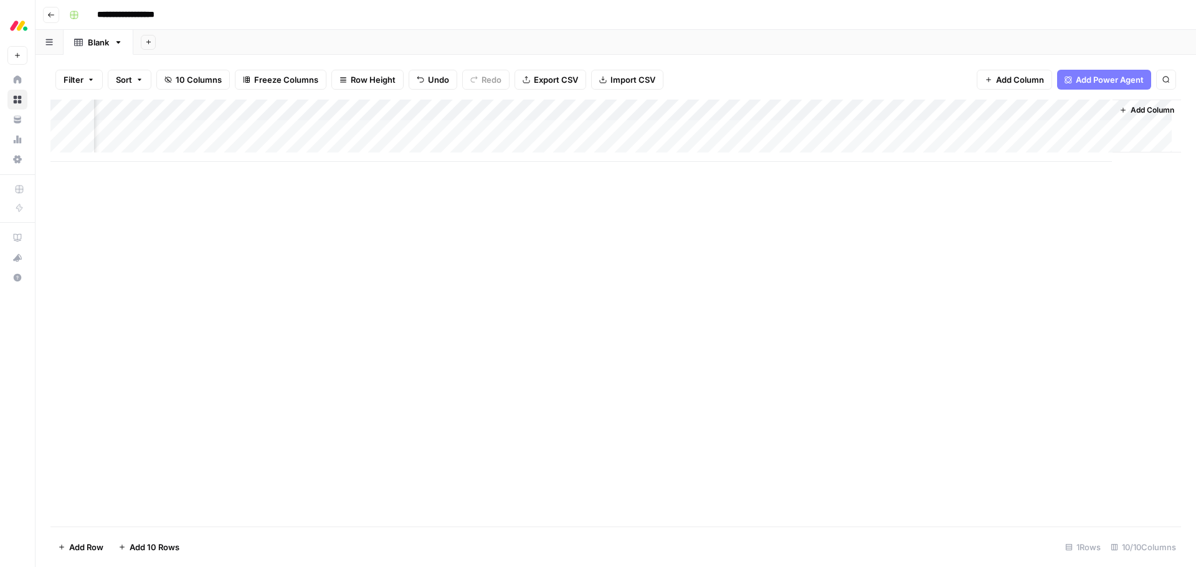
scroll to position [0, 517]
click at [978, 112] on div "Add Column" at bounding box center [615, 131] width 1130 height 62
click at [978, 112] on div at bounding box center [1012, 112] width 180 height 25
click at [972, 151] on div "New Column Text Sort Ascending Sort Descending Filter Hide Column Remove Column" at bounding box center [996, 209] width 149 height 168
click at [973, 139] on input "New Column" at bounding box center [997, 140] width 126 height 12
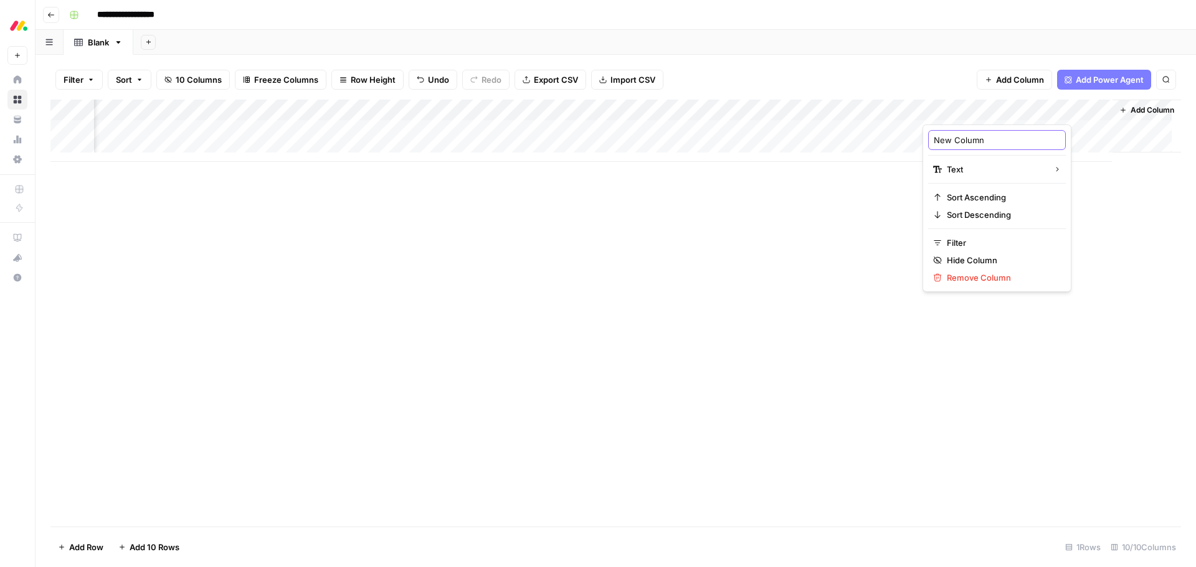
click at [973, 139] on input "New Column" at bounding box center [997, 140] width 126 height 12
type input "Success metrics"
click at [1096, 208] on div "Add Column" at bounding box center [615, 313] width 1130 height 427
click at [1015, 129] on div "Add Column" at bounding box center [615, 131] width 1130 height 62
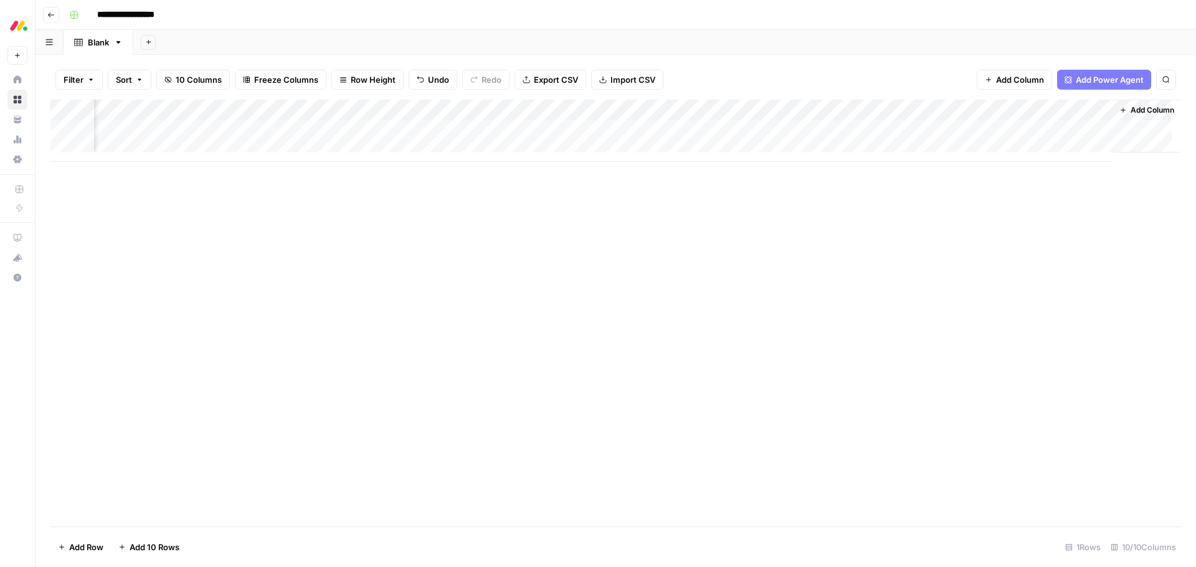
click at [1014, 129] on div "Add Column" at bounding box center [615, 131] width 1130 height 62
click at [1014, 129] on textarea at bounding box center [1021, 131] width 199 height 17
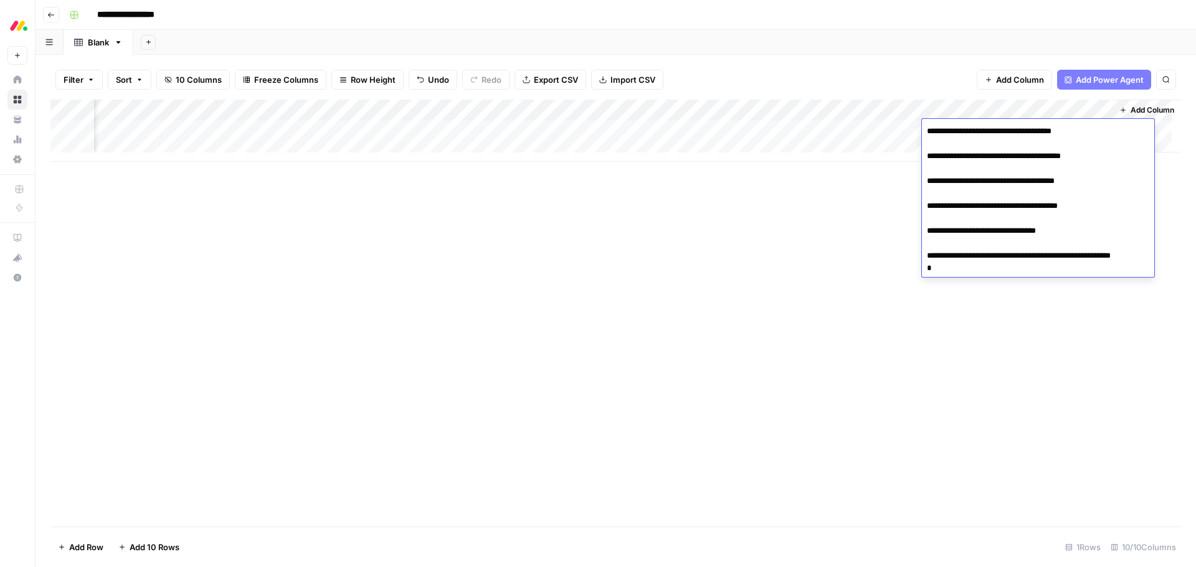
click at [931, 131] on textarea "**********" at bounding box center [1038, 200] width 232 height 154
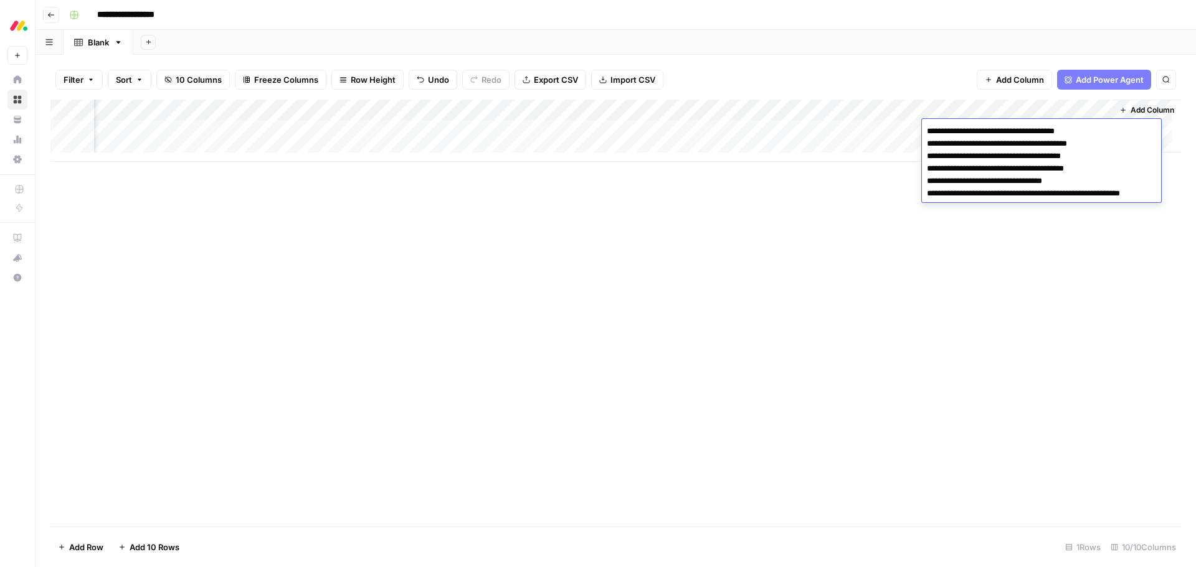
type textarea "**********"
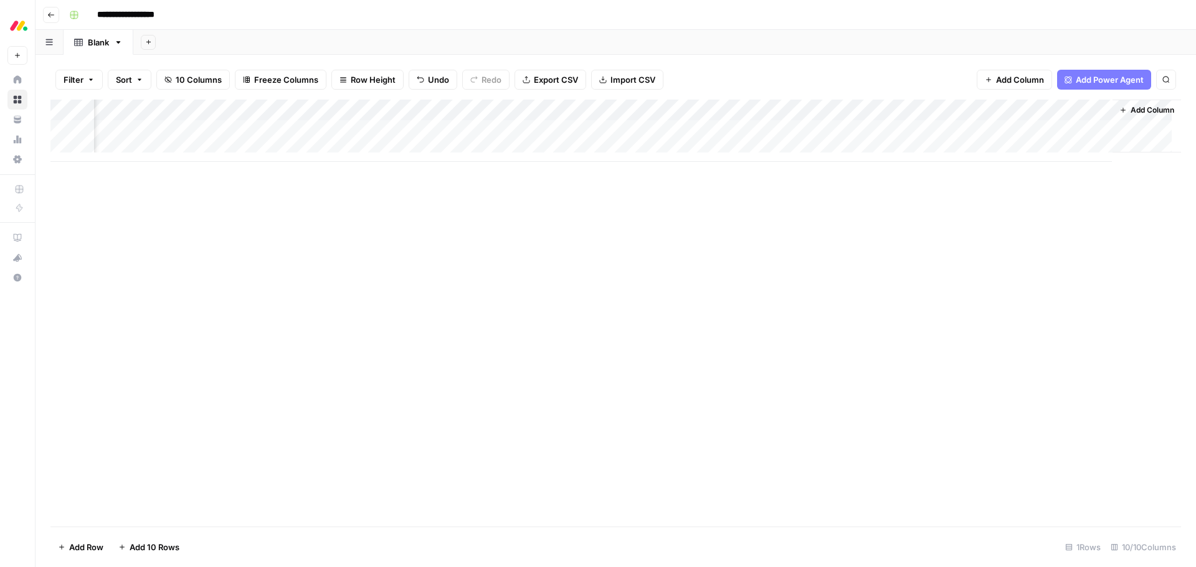
click at [1033, 274] on div "Add Column" at bounding box center [615, 313] width 1130 height 427
click at [1142, 110] on span "Add Column" at bounding box center [1152, 110] width 44 height 11
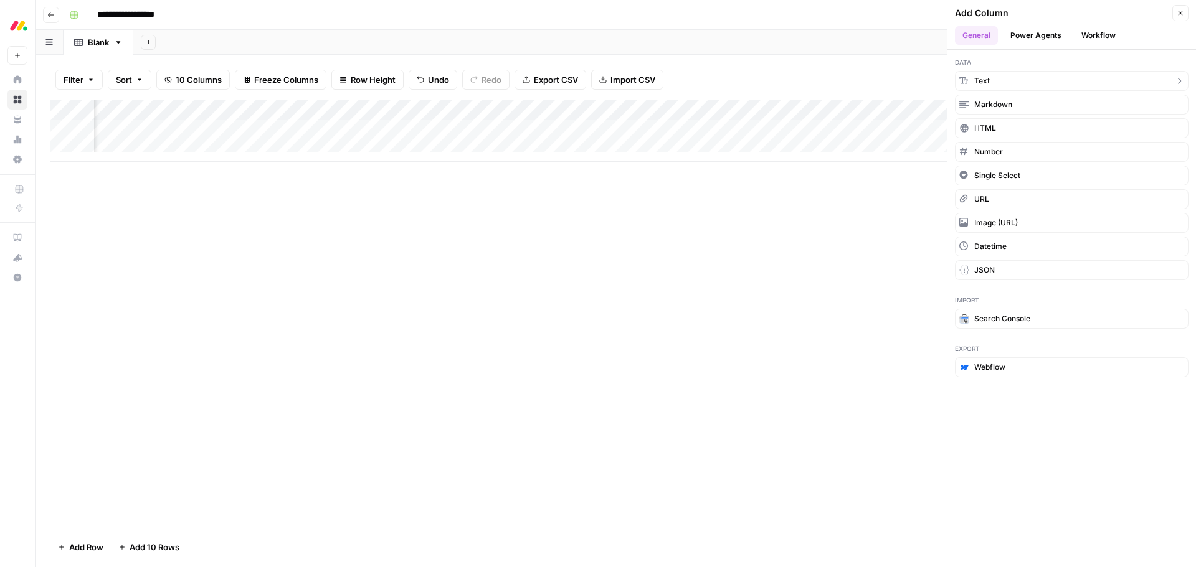
click at [1004, 78] on button "Text" at bounding box center [1072, 81] width 234 height 20
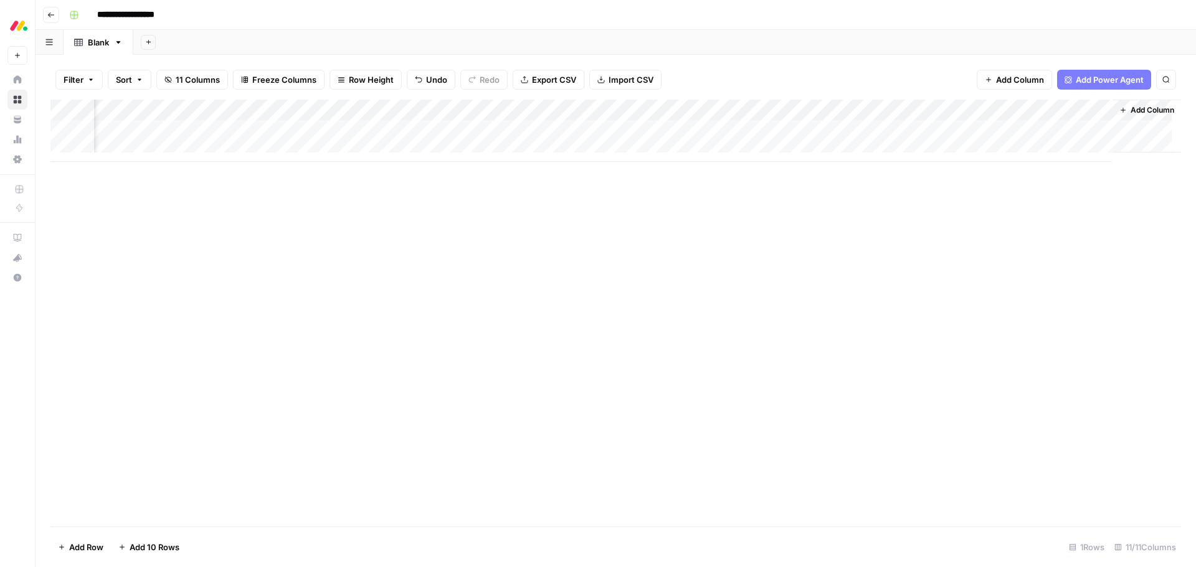
scroll to position [0, 696]
click at [987, 111] on div "Add Column" at bounding box center [615, 131] width 1130 height 62
click at [987, 111] on div at bounding box center [1012, 112] width 180 height 25
click at [968, 133] on div "New Column" at bounding box center [997, 140] width 138 height 20
click at [967, 134] on input "New Column" at bounding box center [997, 140] width 126 height 12
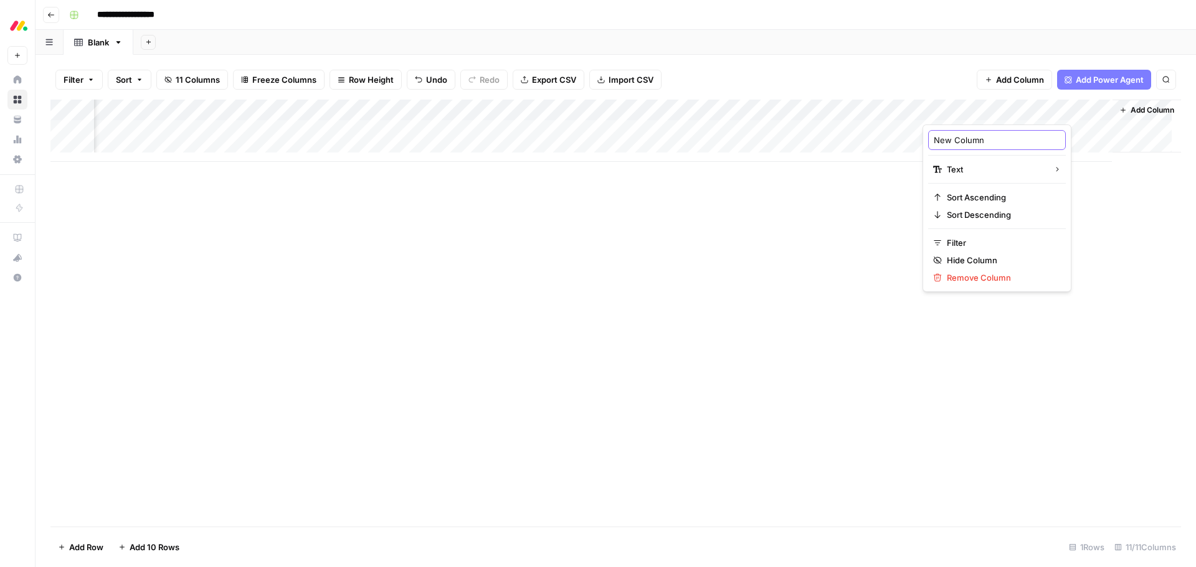
click at [967, 134] on input "New Column" at bounding box center [997, 140] width 126 height 12
type input "K"
type input "monday use cases"
click at [1094, 186] on div "Add Column" at bounding box center [615, 313] width 1130 height 427
click at [976, 110] on div "Add Column" at bounding box center [615, 131] width 1130 height 62
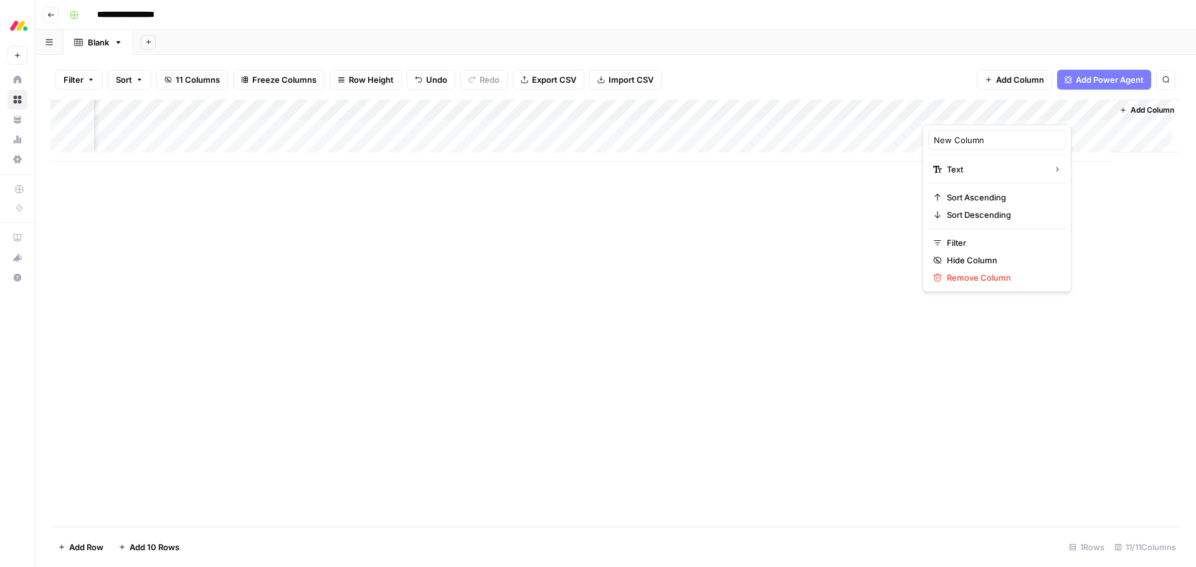
click at [976, 110] on div at bounding box center [1012, 112] width 180 height 25
click at [962, 143] on input "New Column" at bounding box center [997, 140] width 126 height 12
type input "monday use cases"
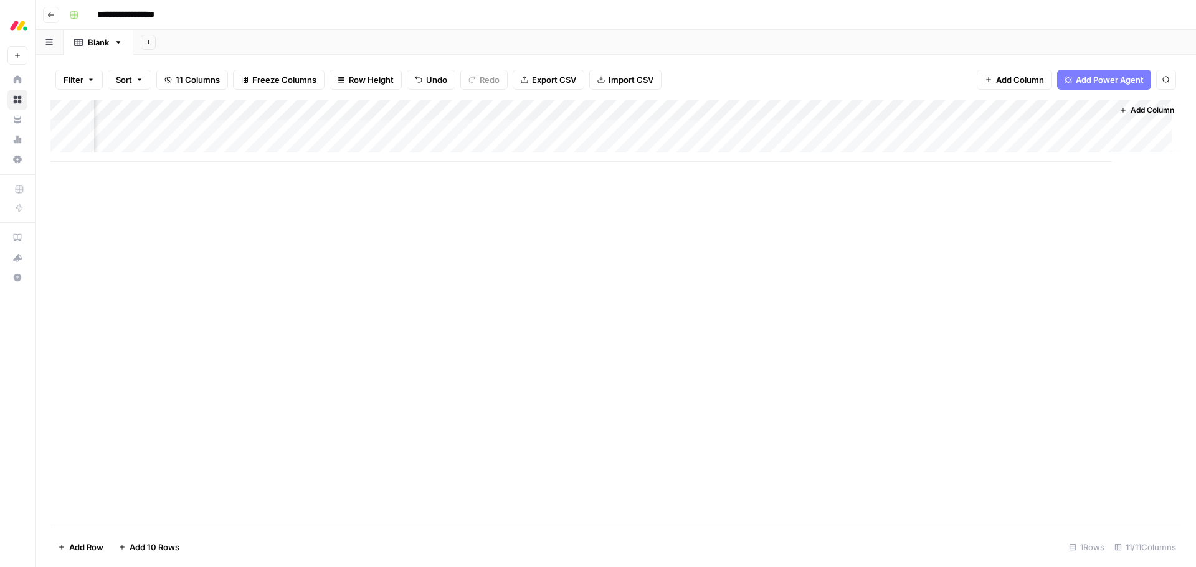
click at [994, 125] on div "Add Column" at bounding box center [615, 131] width 1130 height 62
click at [993, 125] on div "Add Column" at bounding box center [615, 131] width 1130 height 62
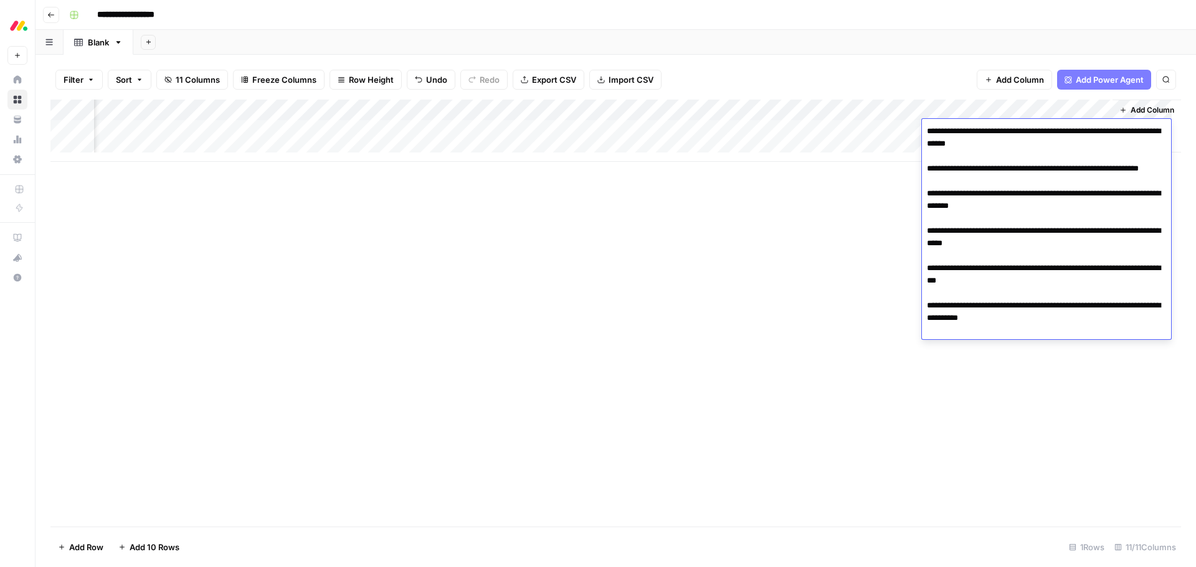
click at [931, 133] on textarea "**********" at bounding box center [1046, 231] width 249 height 217
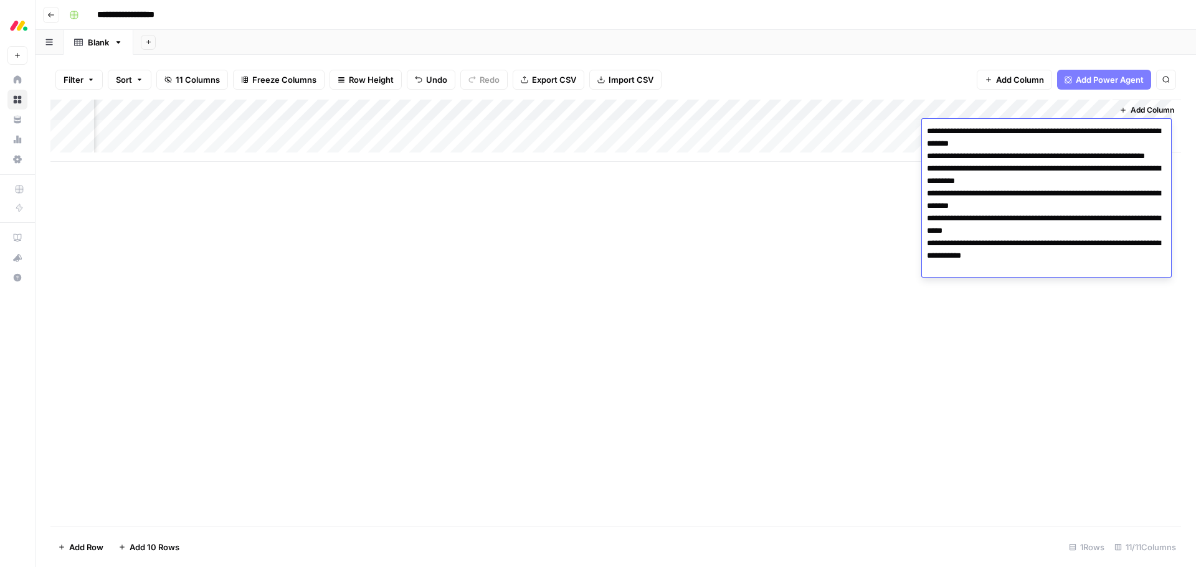
type textarea "**********"
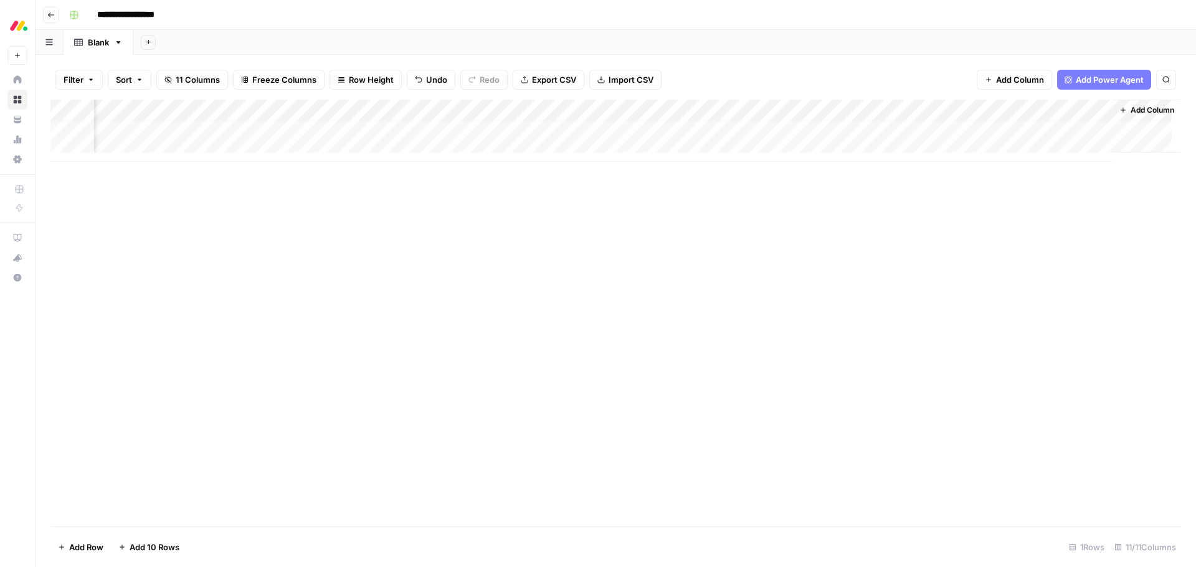
scroll to position [9, 696]
click at [1149, 112] on span "Add Column" at bounding box center [1152, 110] width 44 height 11
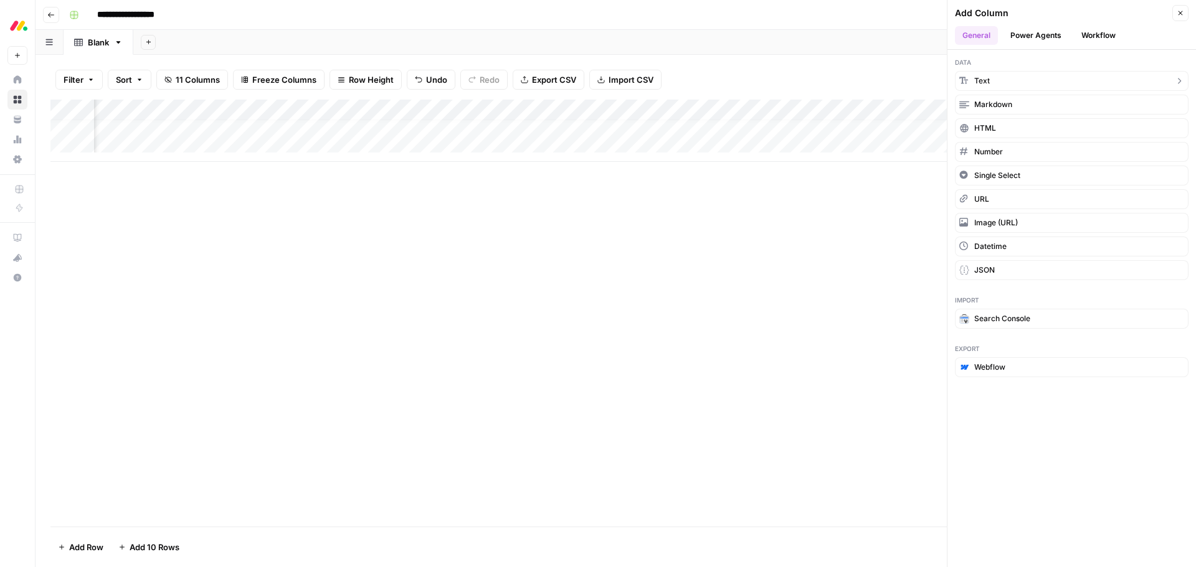
click at [1018, 77] on button "Text" at bounding box center [1072, 81] width 234 height 20
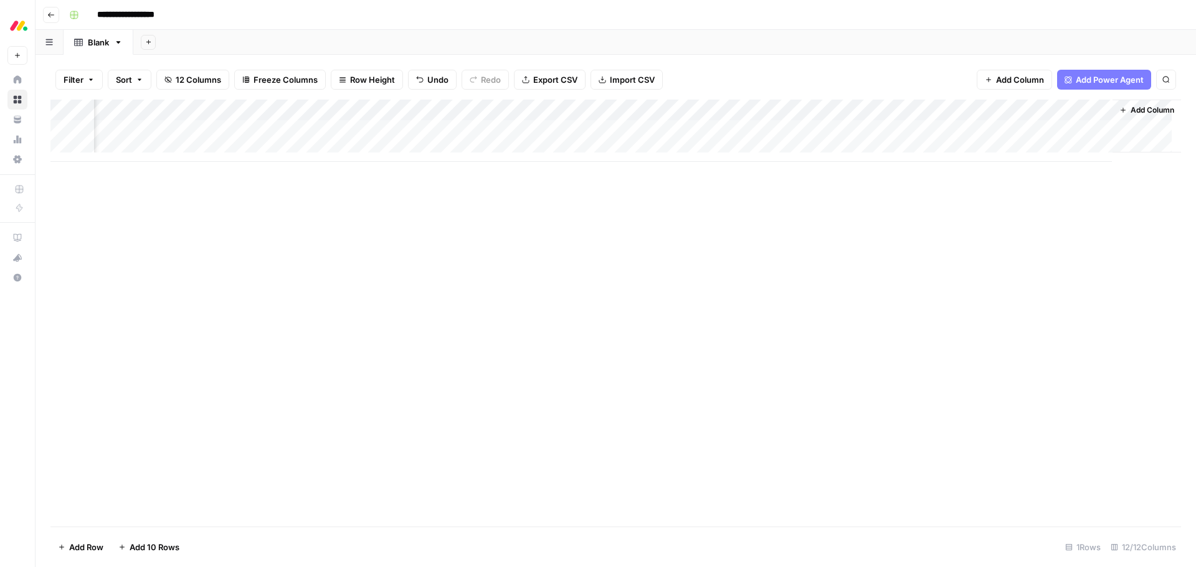
scroll to position [0, 876]
click at [976, 131] on div "Add Column" at bounding box center [615, 131] width 1130 height 62
click at [973, 111] on div "Add Column" at bounding box center [615, 131] width 1130 height 62
click at [973, 111] on div at bounding box center [1012, 112] width 180 height 25
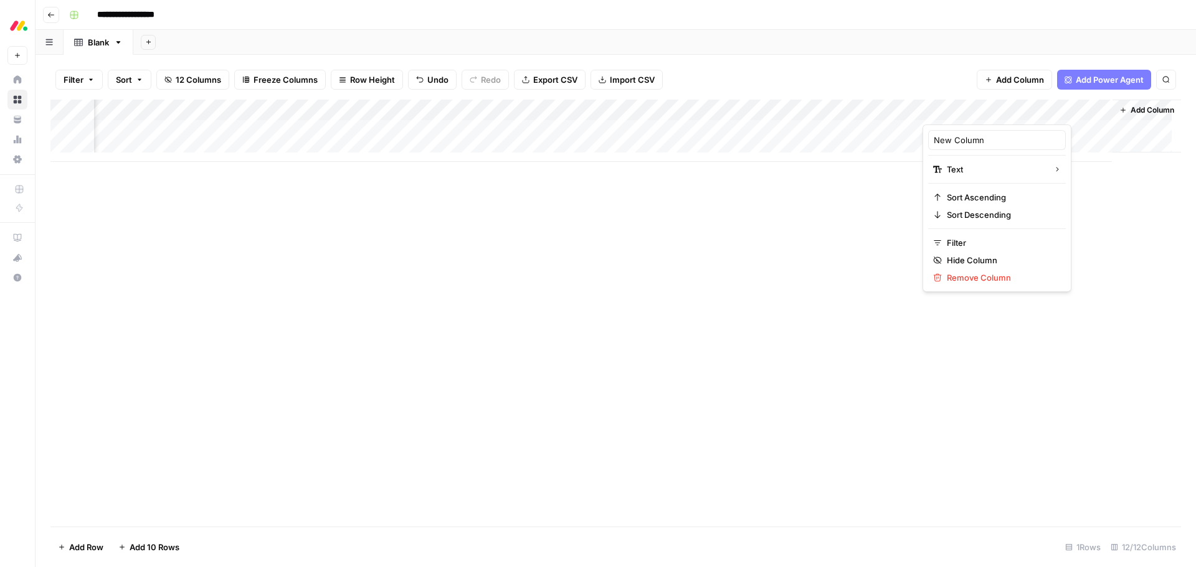
click at [973, 111] on div at bounding box center [1012, 112] width 180 height 25
click at [963, 144] on input "New Column" at bounding box center [997, 140] width 126 height 12
type input "Messaging guidelines"
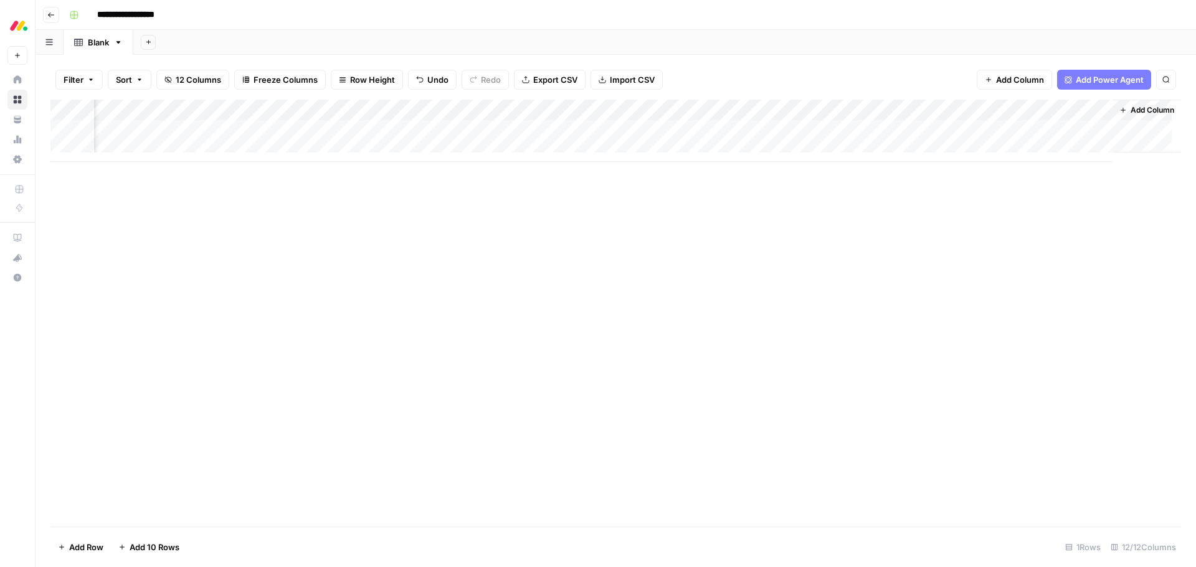
click at [973, 128] on div "Add Column" at bounding box center [615, 131] width 1130 height 62
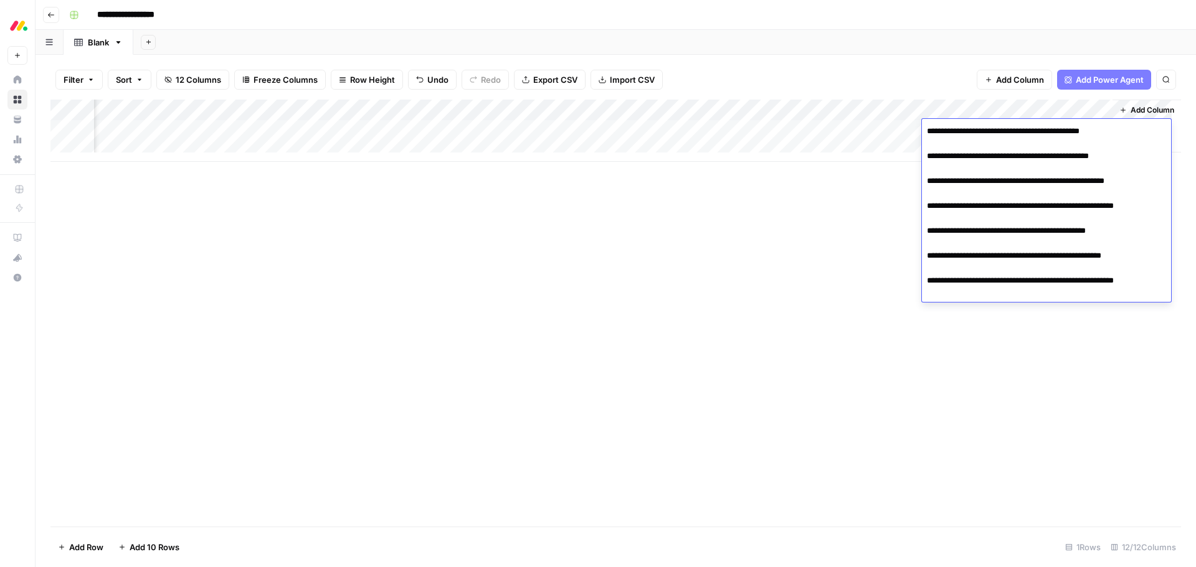
click at [928, 137] on textarea "**********" at bounding box center [1046, 212] width 249 height 179
click at [930, 138] on textarea "**********" at bounding box center [1046, 212] width 249 height 179
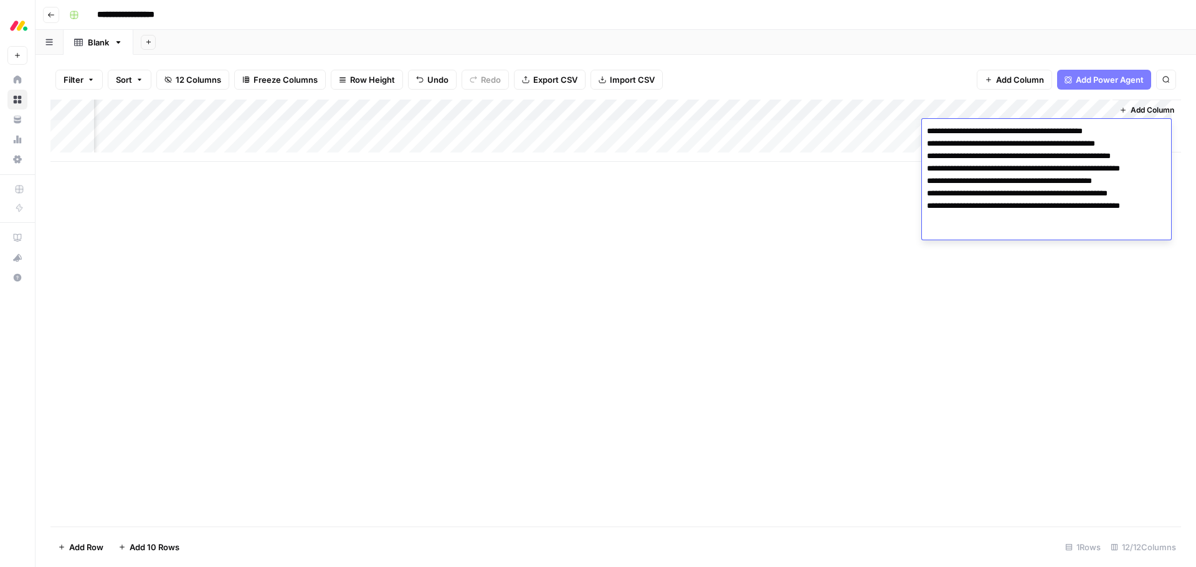
type textarea "**********"
click at [1024, 332] on div "Add Column" at bounding box center [615, 313] width 1130 height 427
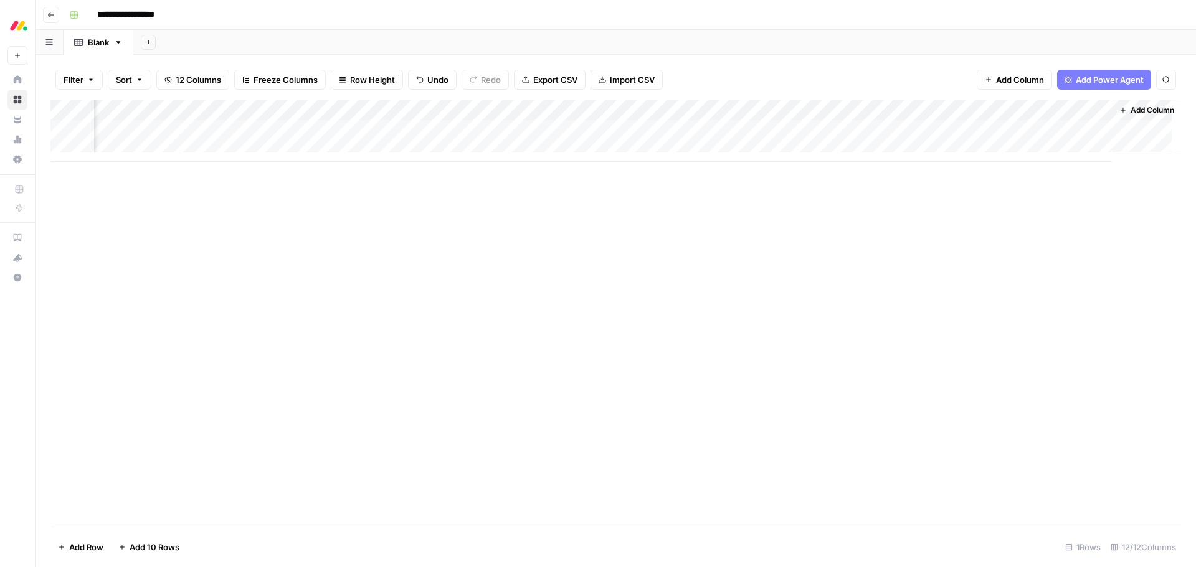
click at [1146, 111] on span "Add Column" at bounding box center [1152, 110] width 44 height 11
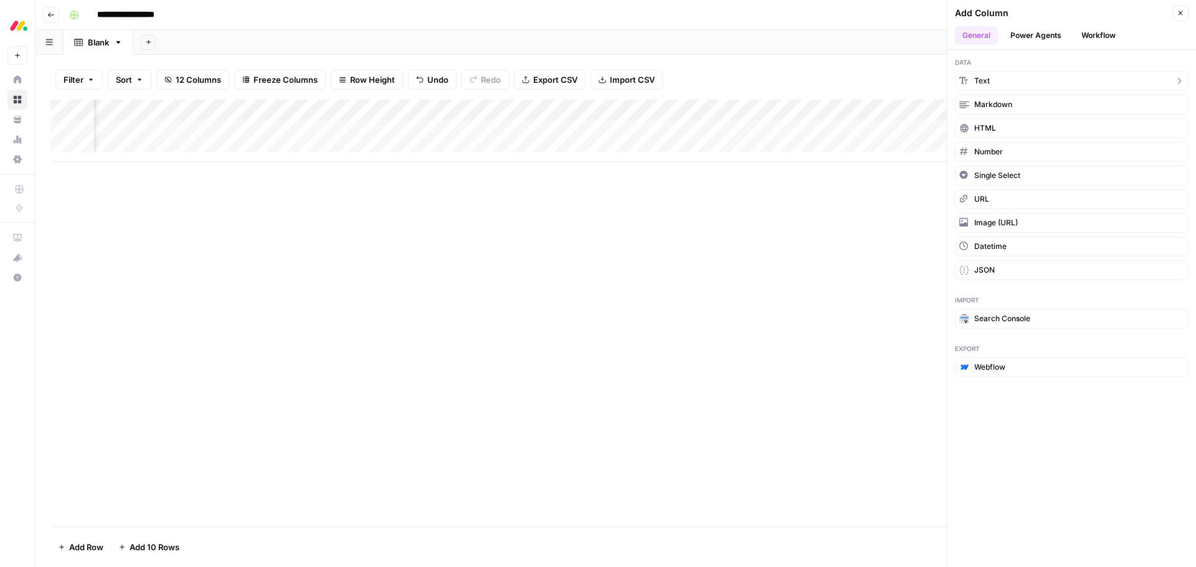
click at [1007, 84] on button "Text" at bounding box center [1072, 81] width 234 height 20
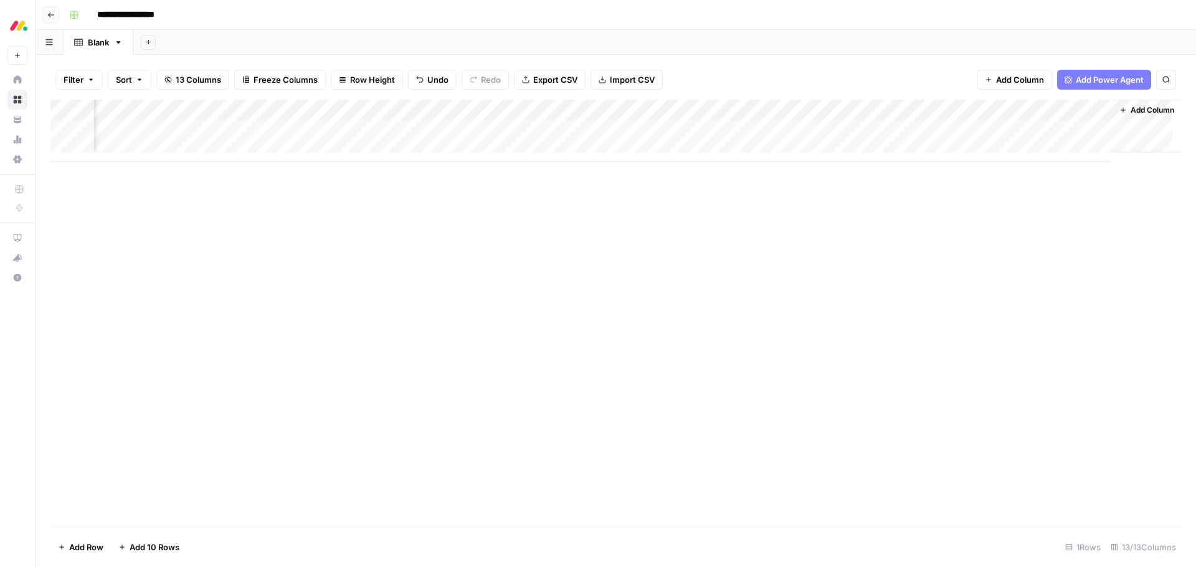
scroll to position [0, 1055]
click at [992, 108] on div "Add Column" at bounding box center [615, 131] width 1130 height 62
click at [992, 108] on div at bounding box center [1012, 112] width 180 height 25
click at [964, 140] on input "New Column" at bounding box center [997, 140] width 126 height 12
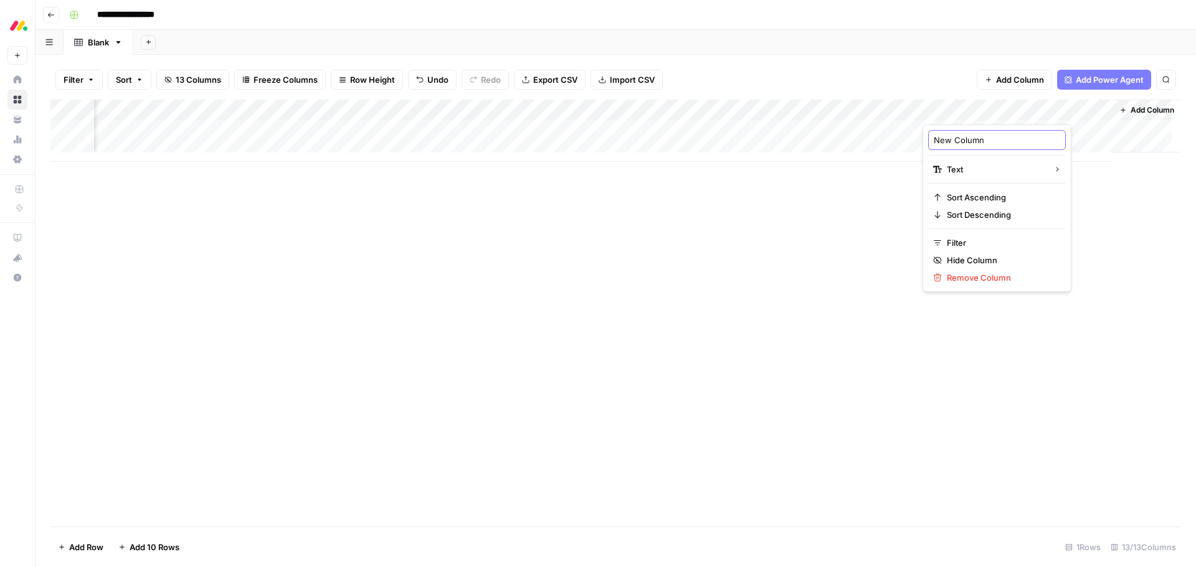
click at [964, 140] on input "New Column" at bounding box center [997, 140] width 126 height 12
type input "Trending topics"
click at [973, 131] on div "Add Column" at bounding box center [615, 131] width 1130 height 62
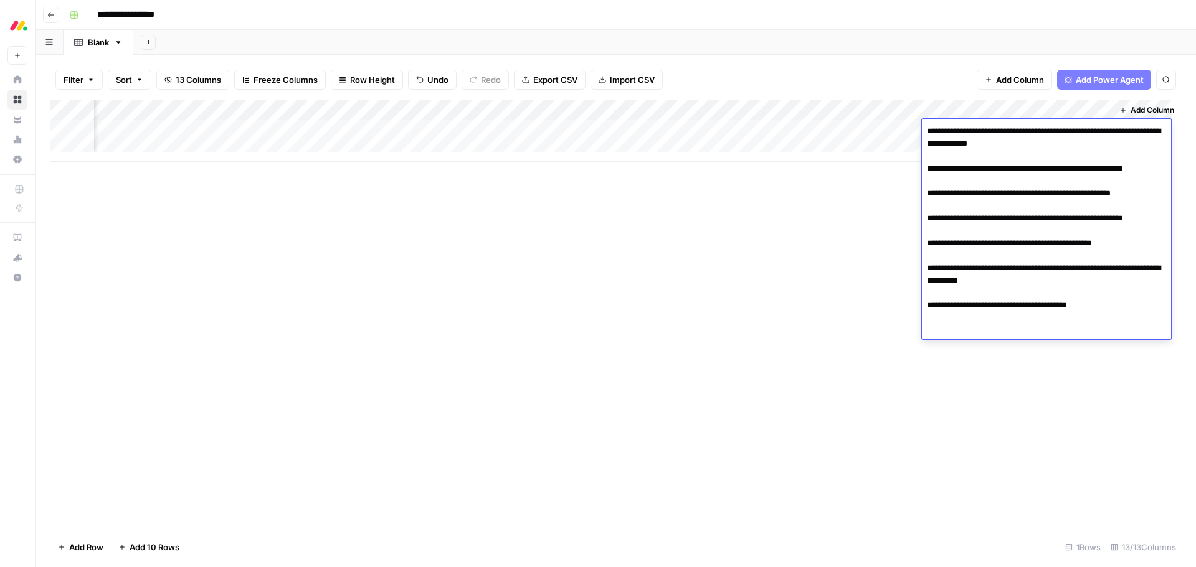
click at [930, 133] on textarea "**********" at bounding box center [1046, 231] width 249 height 217
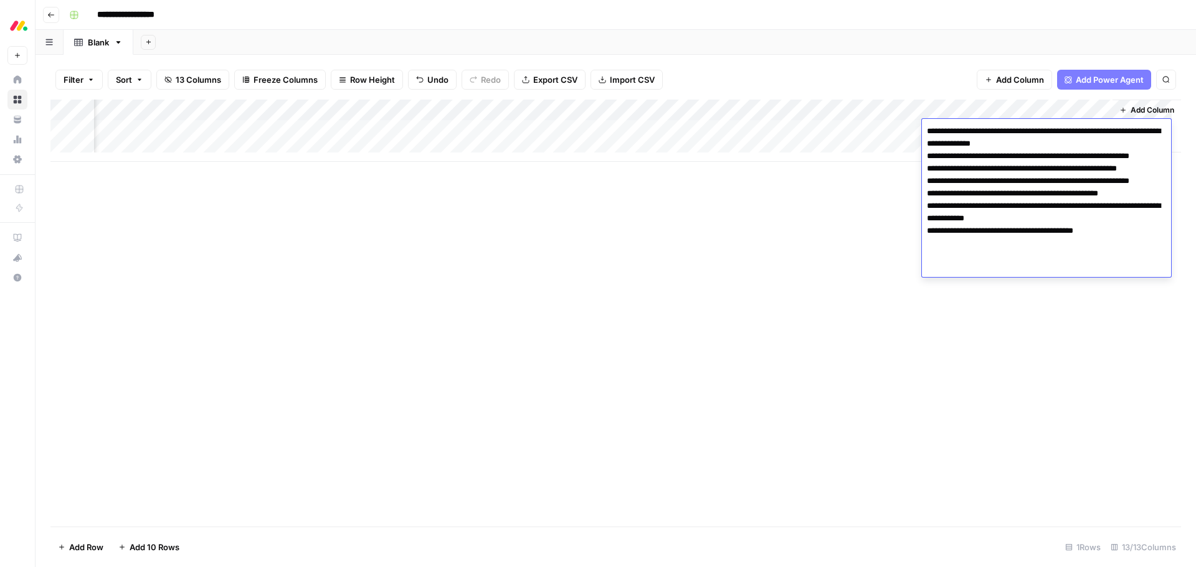
click at [1124, 268] on textarea "**********" at bounding box center [1046, 200] width 249 height 154
type textarea "**********"
click at [1054, 339] on div "Add Column" at bounding box center [615, 313] width 1130 height 427
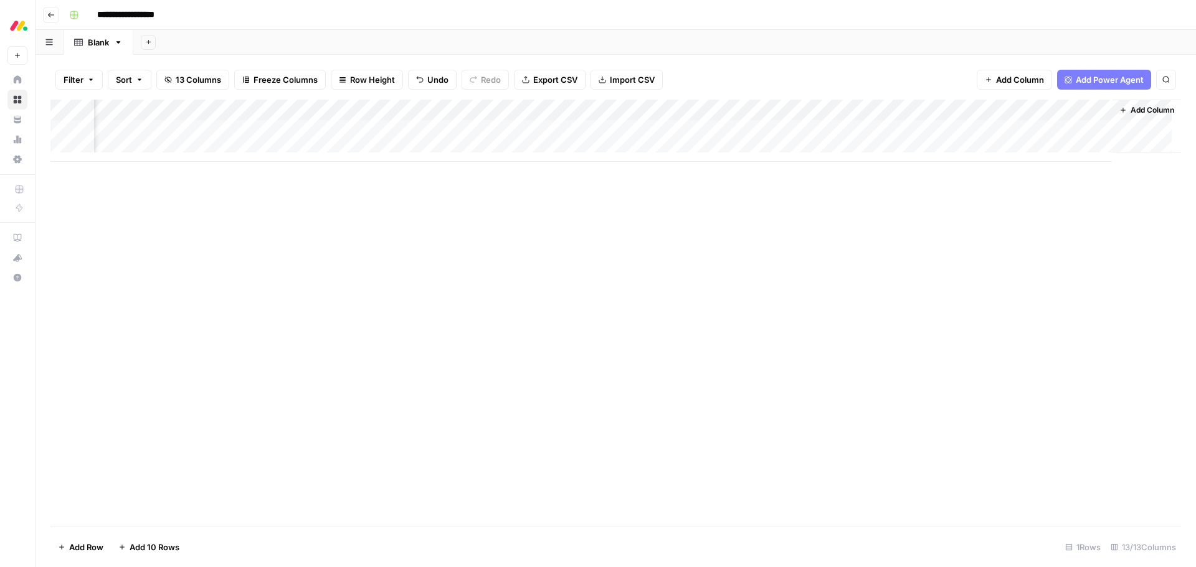
click at [1134, 107] on span "Add Column" at bounding box center [1152, 110] width 44 height 11
click at [1134, 107] on div "**********" at bounding box center [616, 283] width 1160 height 567
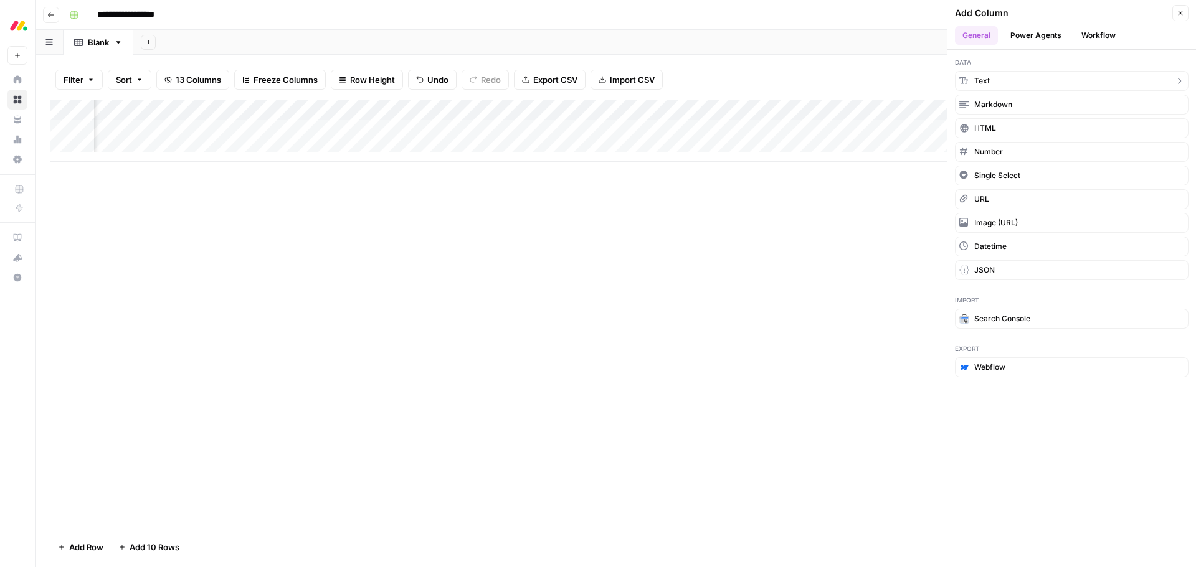
click at [1038, 78] on button "Text" at bounding box center [1072, 81] width 234 height 20
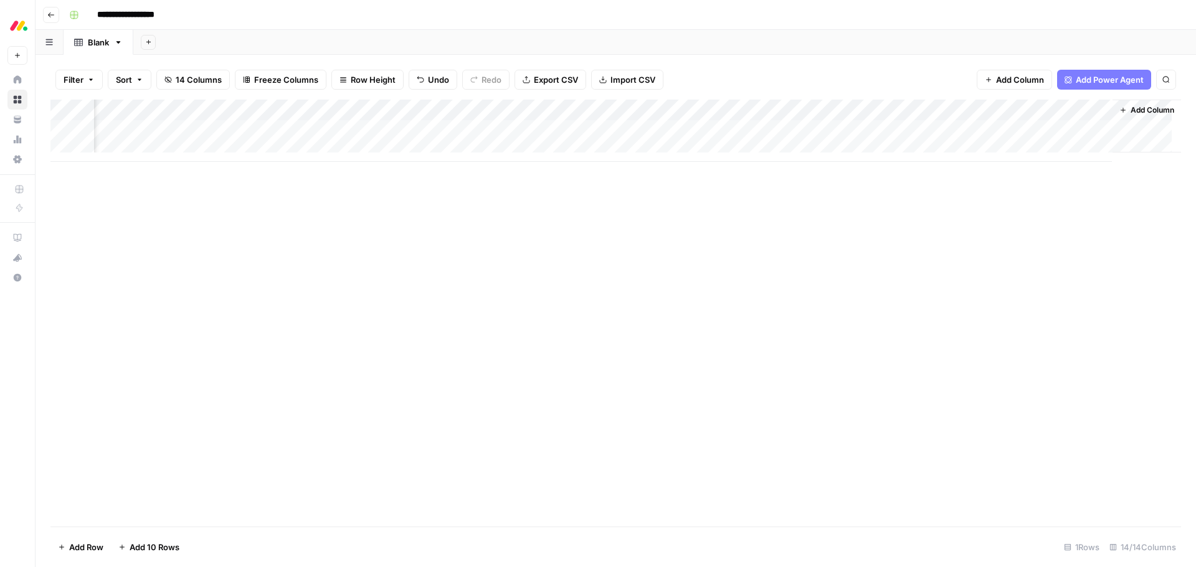
scroll to position [0, 1234]
click at [1001, 107] on div "Add Column" at bounding box center [615, 131] width 1130 height 62
click at [962, 138] on input "New Column" at bounding box center [997, 140] width 126 height 12
click at [962, 141] on input "New Column" at bounding box center [997, 140] width 126 height 12
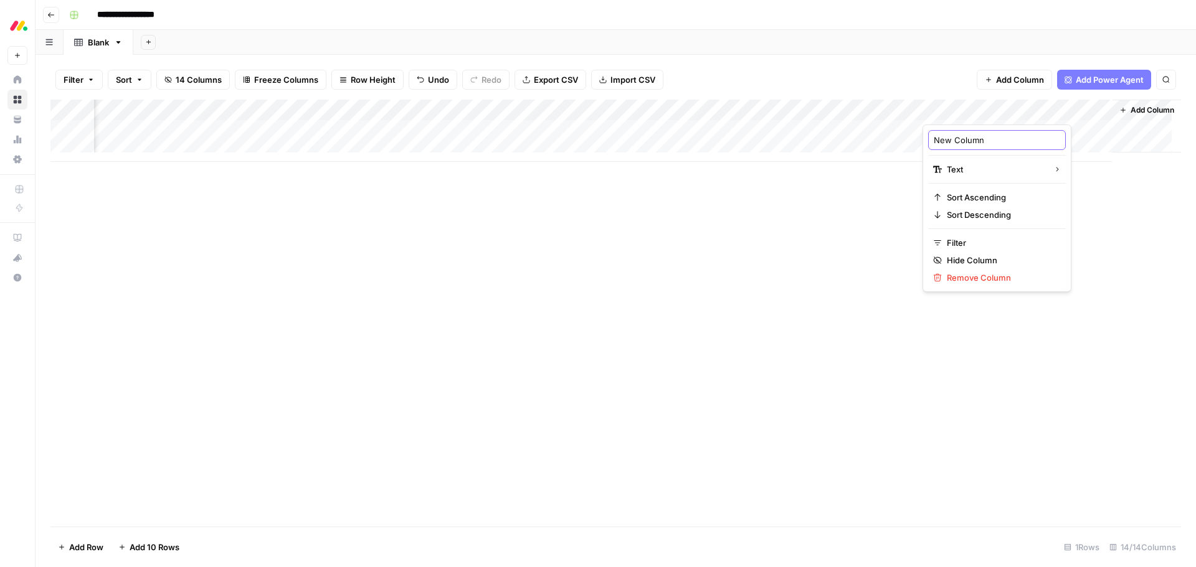
click at [962, 141] on input "New Column" at bounding box center [997, 140] width 126 height 12
type input "Additional notes"
click at [965, 131] on div "Add Column" at bounding box center [615, 131] width 1130 height 62
type textarea "**********"
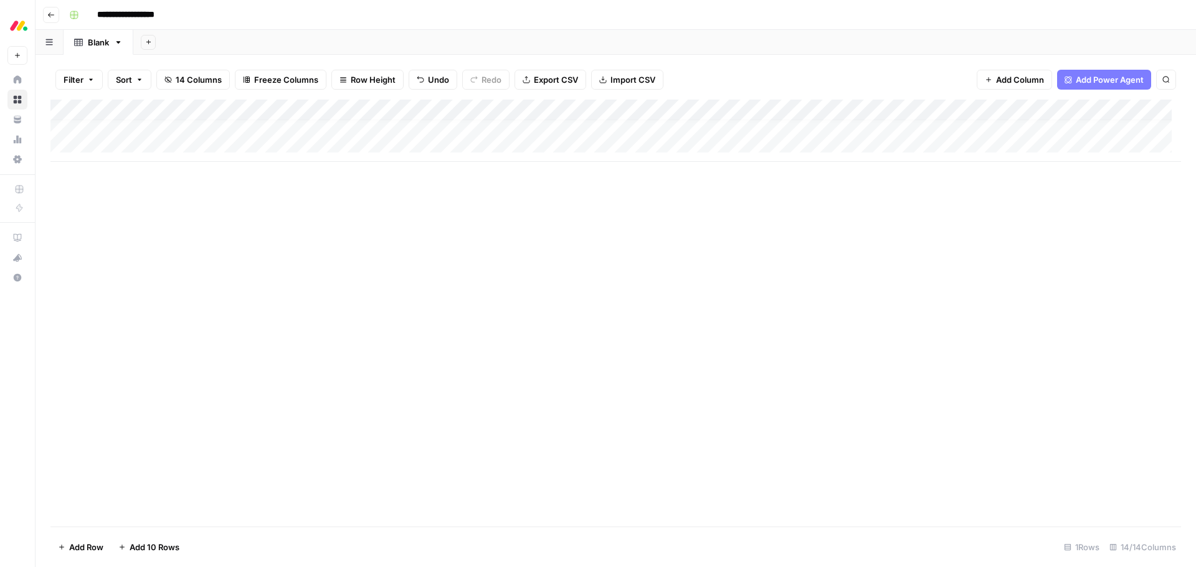
scroll to position [0, 0]
click at [173, 16] on input "**********" at bounding box center [138, 15] width 93 height 20
type input "**********"
click at [285, 272] on div "Add Column" at bounding box center [615, 313] width 1130 height 427
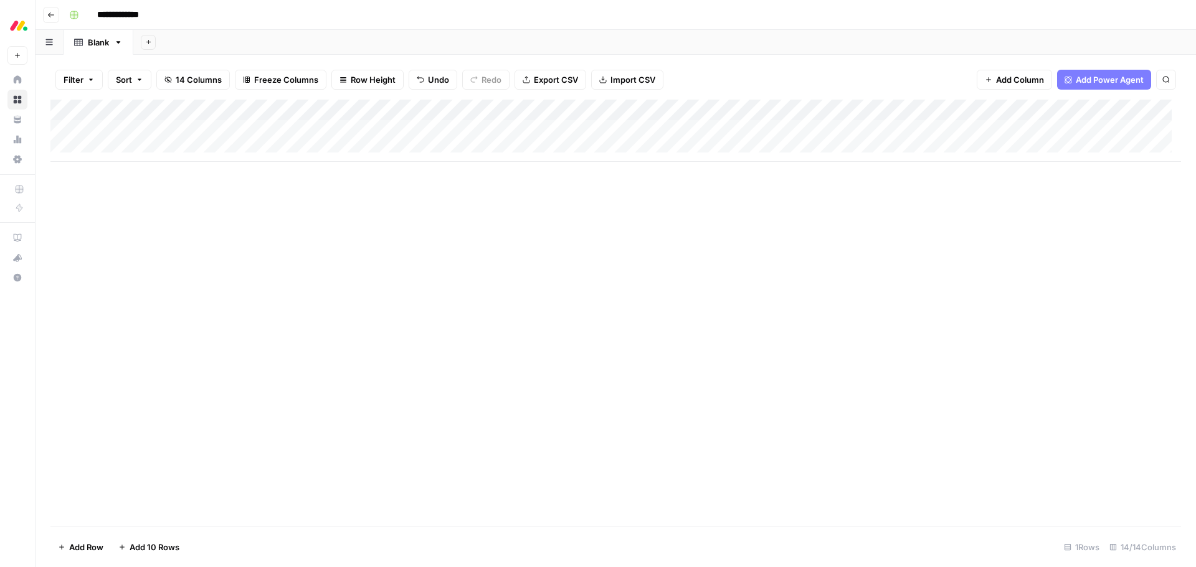
click at [213, 247] on div "Add Column" at bounding box center [615, 313] width 1130 height 427
drag, startPoint x: 273, startPoint y: 107, endPoint x: 225, endPoint y: 105, distance: 47.4
click at [226, 105] on div "Add Column" at bounding box center [615, 131] width 1130 height 62
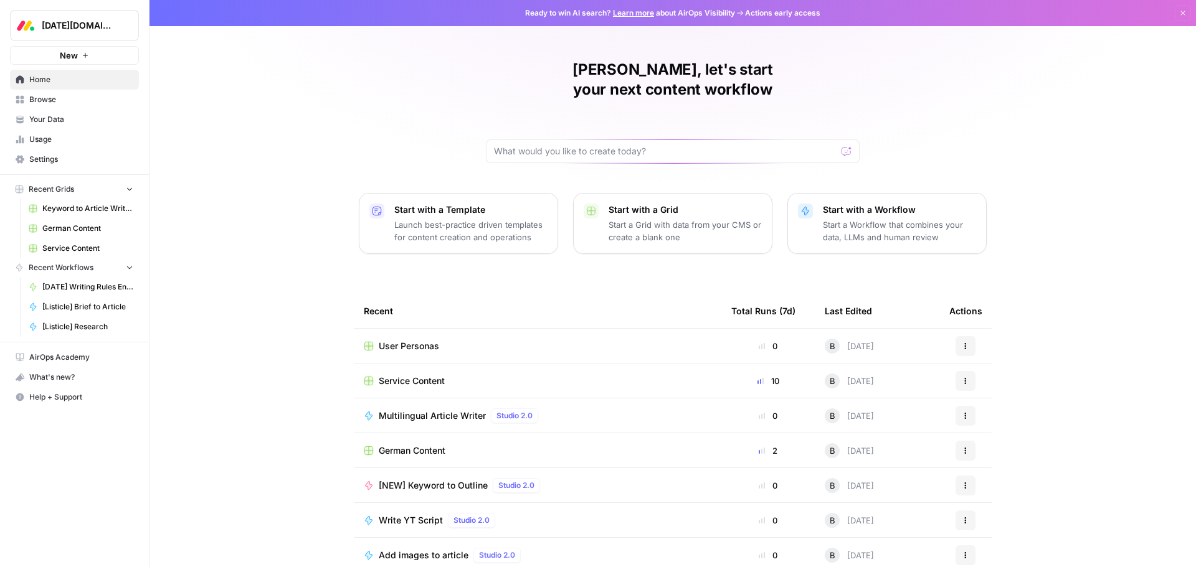
click at [962, 377] on icon "button" at bounding box center [965, 380] width 7 height 7
click at [972, 386] on div "Duplicate" at bounding box center [1021, 390] width 118 height 12
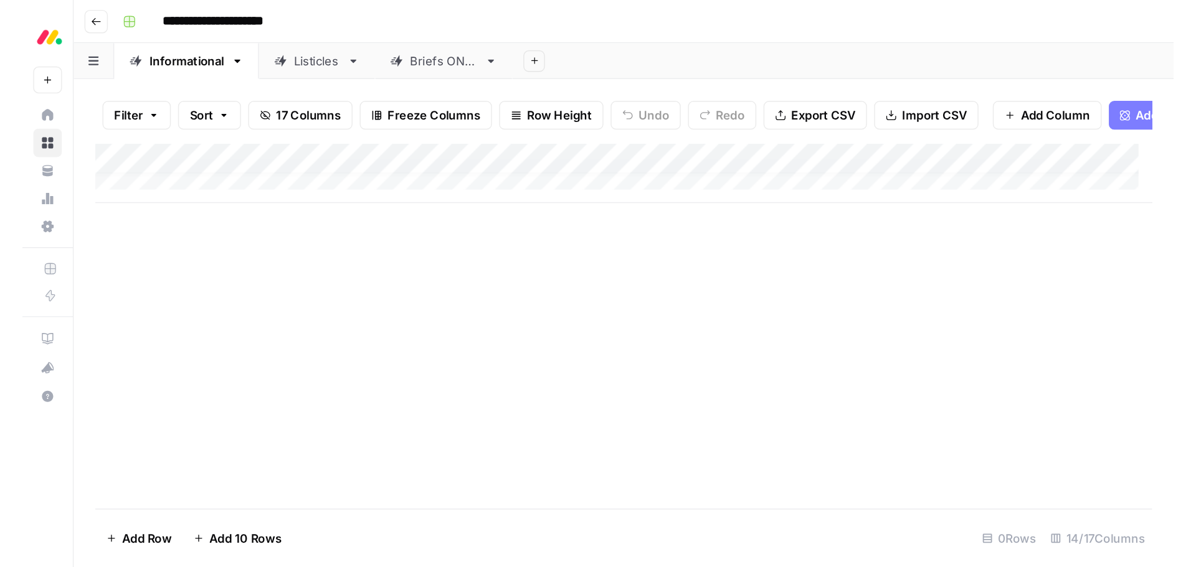
scroll to position [9, 0]
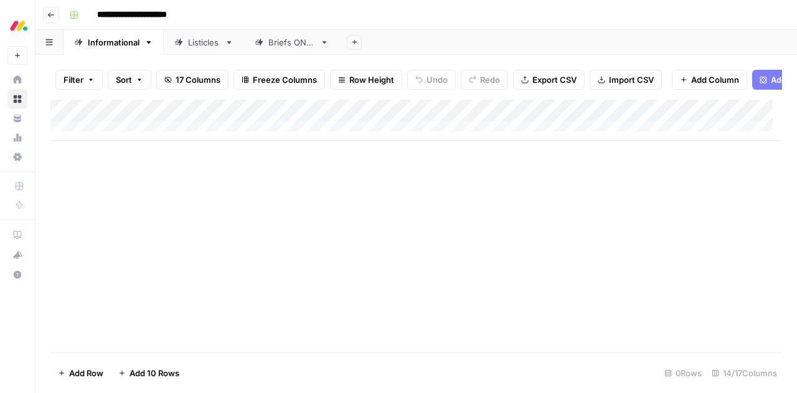
click at [164, 11] on input "**********" at bounding box center [147, 15] width 110 height 20
type input "**********"
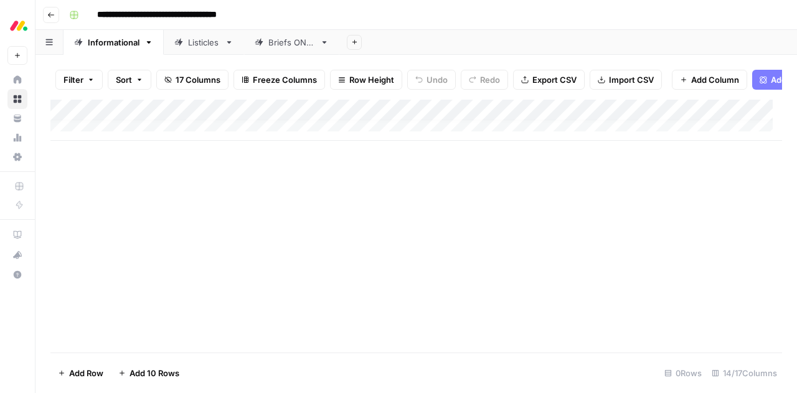
click at [296, 263] on div "Add Column" at bounding box center [416, 226] width 732 height 253
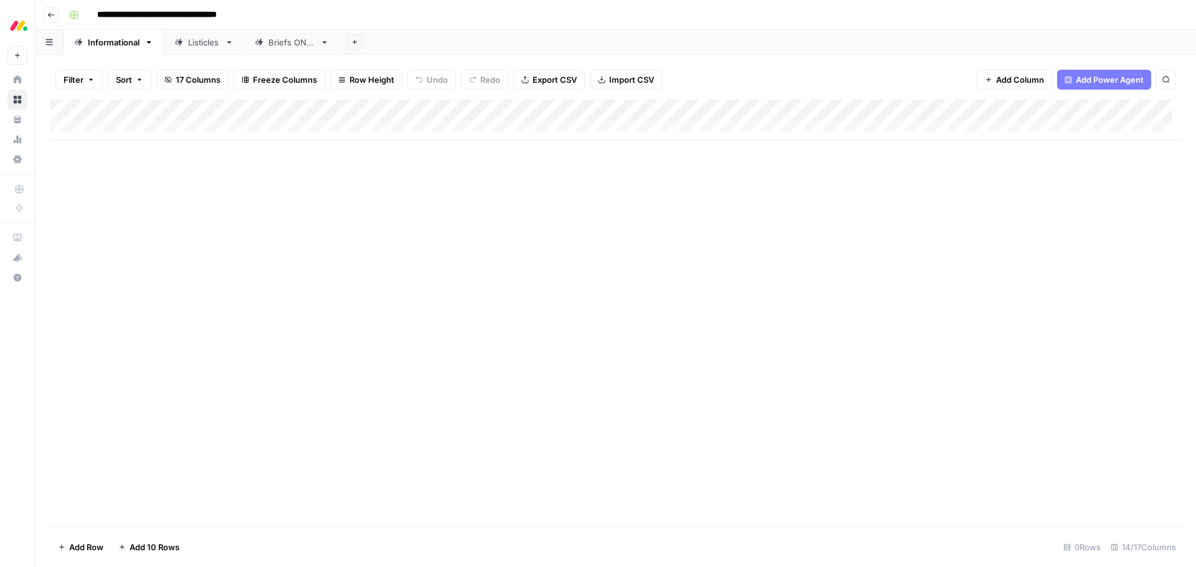
scroll to position [0, 0]
click at [157, 128] on div "Add Column" at bounding box center [615, 120] width 1130 height 41
click at [156, 149] on div "Add Column" at bounding box center [615, 131] width 1130 height 62
click at [148, 169] on div "Add Column" at bounding box center [615, 141] width 1130 height 83
click at [493, 285] on div "Add Column" at bounding box center [615, 313] width 1130 height 427
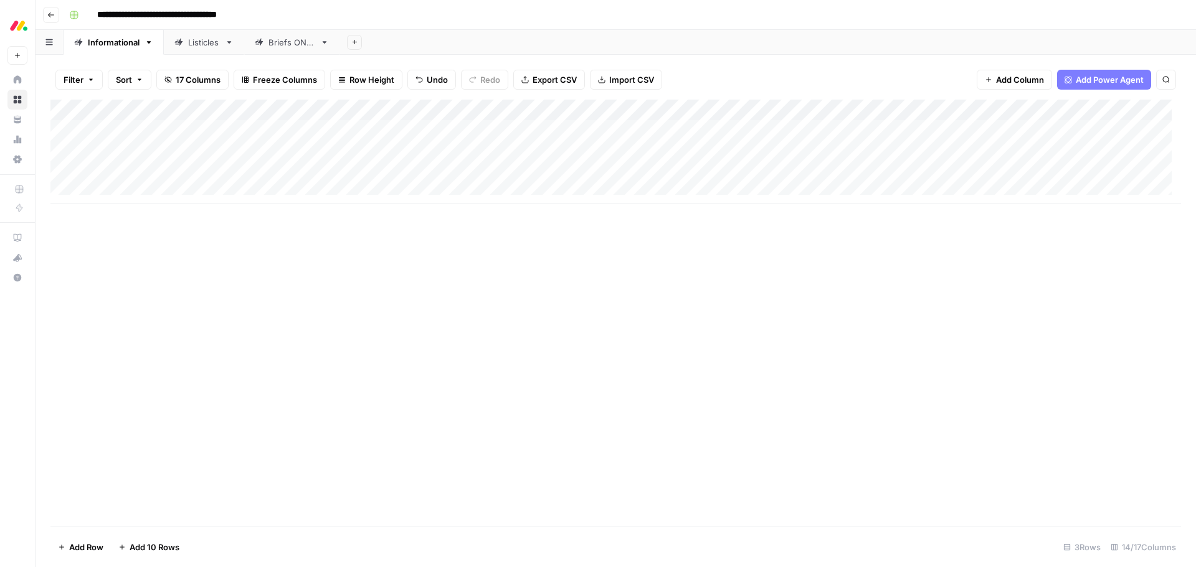
click at [763, 262] on div "Add Column" at bounding box center [615, 313] width 1130 height 427
click at [196, 111] on div "Add Column" at bounding box center [615, 152] width 1130 height 105
click at [1011, 78] on span "Add Column" at bounding box center [1020, 79] width 48 height 12
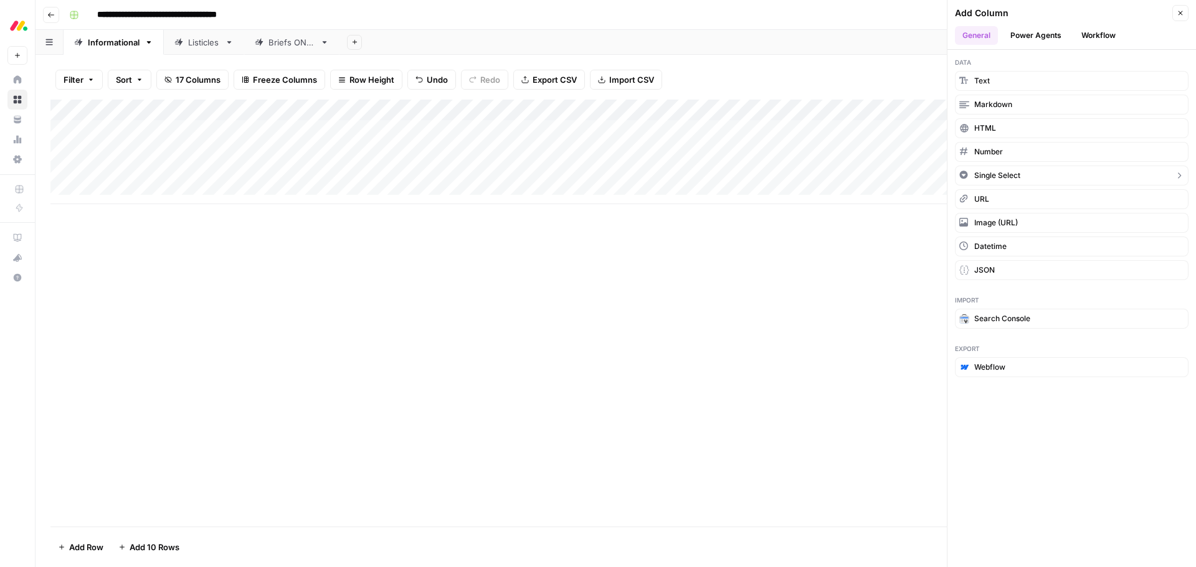
click at [1026, 173] on button "Single Select" at bounding box center [1072, 176] width 234 height 20
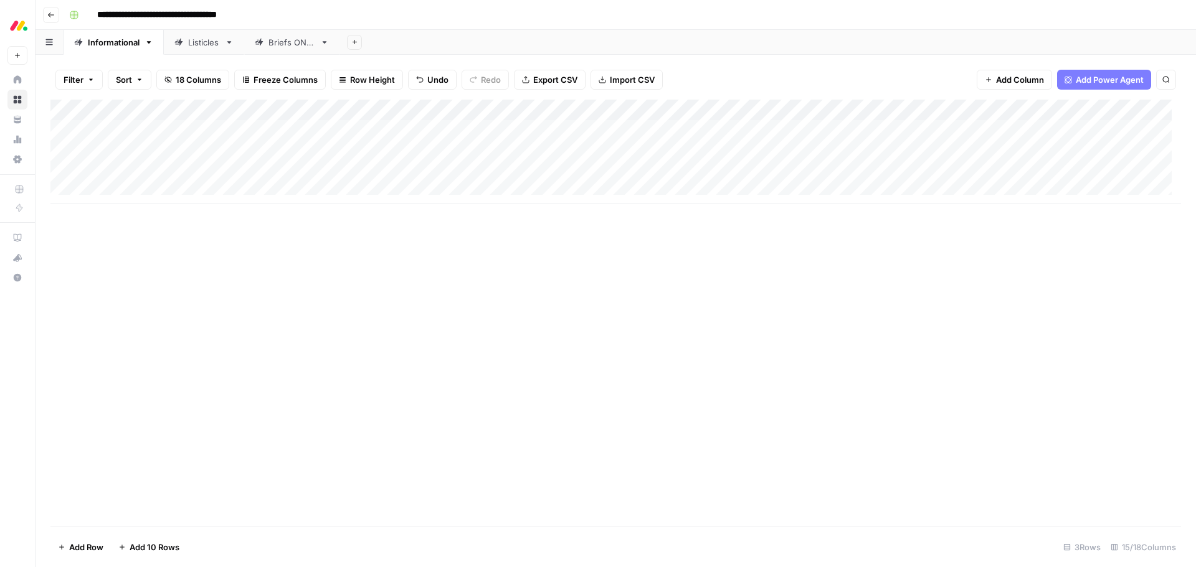
drag, startPoint x: 1060, startPoint y: 110, endPoint x: 290, endPoint y: 116, distance: 770.5
click at [290, 116] on div "Add Column" at bounding box center [615, 152] width 1130 height 105
drag, startPoint x: 290, startPoint y: 110, endPoint x: 358, endPoint y: 110, distance: 67.9
click at [358, 110] on div "Add Column" at bounding box center [615, 152] width 1130 height 105
click at [375, 112] on div "Add Column" at bounding box center [615, 152] width 1130 height 105
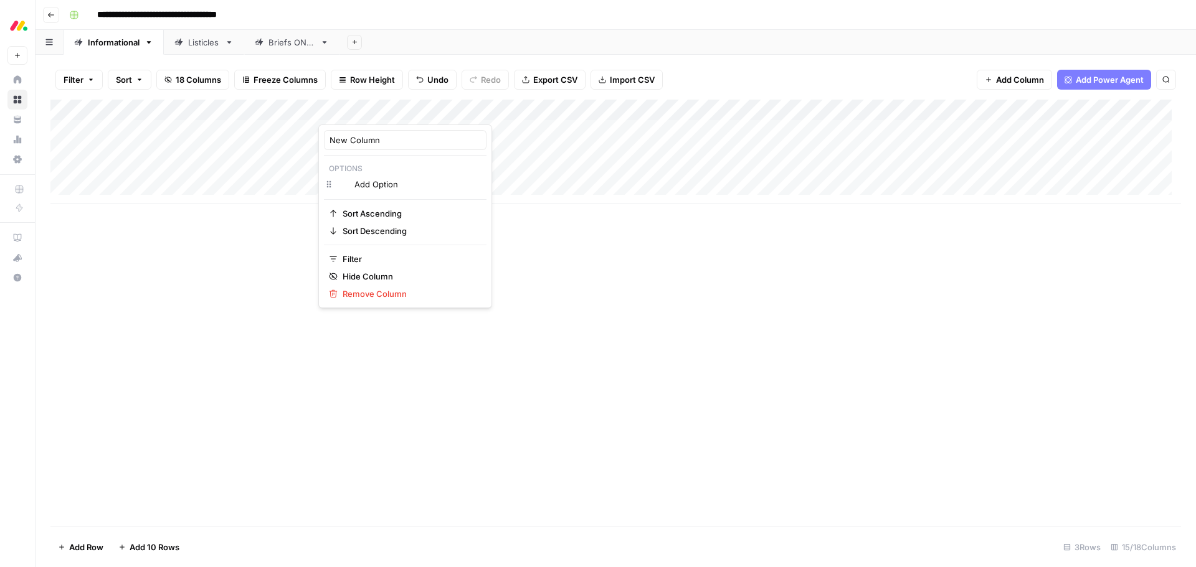
click at [375, 112] on div at bounding box center [374, 112] width 113 height 25
click at [365, 141] on input "New Column" at bounding box center [404, 140] width 151 height 12
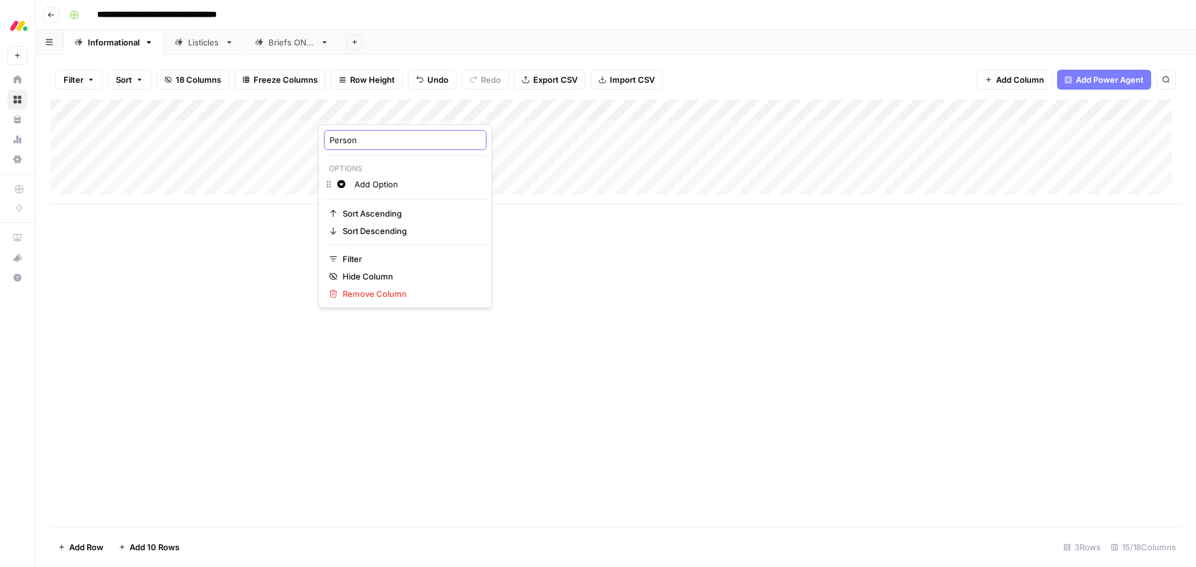
type input "Persona"
click at [422, 110] on div "Add Column" at bounding box center [615, 152] width 1130 height 105
click at [422, 110] on div at bounding box center [374, 112] width 113 height 25
click at [1025, 78] on span "Add Column" at bounding box center [1020, 79] width 48 height 12
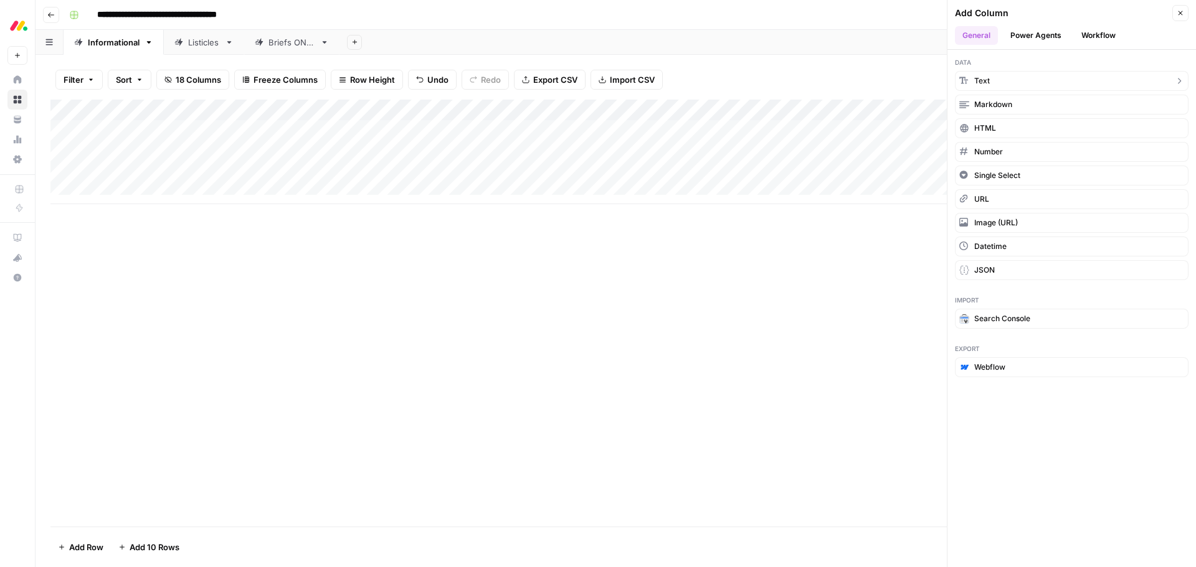
click at [1013, 82] on button "Text" at bounding box center [1072, 81] width 234 height 20
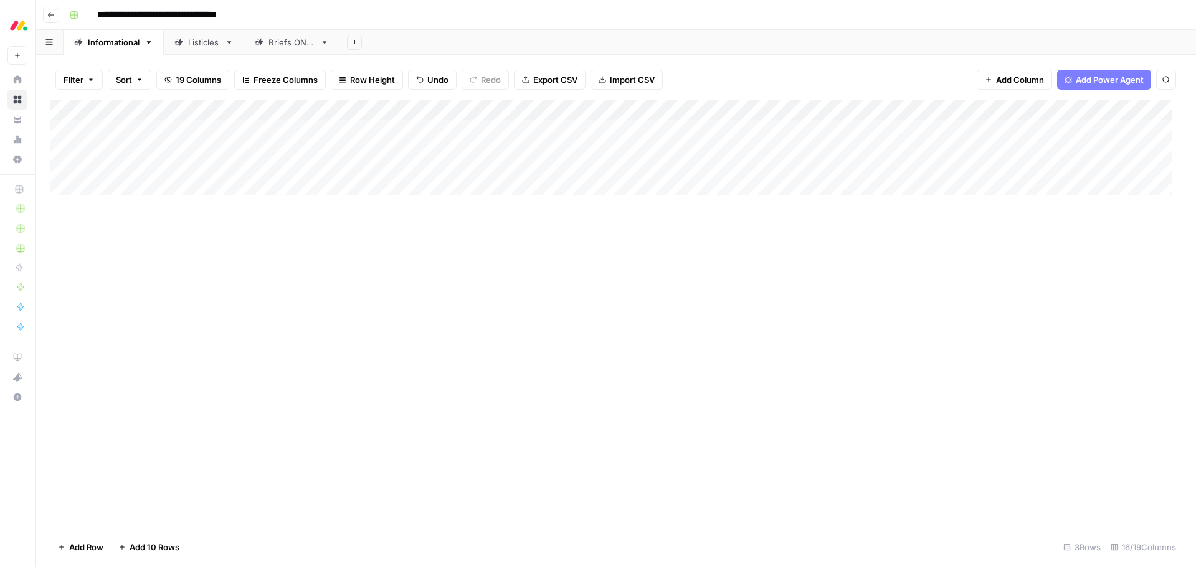
drag, startPoint x: 1016, startPoint y: 113, endPoint x: 590, endPoint y: 116, distance: 425.4
click at [581, 116] on div "Add Column" at bounding box center [615, 152] width 1130 height 105
click at [709, 112] on div "Add Column" at bounding box center [615, 152] width 1130 height 105
click at [595, 279] on span "Remove Column" at bounding box center [621, 278] width 109 height 12
click at [549, 131] on span "Delete" at bounding box center [553, 129] width 27 height 12
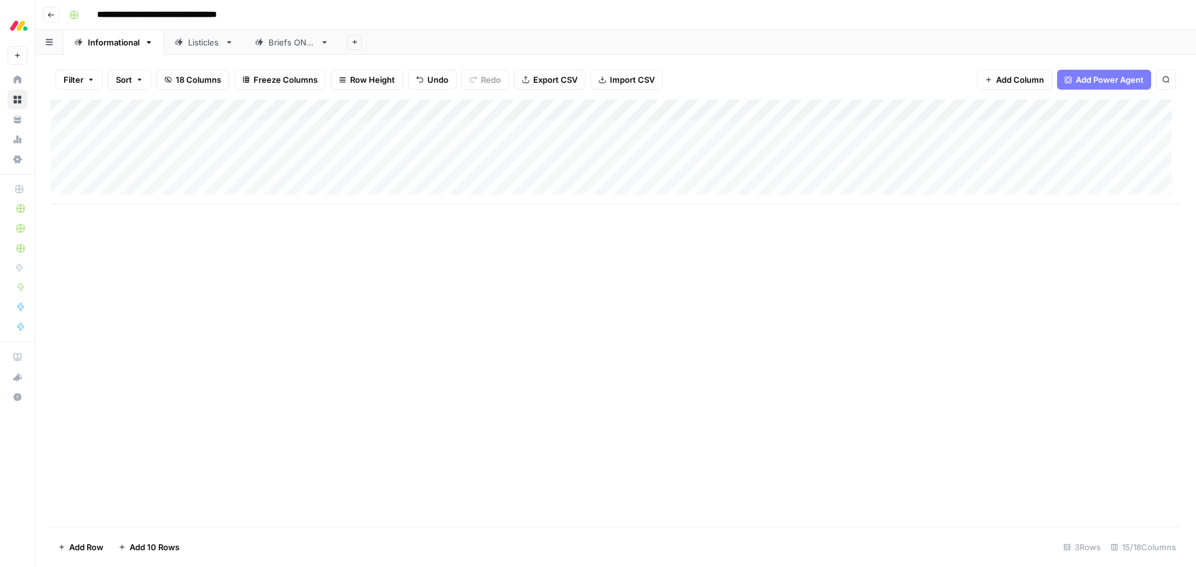
click at [996, 82] on span "Add Column" at bounding box center [1020, 79] width 48 height 12
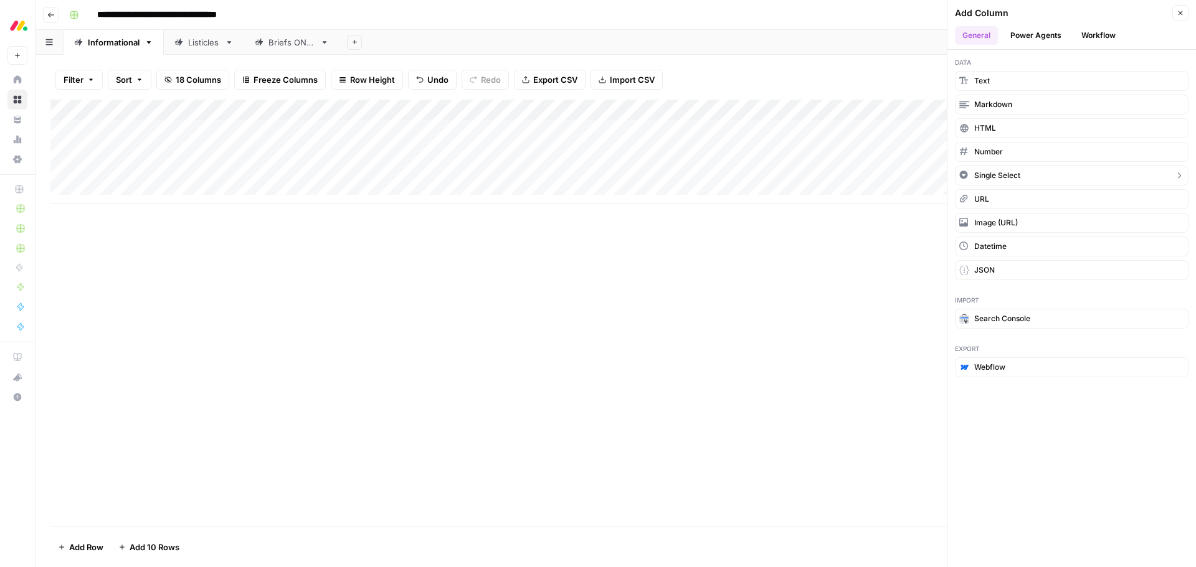
click at [1041, 173] on button "Single Select" at bounding box center [1072, 176] width 234 height 20
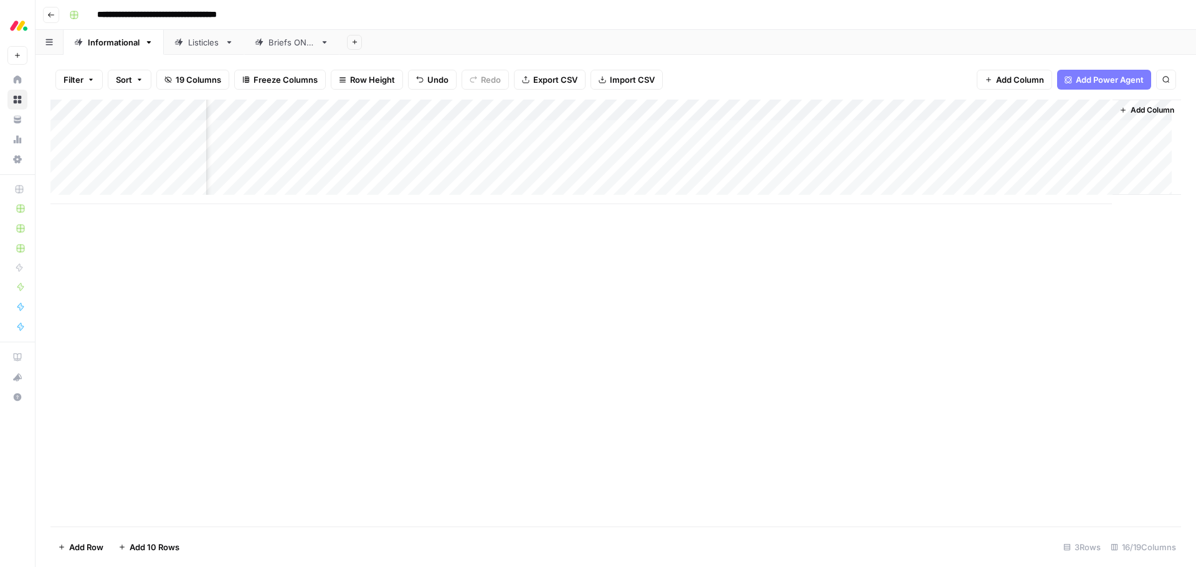
scroll to position [0, 765]
click at [1051, 112] on div "Add Column" at bounding box center [615, 152] width 1130 height 105
click at [858, 282] on div "Add Column" at bounding box center [615, 313] width 1130 height 427
drag, startPoint x: 1069, startPoint y: 107, endPoint x: 534, endPoint y: 120, distance: 534.6
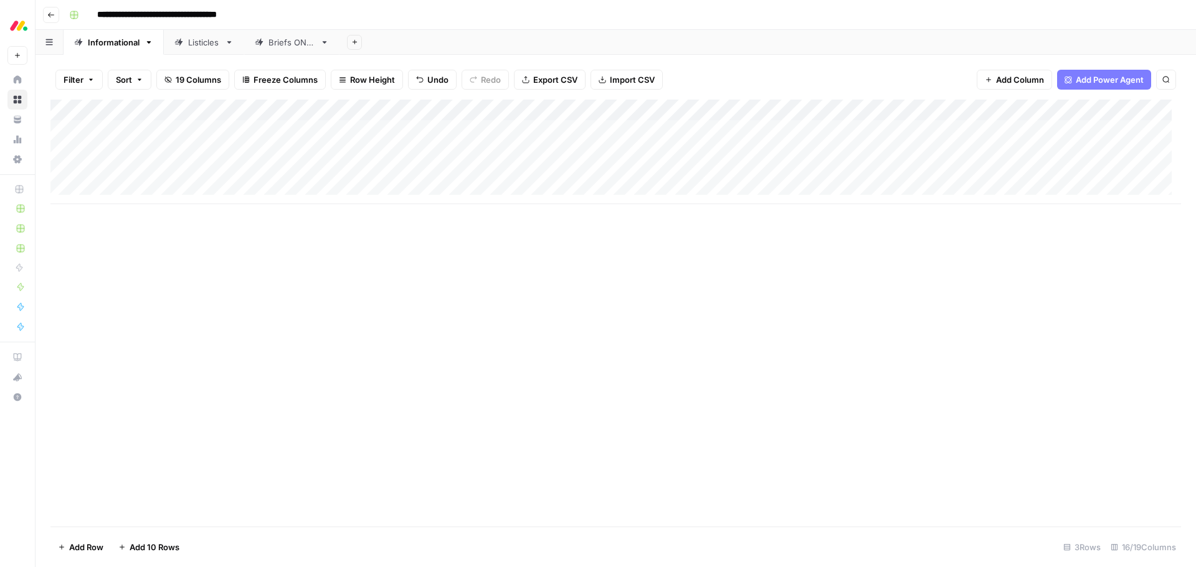
click at [505, 116] on div "Add Column" at bounding box center [615, 152] width 1130 height 105
click at [488, 111] on div "Add Column" at bounding box center [615, 152] width 1130 height 105
click at [484, 139] on input "New Column" at bounding box center [517, 140] width 151 height 12
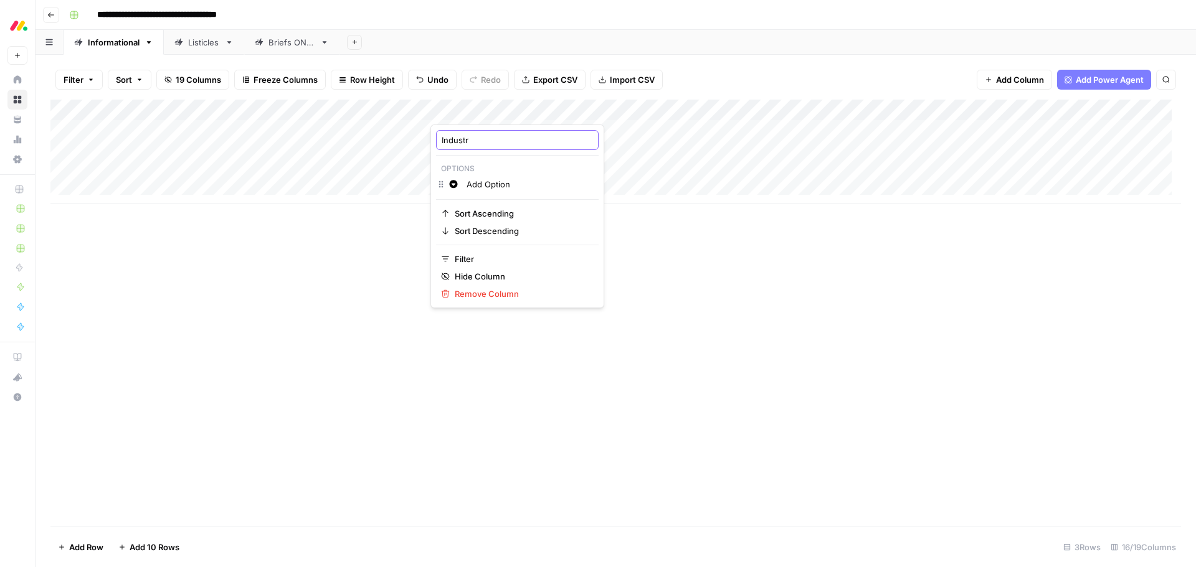
type input "Industry"
click at [533, 110] on div "Add Column" at bounding box center [615, 152] width 1130 height 105
click at [533, 110] on div at bounding box center [486, 112] width 113 height 25
click at [678, 288] on div "Add Column" at bounding box center [615, 313] width 1130 height 427
drag, startPoint x: 513, startPoint y: 110, endPoint x: 1022, endPoint y: 82, distance: 510.3
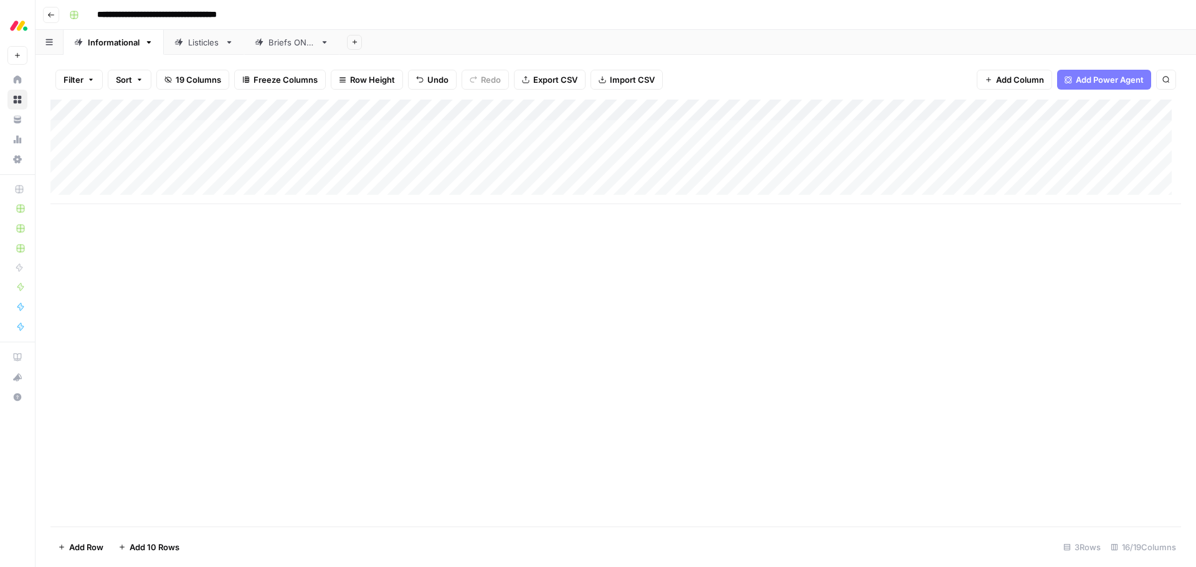
click at [1025, 82] on span "Add Column" at bounding box center [1020, 79] width 48 height 12
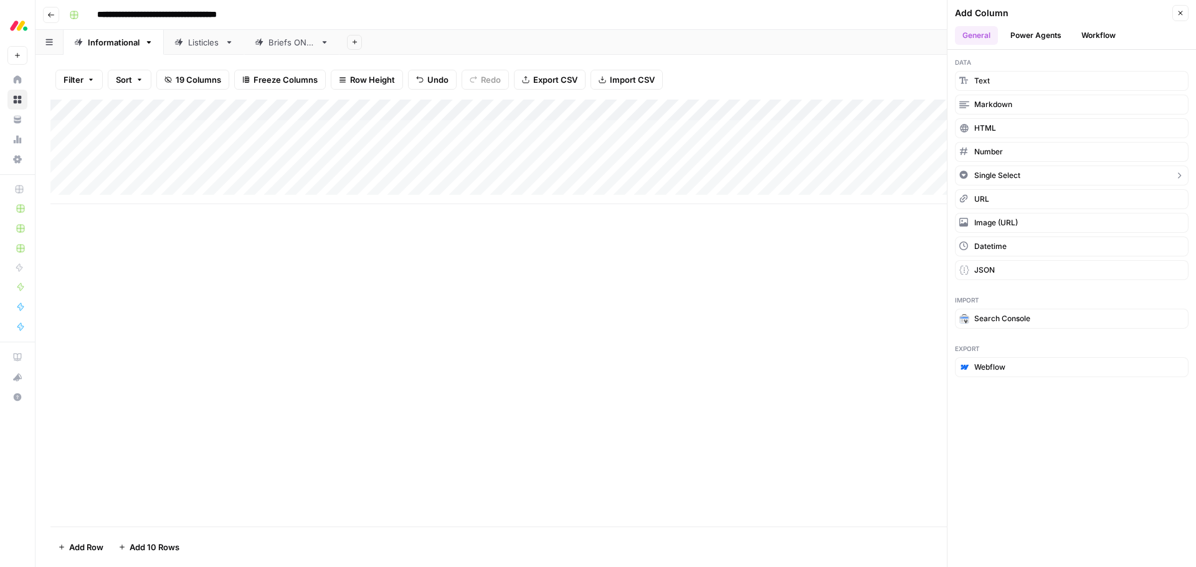
click at [1039, 177] on button "Single Select" at bounding box center [1072, 176] width 234 height 20
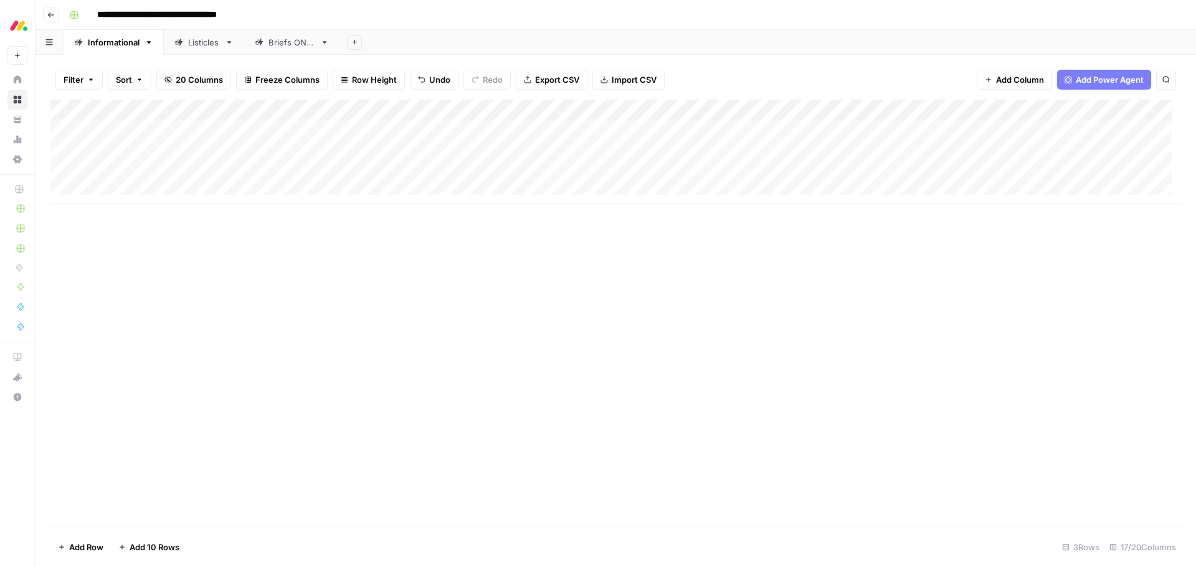
drag, startPoint x: 1068, startPoint y: 113, endPoint x: 578, endPoint y: 118, distance: 490.2
click at [578, 118] on div "Add Column" at bounding box center [615, 152] width 1130 height 105
click at [588, 110] on div "Add Column" at bounding box center [615, 152] width 1130 height 105
click at [588, 110] on div at bounding box center [598, 112] width 113 height 25
click at [582, 138] on input "New Column" at bounding box center [629, 140] width 151 height 12
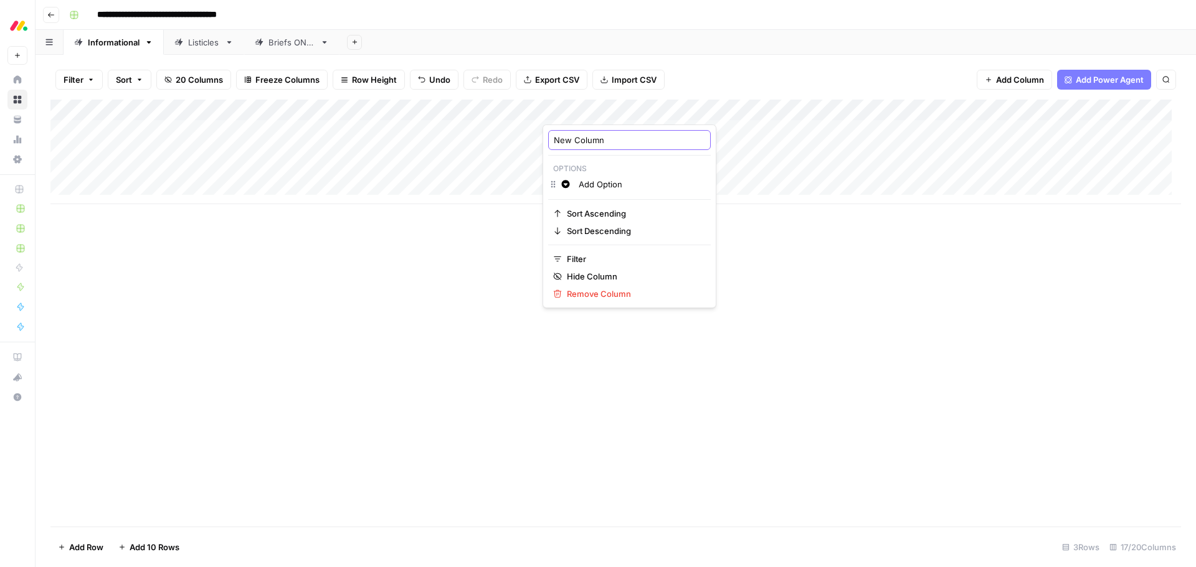
click at [582, 138] on input "New Column" at bounding box center [629, 140] width 151 height 12
type input "Use case"
click at [524, 282] on div "Add Column" at bounding box center [615, 313] width 1130 height 427
click at [600, 132] on div "Add Column" at bounding box center [615, 152] width 1130 height 105
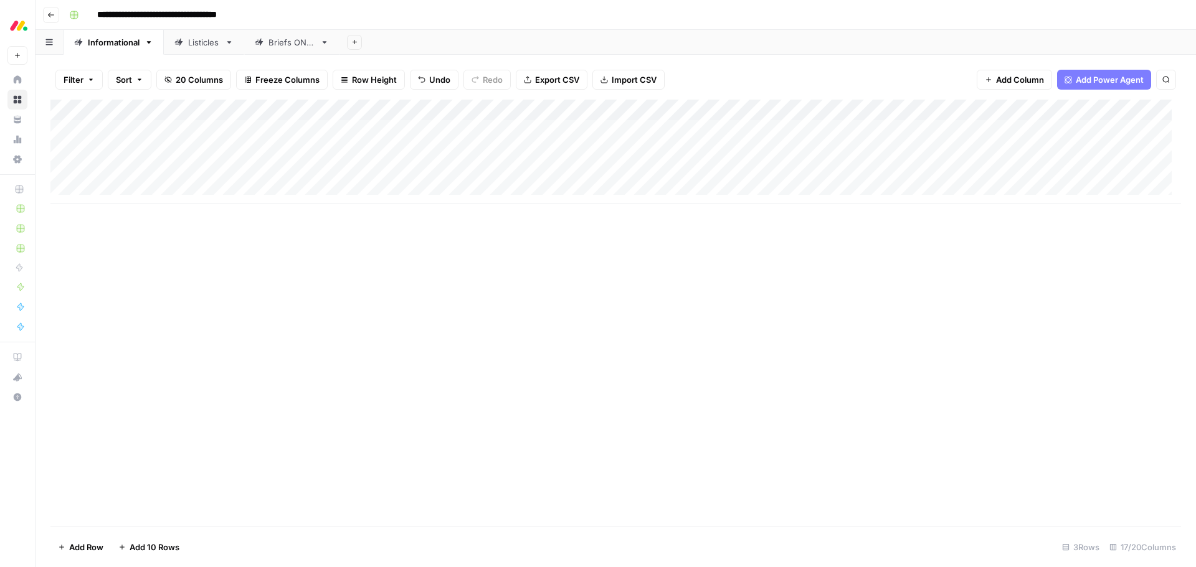
click at [600, 132] on div "Add Column" at bounding box center [615, 152] width 1130 height 105
click at [600, 132] on input "text" at bounding box center [611, 135] width 108 height 11
type input "Reporting"
click at [564, 178] on div "Create" at bounding box center [568, 179] width 29 height 20
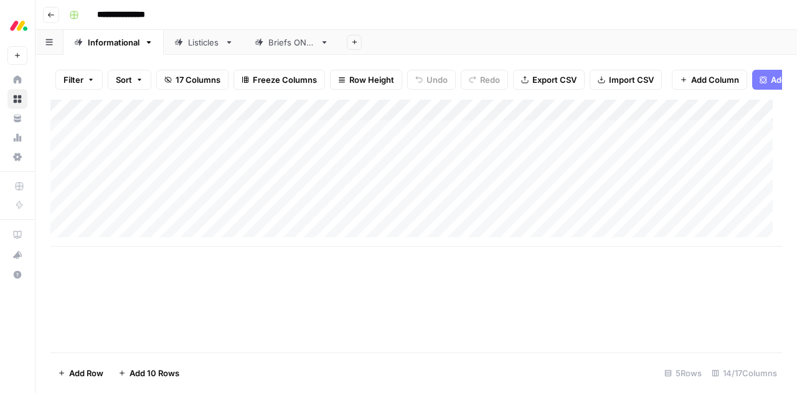
click at [519, 119] on div "Add Column" at bounding box center [416, 173] width 732 height 147
drag, startPoint x: 559, startPoint y: 72, endPoint x: 547, endPoint y: 135, distance: 64.6
click at [547, 135] on div "Filter Sort 17 Columns Freeze Columns Row Height Undo Redo Export CSV Import CS…" at bounding box center [417, 224] width 762 height 338
click at [661, 141] on div "Add Column" at bounding box center [416, 173] width 732 height 147
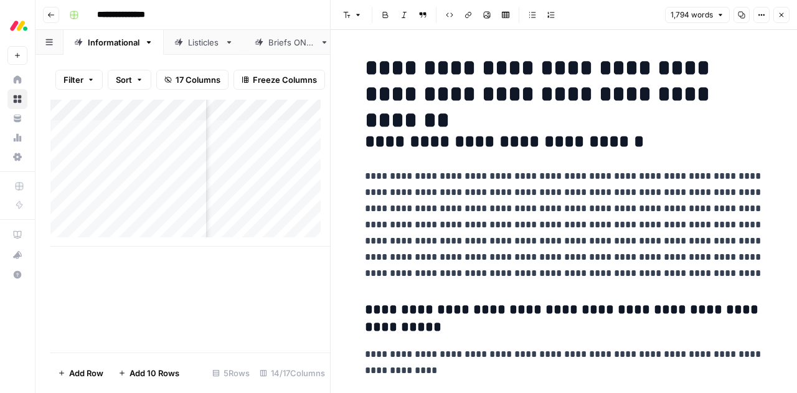
click at [784, 15] on icon "button" at bounding box center [781, 14] width 7 height 7
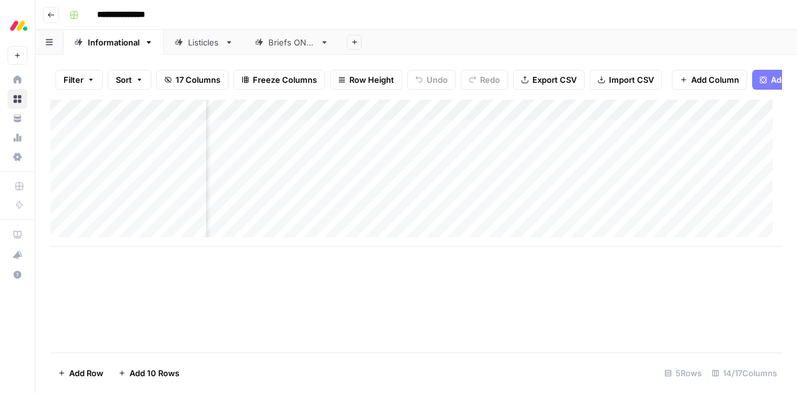
scroll to position [0, 729]
click at [666, 140] on div "Add Column" at bounding box center [416, 173] width 732 height 147
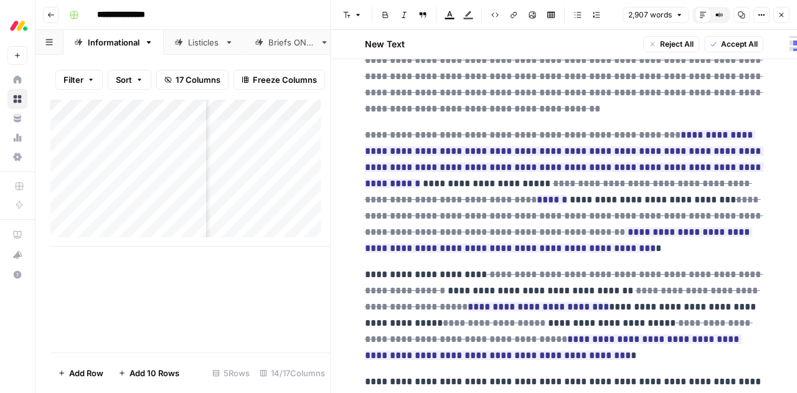
scroll to position [126, 0]
click at [676, 43] on span "Reject All" at bounding box center [677, 44] width 34 height 11
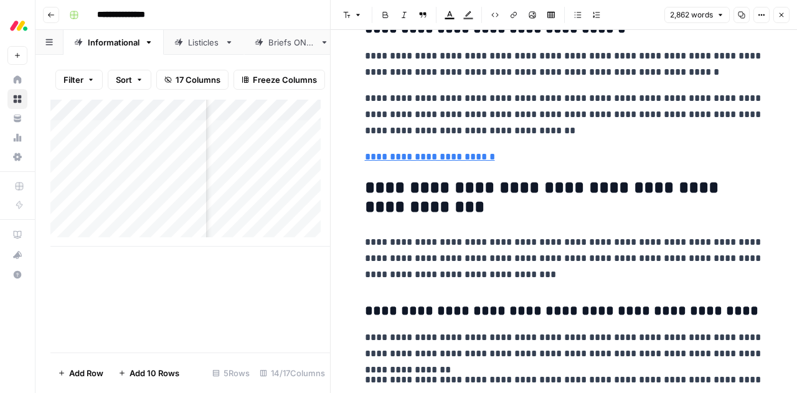
scroll to position [5942, 0]
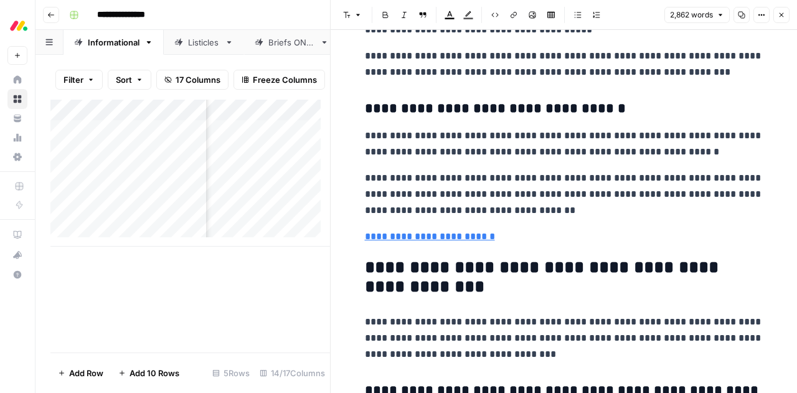
click at [782, 19] on button "Close" at bounding box center [782, 15] width 16 height 16
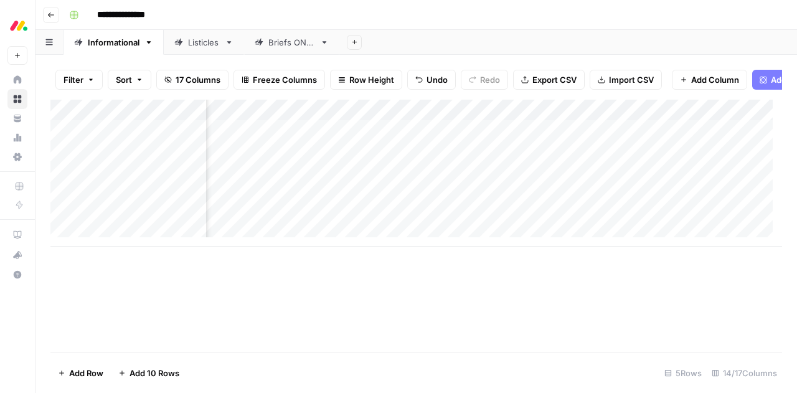
scroll to position [0, 836]
click at [666, 122] on div "Add Column" at bounding box center [416, 173] width 732 height 147
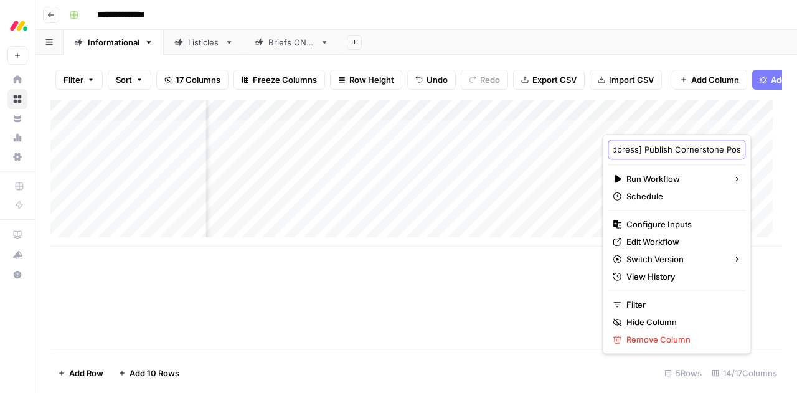
scroll to position [0, 72]
drag, startPoint x: 705, startPoint y: 149, endPoint x: 724, endPoint y: 149, distance: 19.3
click at [724, 149] on div "[AirOps] [Wordpress] Publish Cornerstone Post" at bounding box center [677, 150] width 138 height 20
click at [709, 149] on input "[AirOps] [Wordpress] Publish Cornerstone Post" at bounding box center [676, 149] width 126 height 12
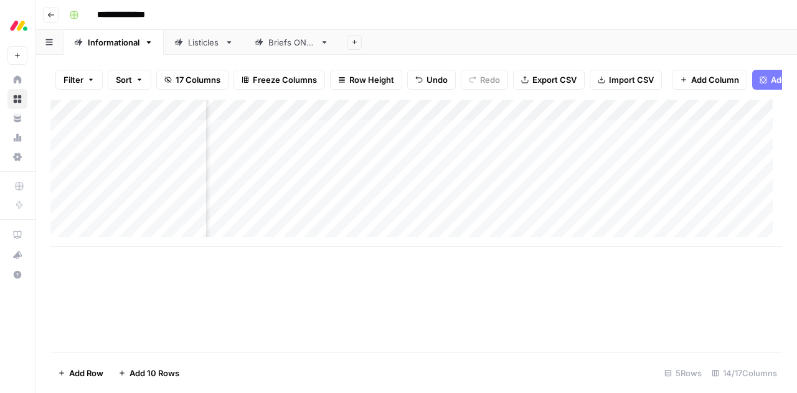
click at [712, 97] on div "Filter Sort 17 Columns Freeze Columns Row Height Undo Redo Export CSV Import CS…" at bounding box center [416, 80] width 732 height 40
click at [564, 119] on div "Add Column" at bounding box center [416, 173] width 732 height 147
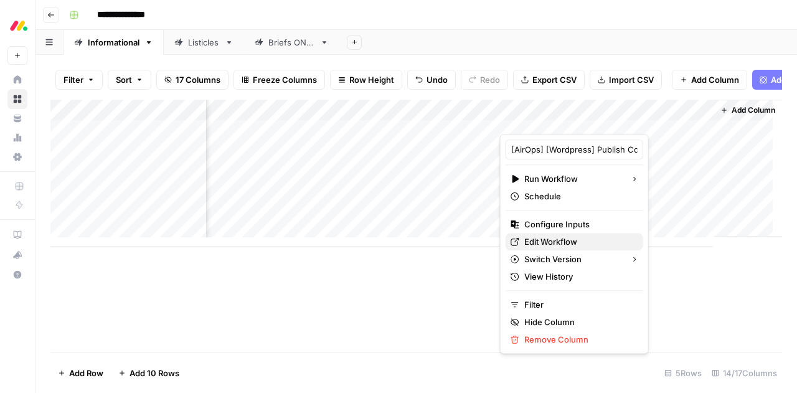
click at [558, 239] on span "Edit Workflow" at bounding box center [578, 241] width 109 height 12
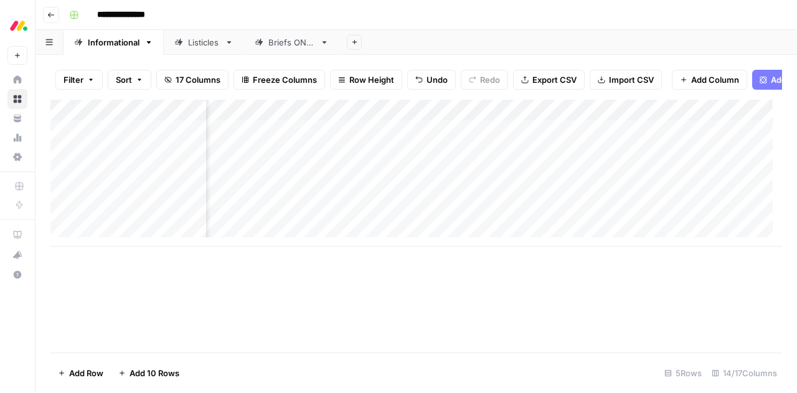
scroll to position [0, 760]
click at [543, 123] on div "Add Column" at bounding box center [416, 173] width 732 height 147
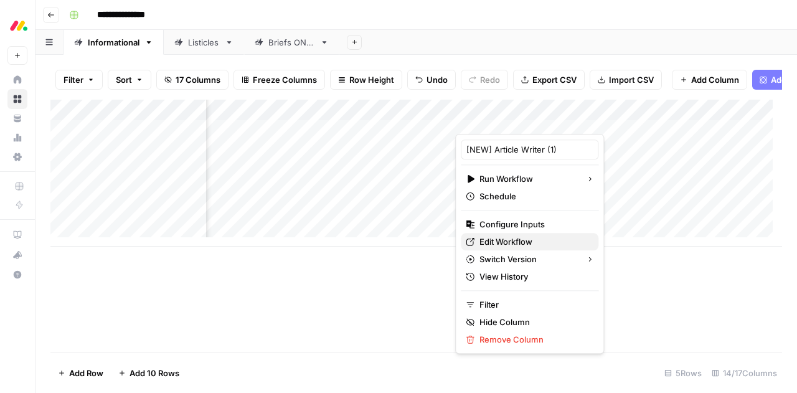
click at [538, 238] on span "Edit Workflow" at bounding box center [534, 241] width 109 height 12
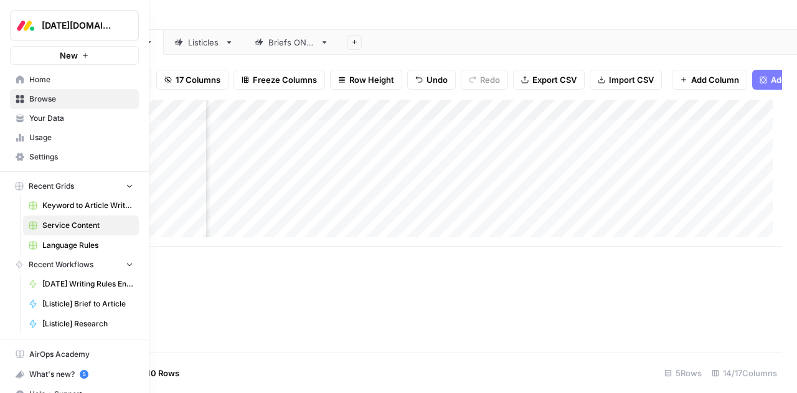
click at [67, 121] on span "Your Data" at bounding box center [81, 118] width 104 height 11
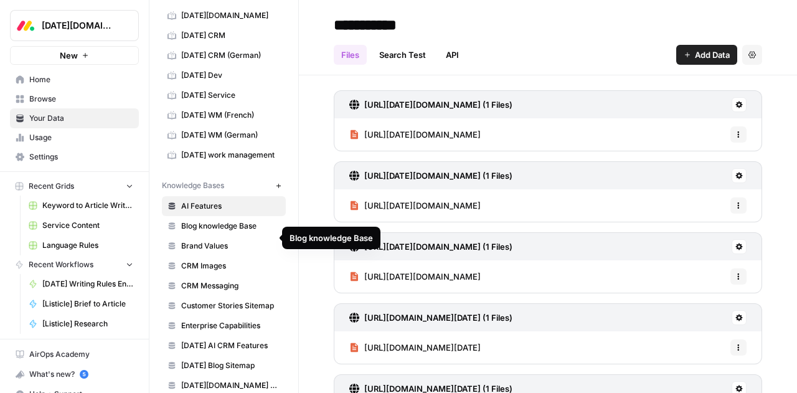
scroll to position [61, 0]
click at [214, 260] on span "CRM Images" at bounding box center [230, 265] width 99 height 11
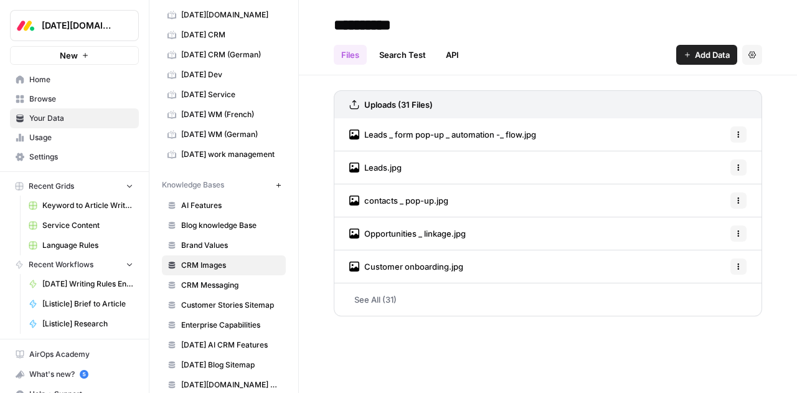
click at [469, 135] on span "Leads _ form pop-up _ automation -_ flow.jpg" at bounding box center [450, 134] width 172 height 12
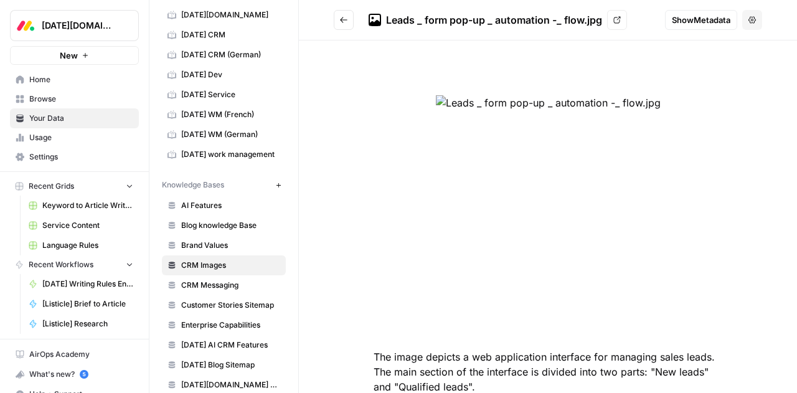
click at [673, 21] on span "Show Metadata" at bounding box center [701, 20] width 59 height 12
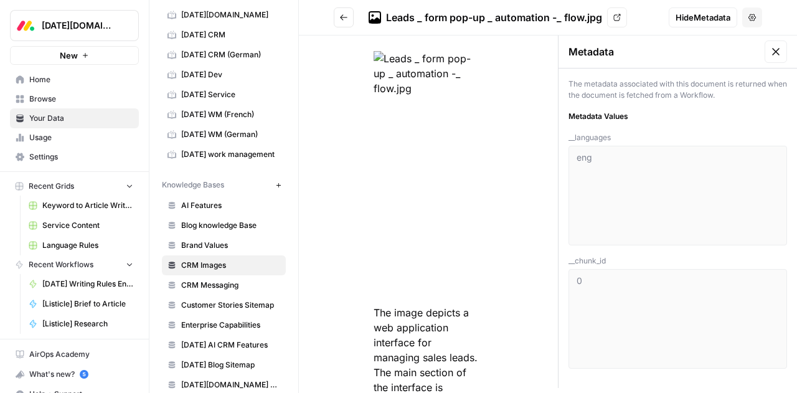
scroll to position [39, 0]
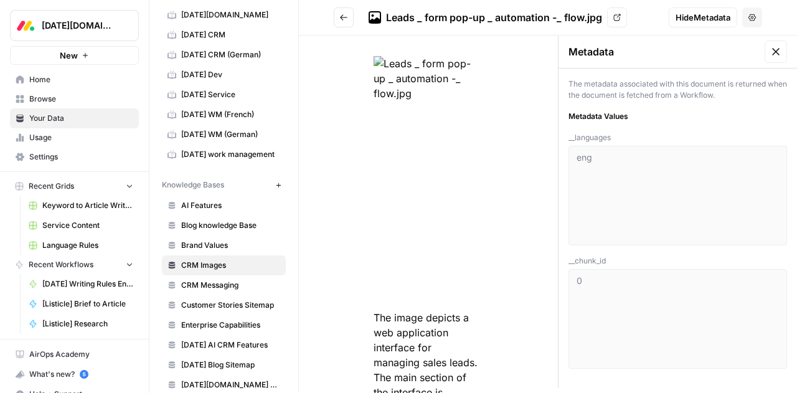
click at [766, 58] on button at bounding box center [776, 51] width 22 height 22
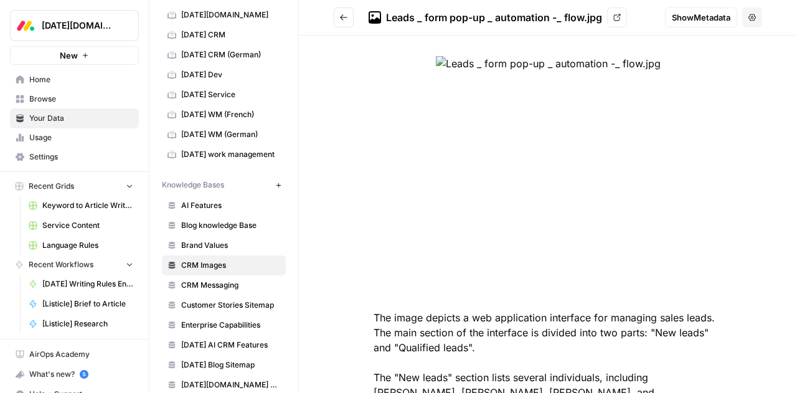
click at [362, 50] on div "The image depicts a web application interface for managing sales leads. The mai…" at bounding box center [548, 332] width 429 height 613
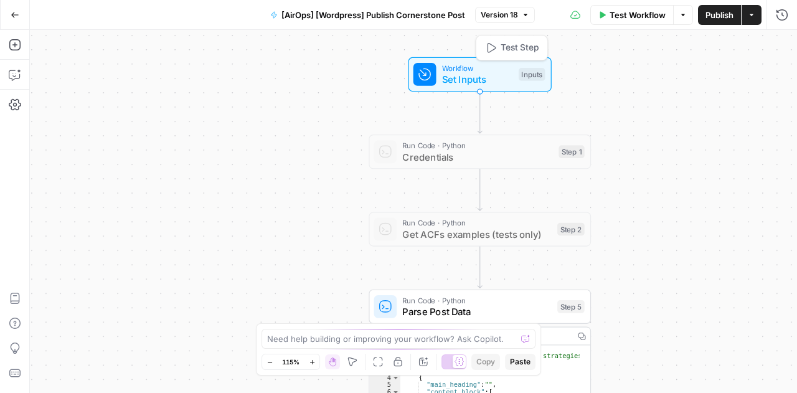
click at [493, 77] on span "Set Inputs" at bounding box center [477, 79] width 71 height 14
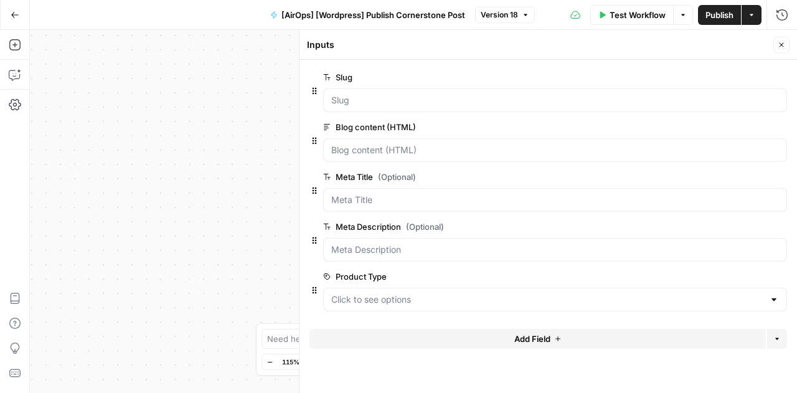
click at [782, 44] on icon "button" at bounding box center [781, 44] width 7 height 7
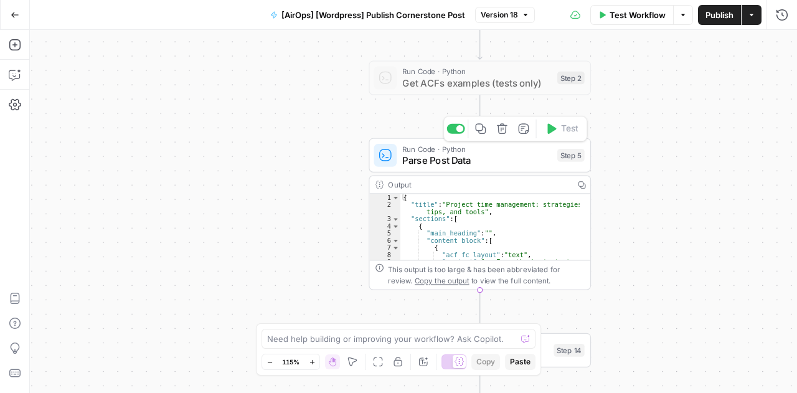
click at [496, 154] on span "Parse Post Data" at bounding box center [476, 160] width 149 height 14
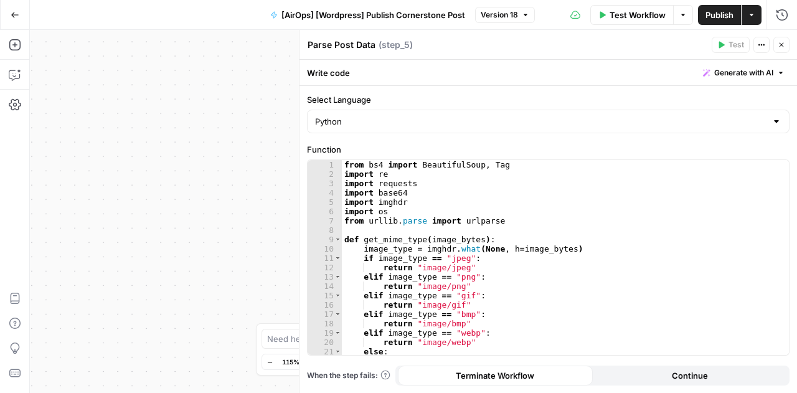
click at [784, 42] on icon "button" at bounding box center [781, 44] width 7 height 7
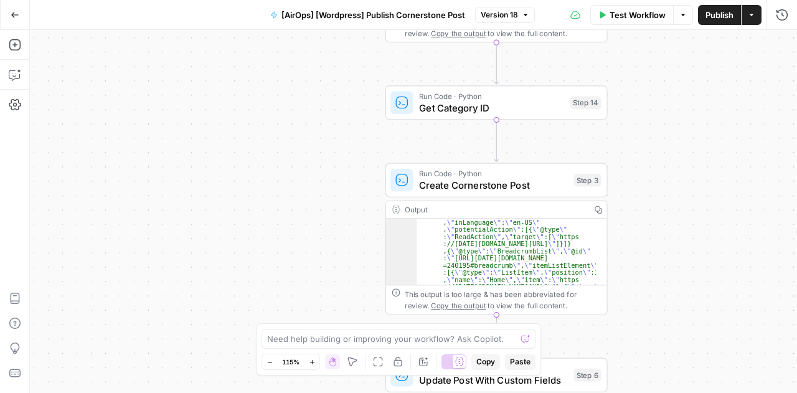
scroll to position [1418, 0]
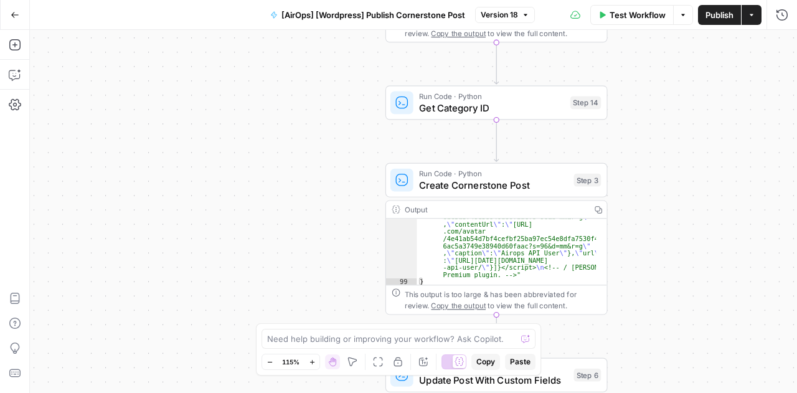
click at [648, 262] on div "Workflow Set Inputs Inputs Run Code · Python Credentials Step 1 Run Code · Pyth…" at bounding box center [413, 211] width 767 height 363
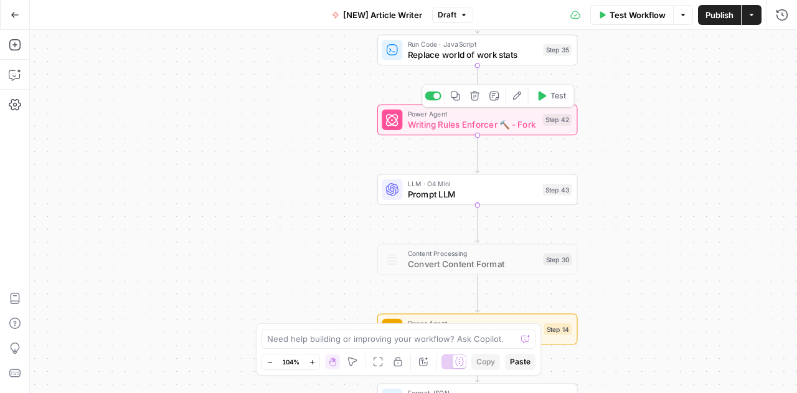
click at [478, 129] on span "Writing Rules Enforcer 🔨 - Fork" at bounding box center [473, 124] width 130 height 13
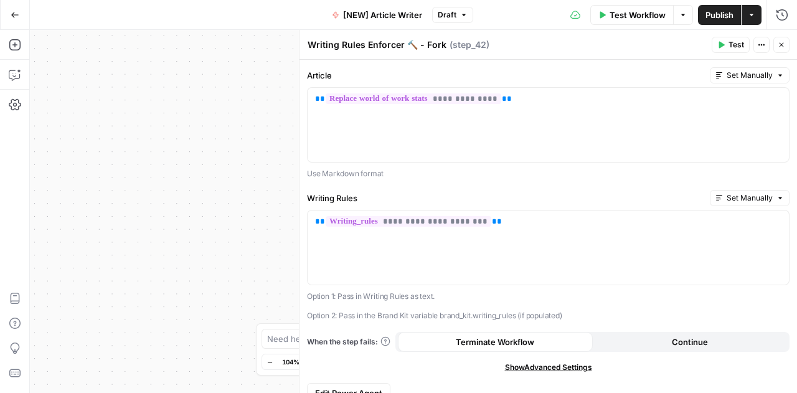
scroll to position [15, 0]
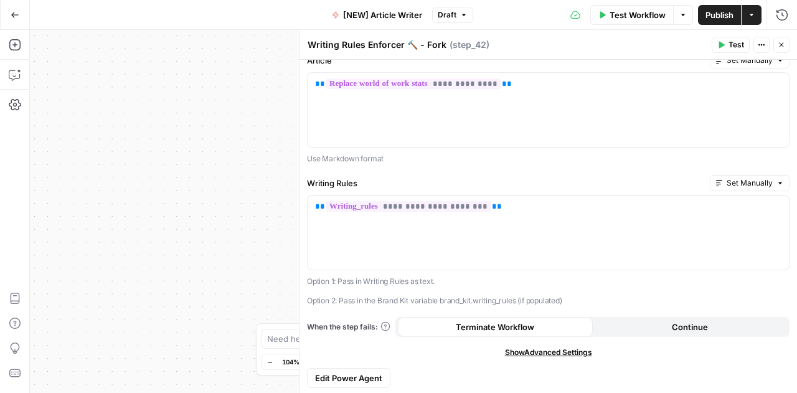
click at [366, 372] on span "Edit Power Agent" at bounding box center [348, 378] width 67 height 12
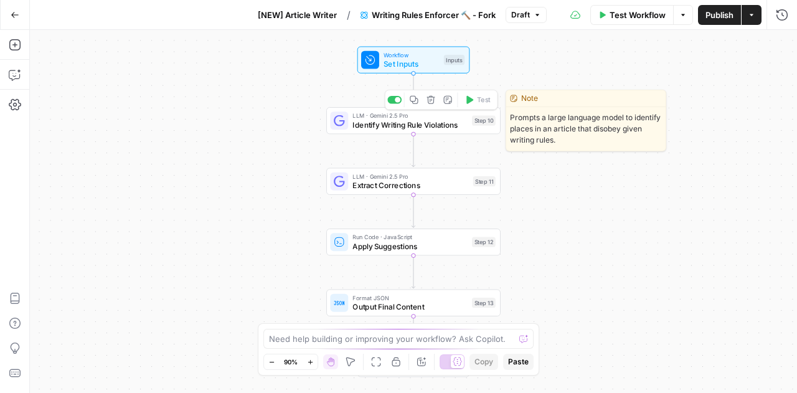
click at [396, 125] on span "Identify Writing Rule Violations" at bounding box center [410, 124] width 115 height 11
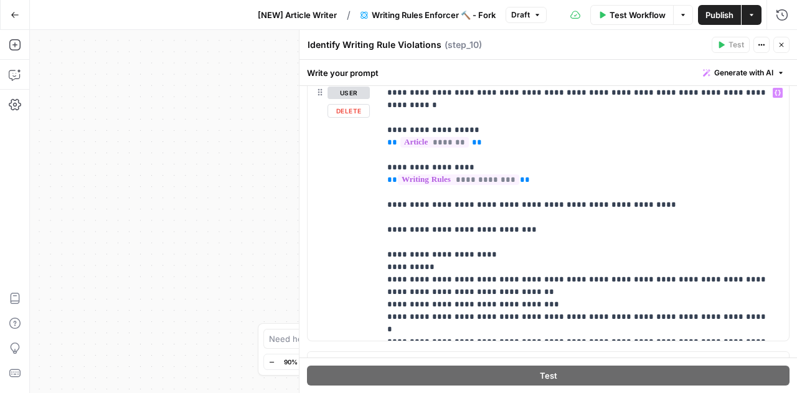
scroll to position [198, 0]
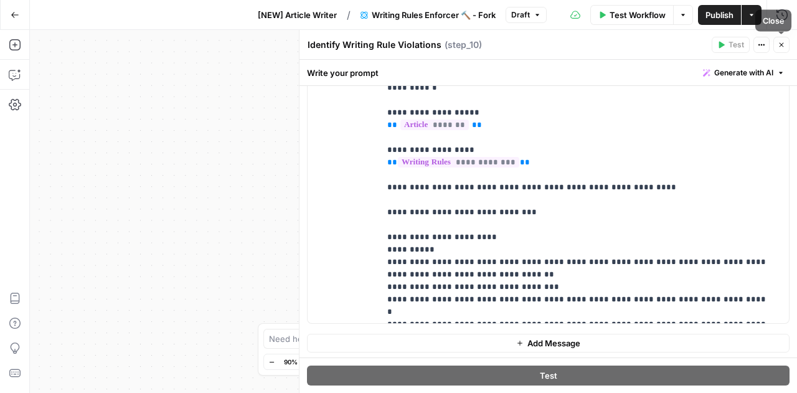
click at [781, 45] on icon "button" at bounding box center [781, 44] width 7 height 7
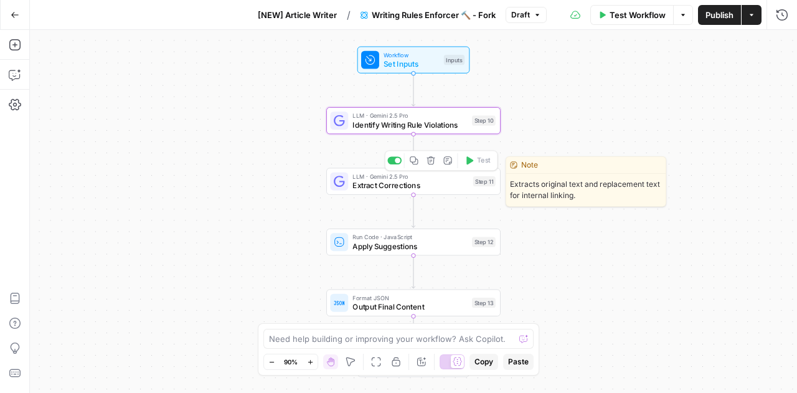
click at [371, 191] on div "LLM · Gemini 2.5 Pro Extract Corrections Step 11 Copy step Delete step Edit Not…" at bounding box center [413, 181] width 174 height 27
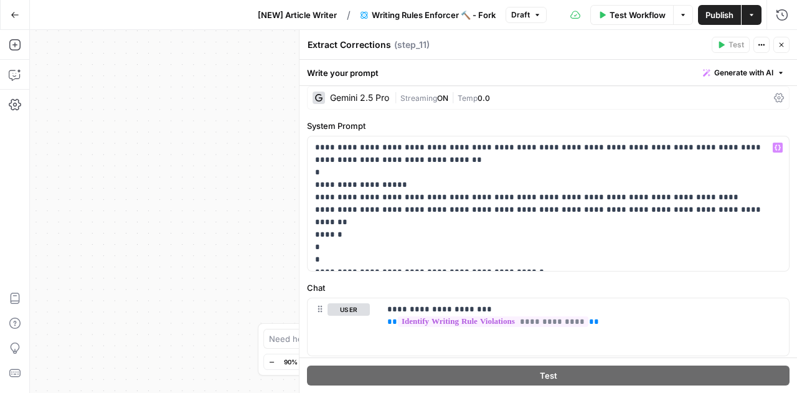
scroll to position [36, 0]
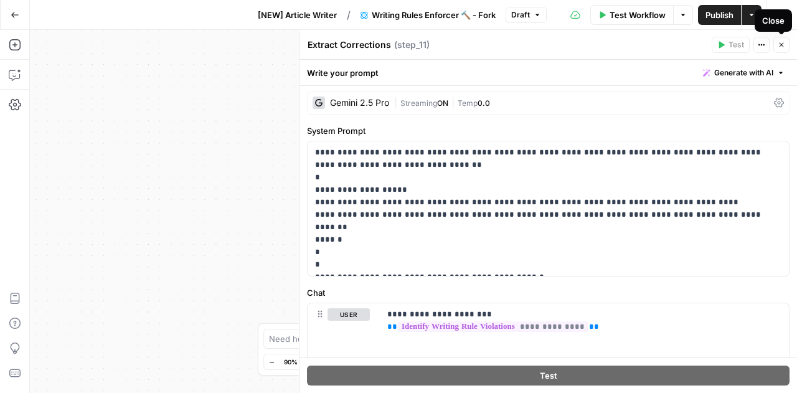
click at [784, 48] on icon "button" at bounding box center [781, 44] width 7 height 7
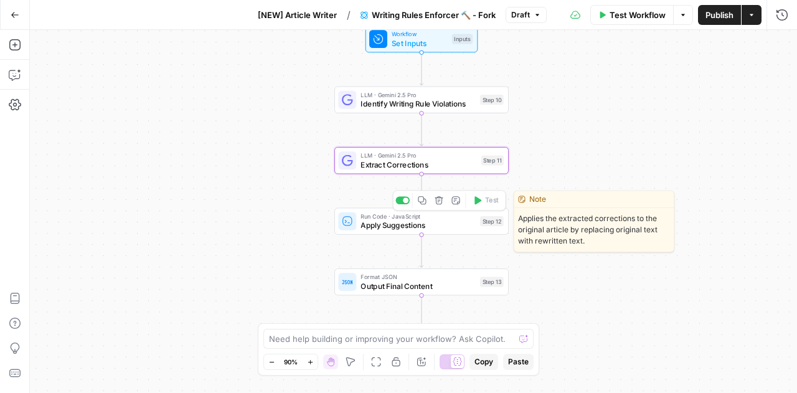
click at [402, 226] on span "Apply Suggestions" at bounding box center [418, 224] width 115 height 11
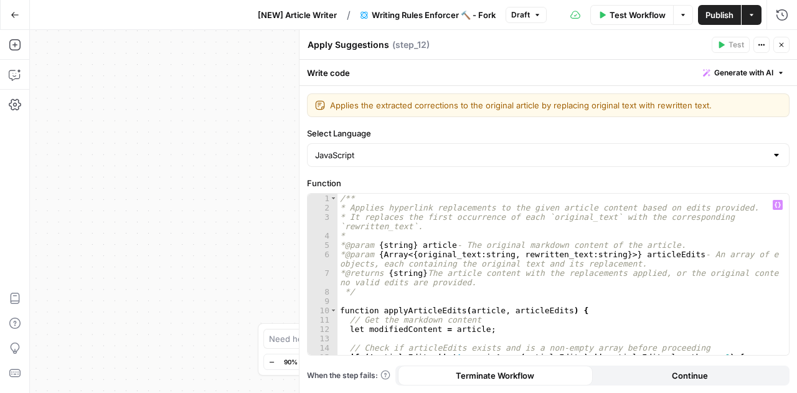
scroll to position [0, 0]
click at [782, 50] on button "Close" at bounding box center [782, 45] width 16 height 16
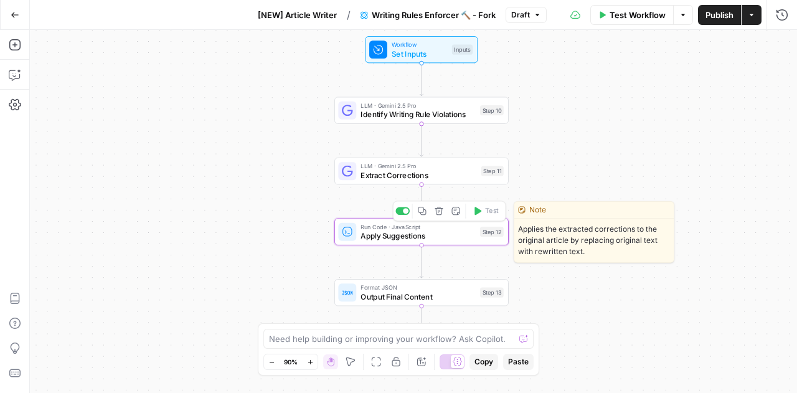
drag, startPoint x: 462, startPoint y: 230, endPoint x: 492, endPoint y: 156, distance: 79.9
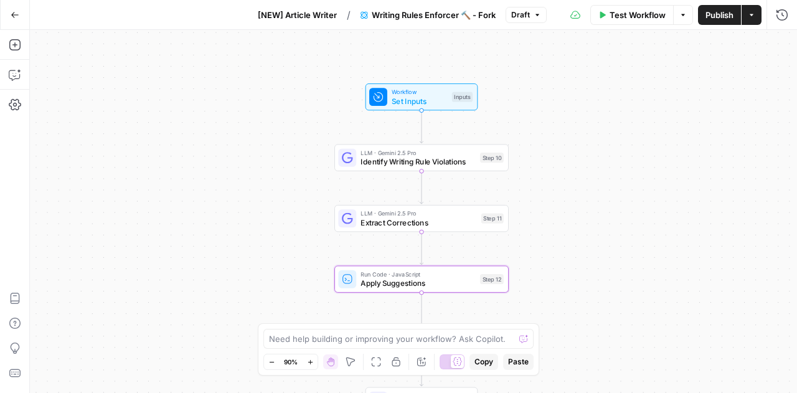
click at [12, 17] on icon "button" at bounding box center [15, 15] width 9 height 9
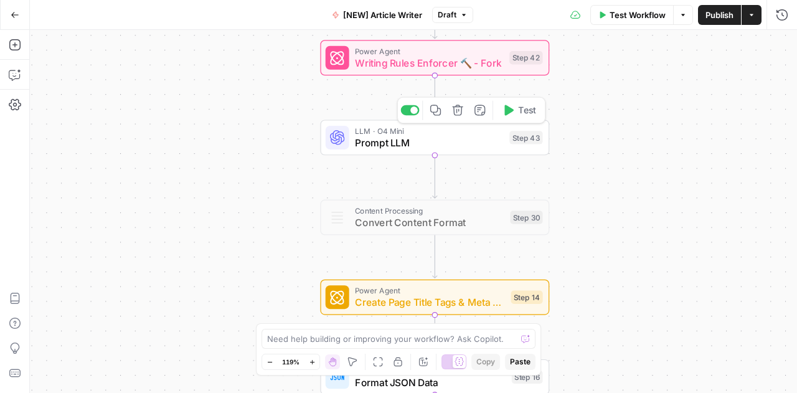
click at [435, 142] on span "Prompt LLM" at bounding box center [429, 142] width 149 height 15
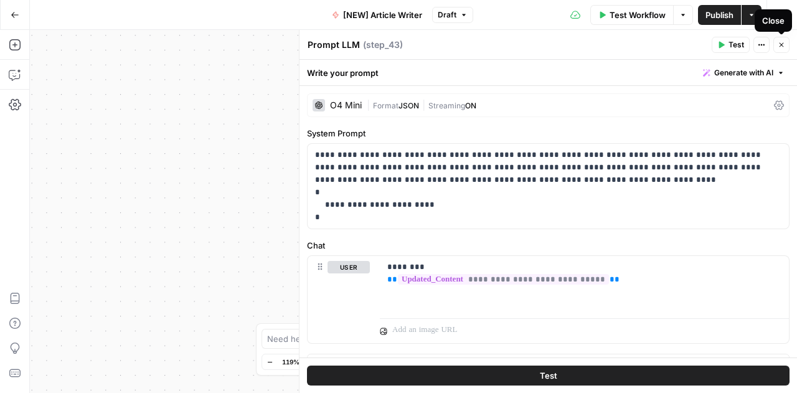
click at [786, 49] on button "Close" at bounding box center [782, 45] width 16 height 16
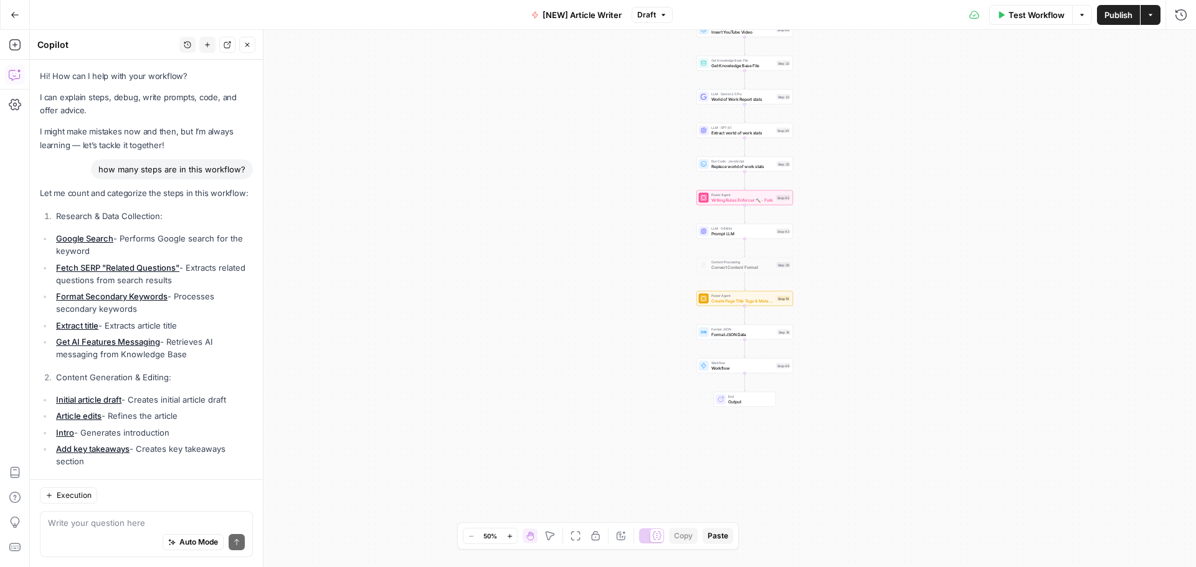
scroll to position [618, 0]
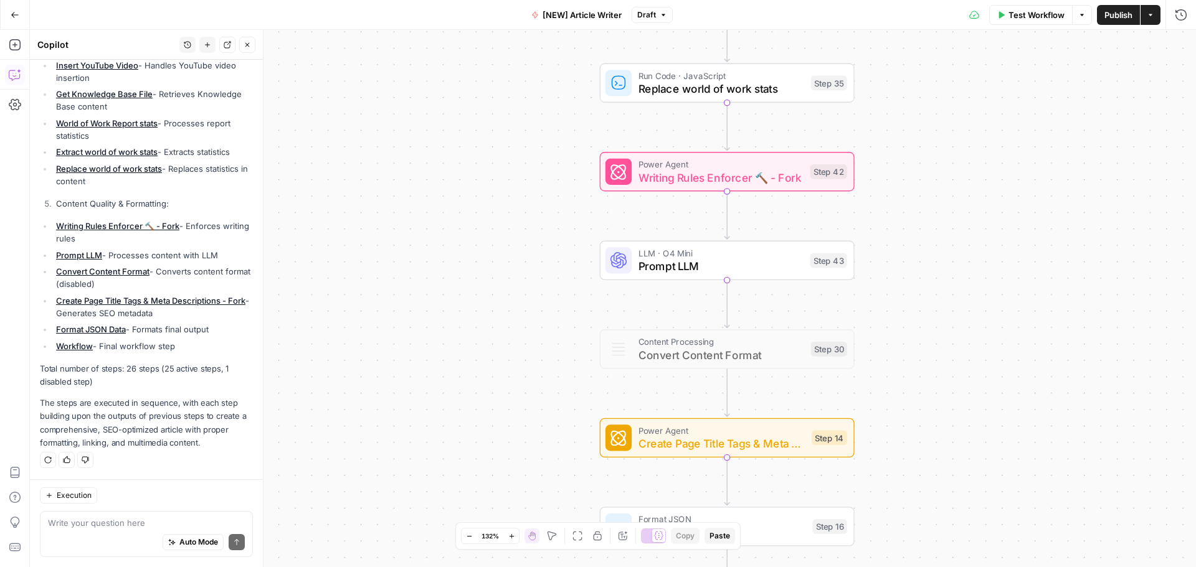
drag, startPoint x: 682, startPoint y: 230, endPoint x: 559, endPoint y: 245, distance: 124.2
click at [559, 245] on div "Workflow Set Inputs Inputs Google Search Google Search Step 2 Output Expand Out…" at bounding box center [613, 299] width 1166 height 538
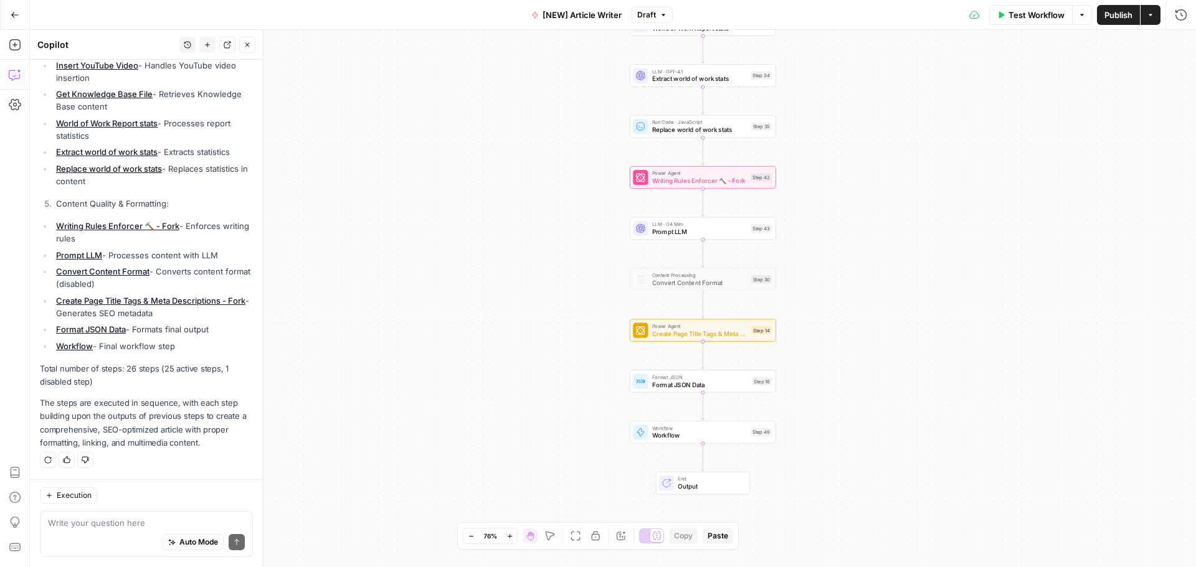
drag, startPoint x: 556, startPoint y: 405, endPoint x: 605, endPoint y: 331, distance: 88.1
click at [600, 332] on div "Workflow Set Inputs Inputs Google Search Google Search Step 2 Output Expand Out…" at bounding box center [613, 299] width 1166 height 538
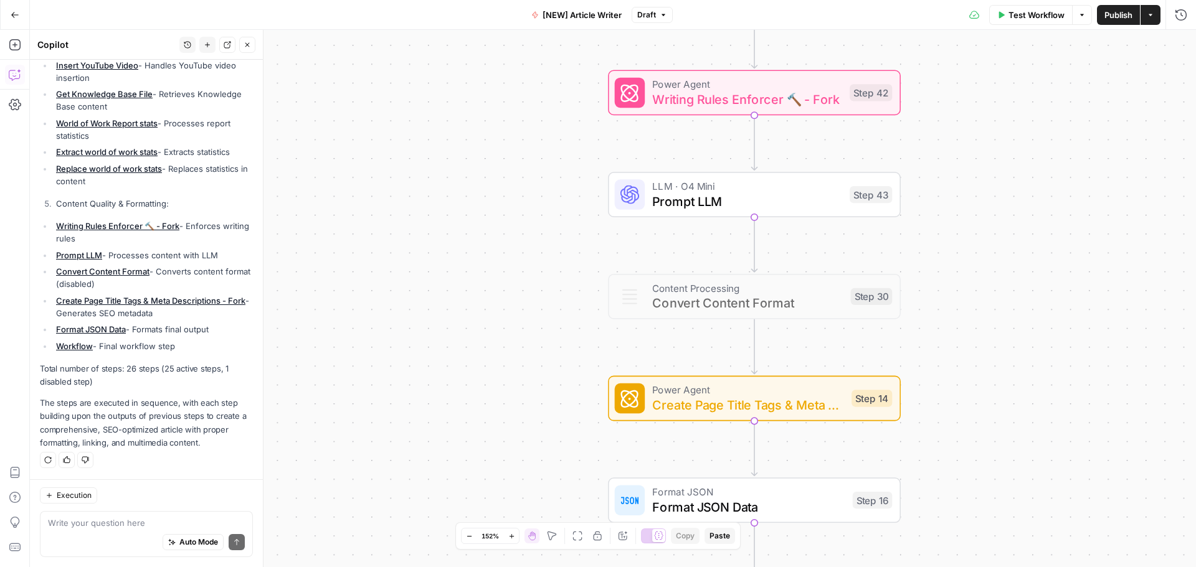
drag, startPoint x: 594, startPoint y: 341, endPoint x: 549, endPoint y: 407, distance: 78.9
click at [549, 407] on div "Workflow Set Inputs Inputs Google Search Google Search Step 2 Output Expand Out…" at bounding box center [613, 299] width 1166 height 538
click at [525, 245] on div "Workflow Set Inputs Inputs Google Search Google Search Step 2 Output Expand Out…" at bounding box center [613, 299] width 1166 height 538
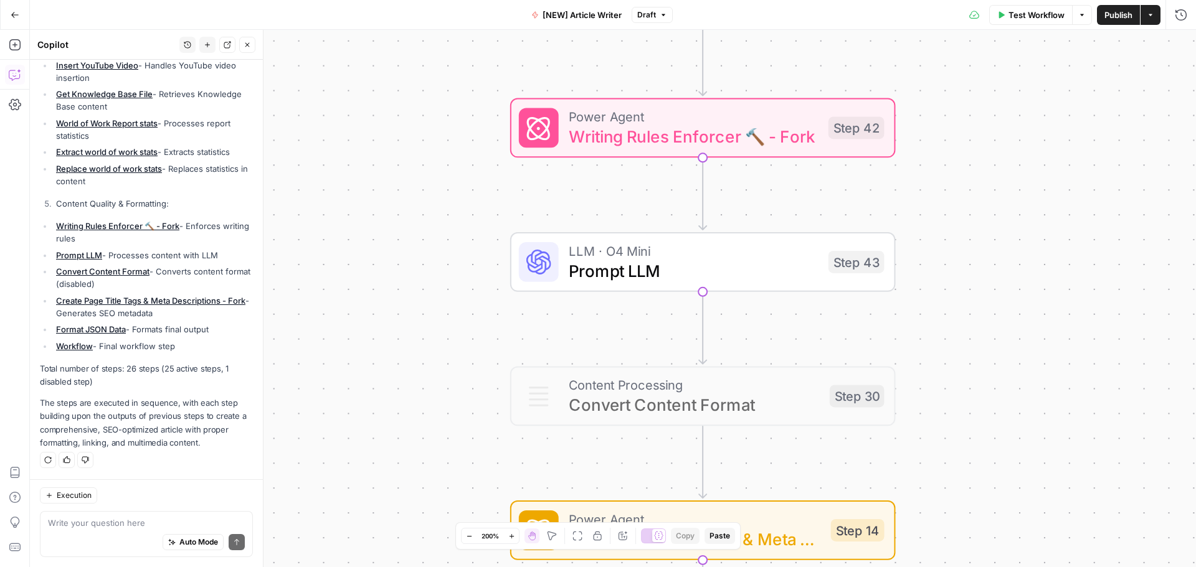
drag, startPoint x: 595, startPoint y: 234, endPoint x: 491, endPoint y: 324, distance: 138.2
click at [491, 324] on div "Workflow Set Inputs Inputs Google Search Google Search Step 2 Output Expand Out…" at bounding box center [613, 299] width 1166 height 538
click at [475, 214] on div "Workflow Set Inputs Inputs Google Search Google Search Step 2 Output Expand Out…" at bounding box center [613, 299] width 1166 height 538
click at [450, 202] on div "Workflow Set Inputs Inputs Google Search Google Search Step 2 Output Expand Out…" at bounding box center [613, 299] width 1166 height 538
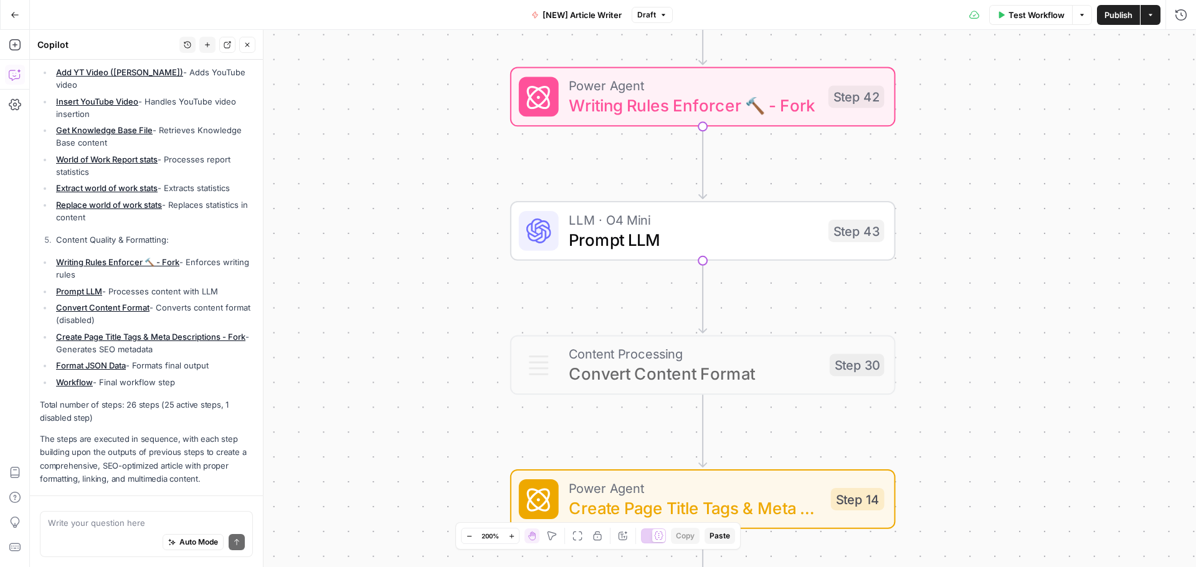
scroll to position [620, 0]
